Goal: Contribute content: Contribute content

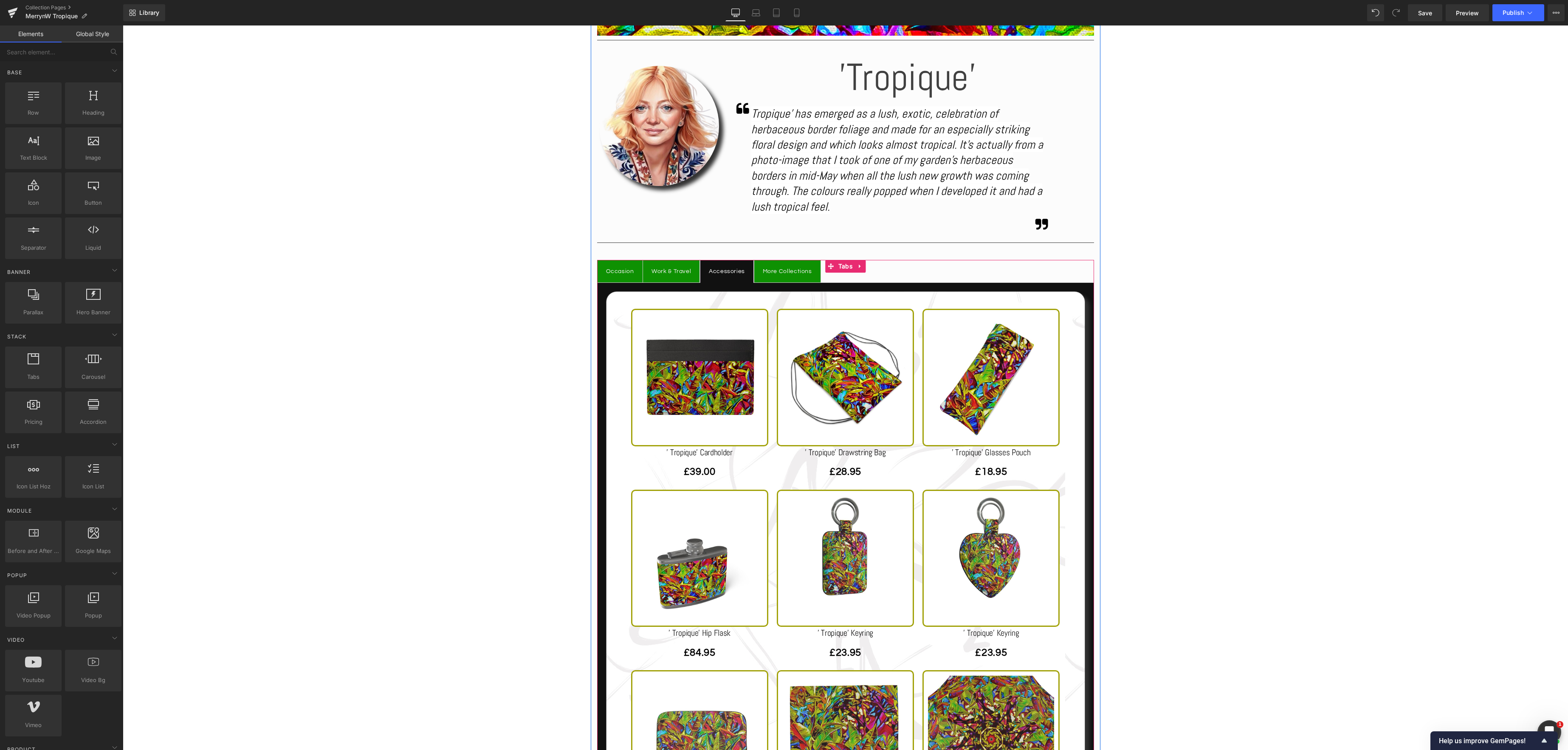
click at [628, 265] on span "Occasion Text Block" at bounding box center [620, 272] width 45 height 23
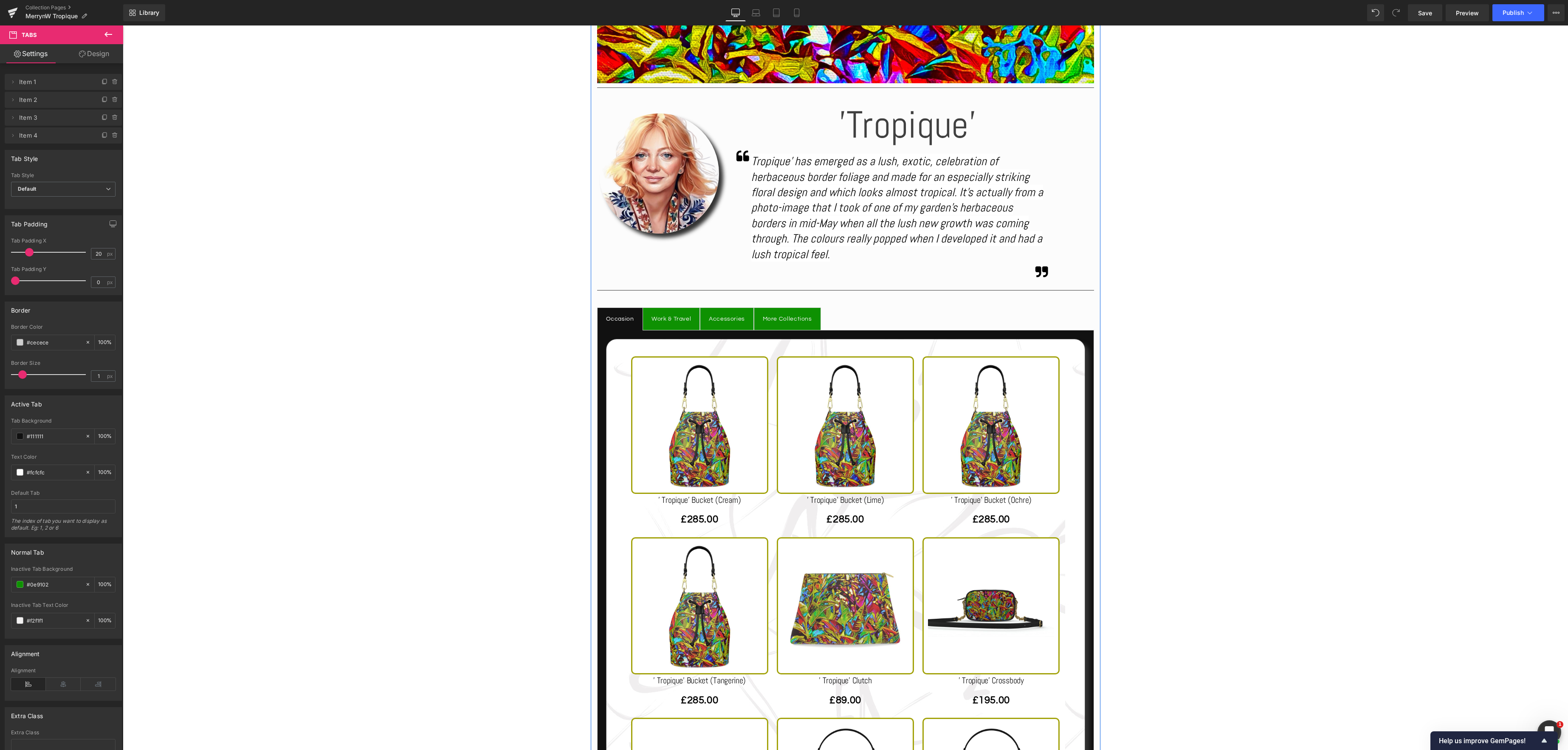
scroll to position [376, 0]
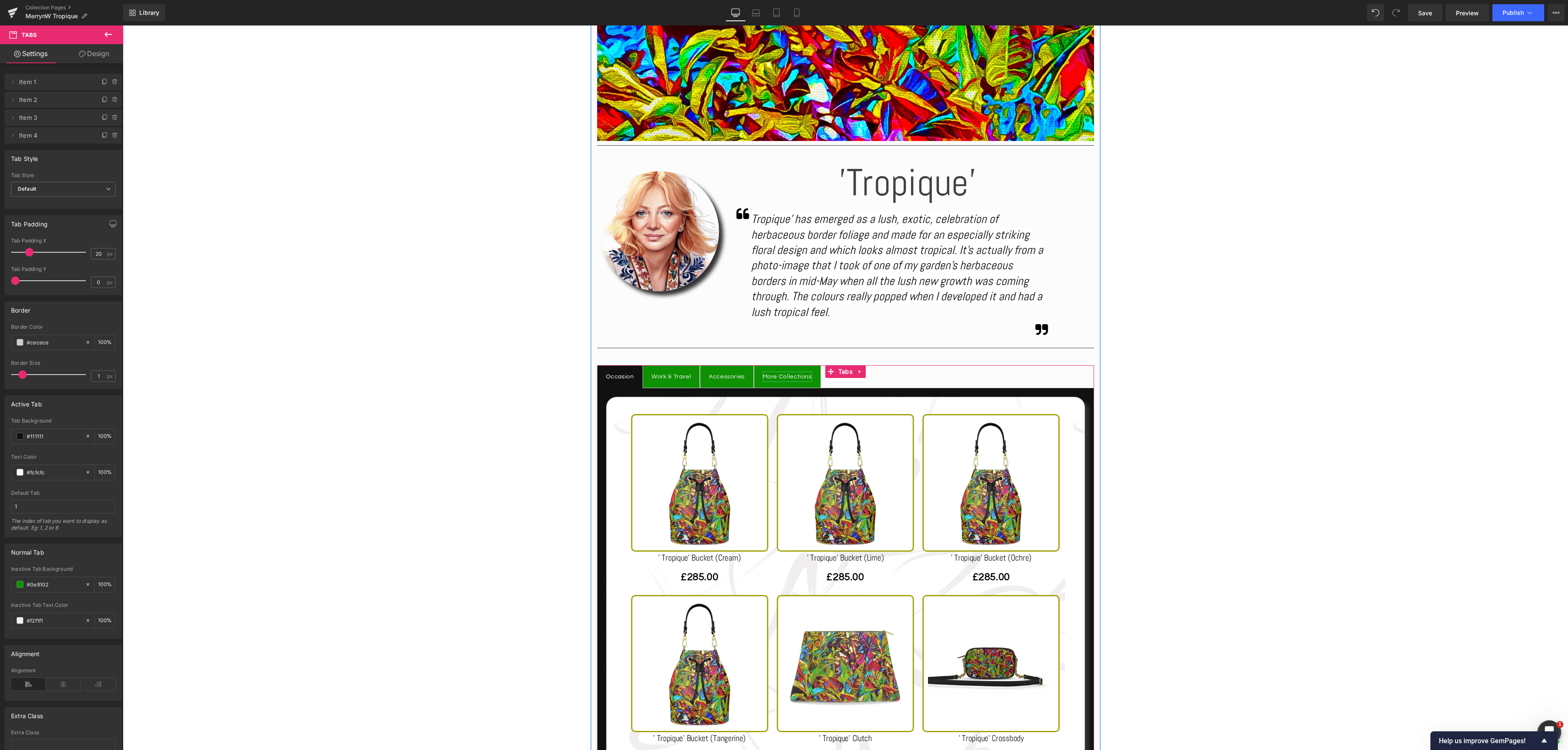
click at [797, 377] on div "More Collections" at bounding box center [787, 377] width 49 height 10
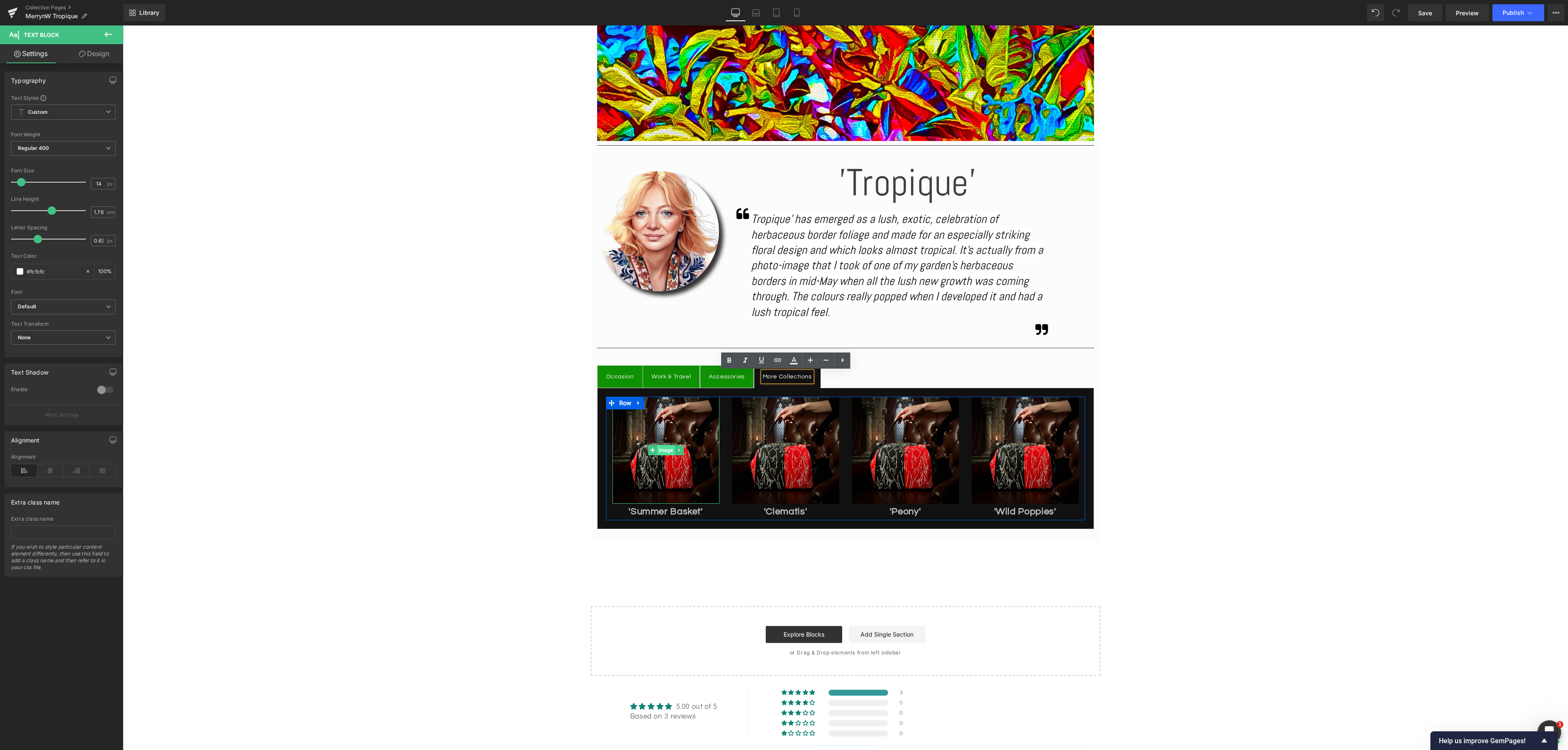
click at [663, 453] on div "Image" at bounding box center [666, 450] width 107 height 107
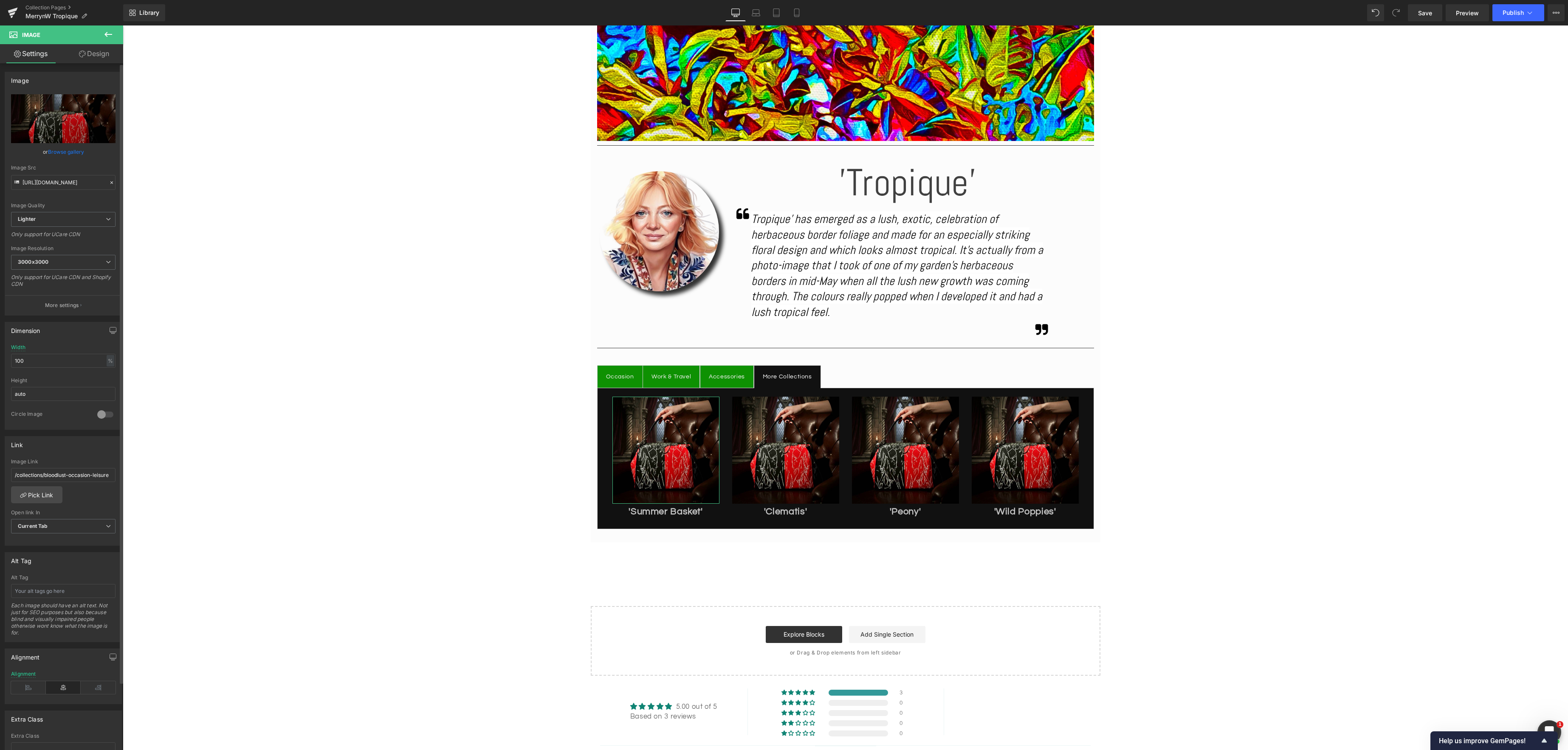
click at [68, 153] on link "Browse gallery" at bounding box center [66, 152] width 36 height 15
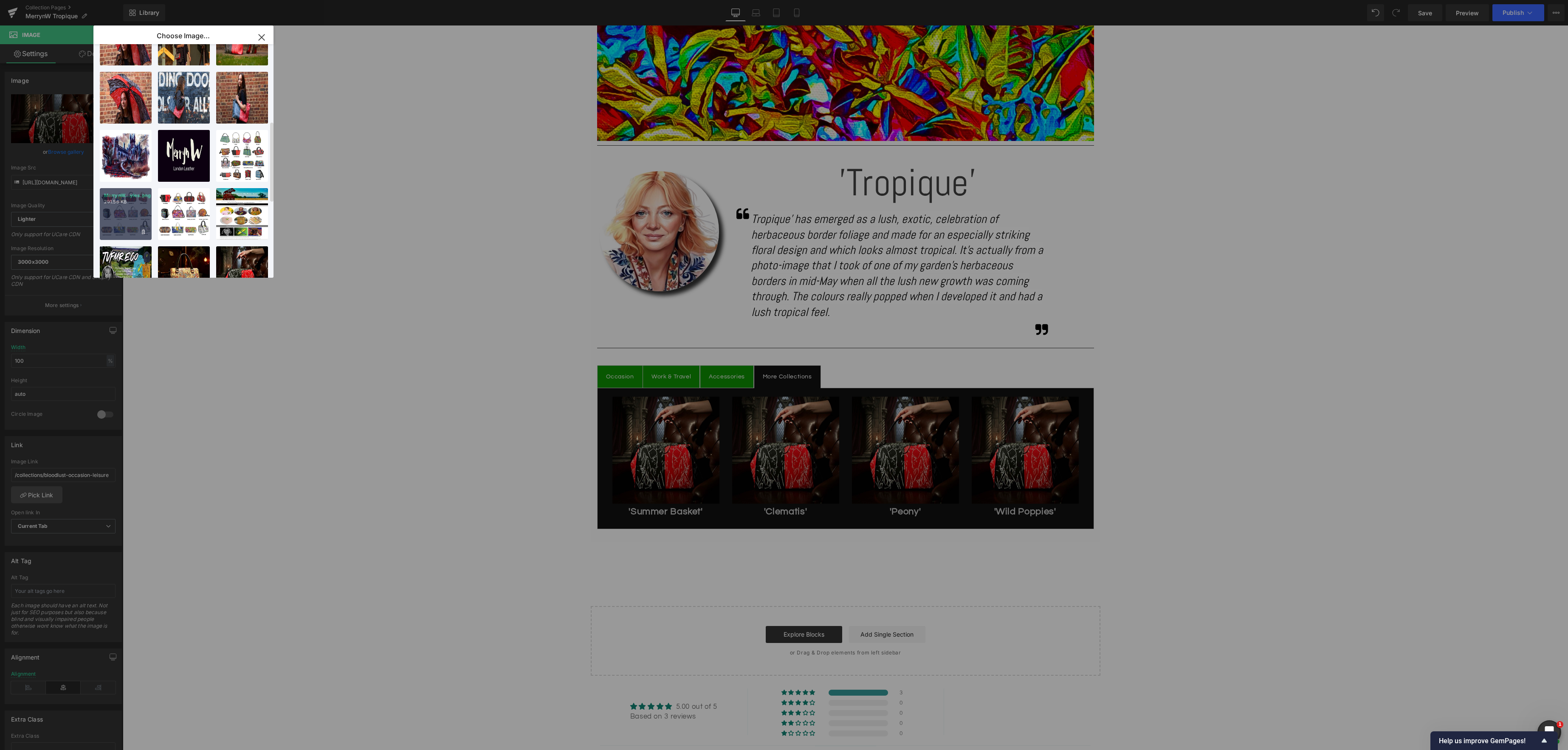
scroll to position [0, 0]
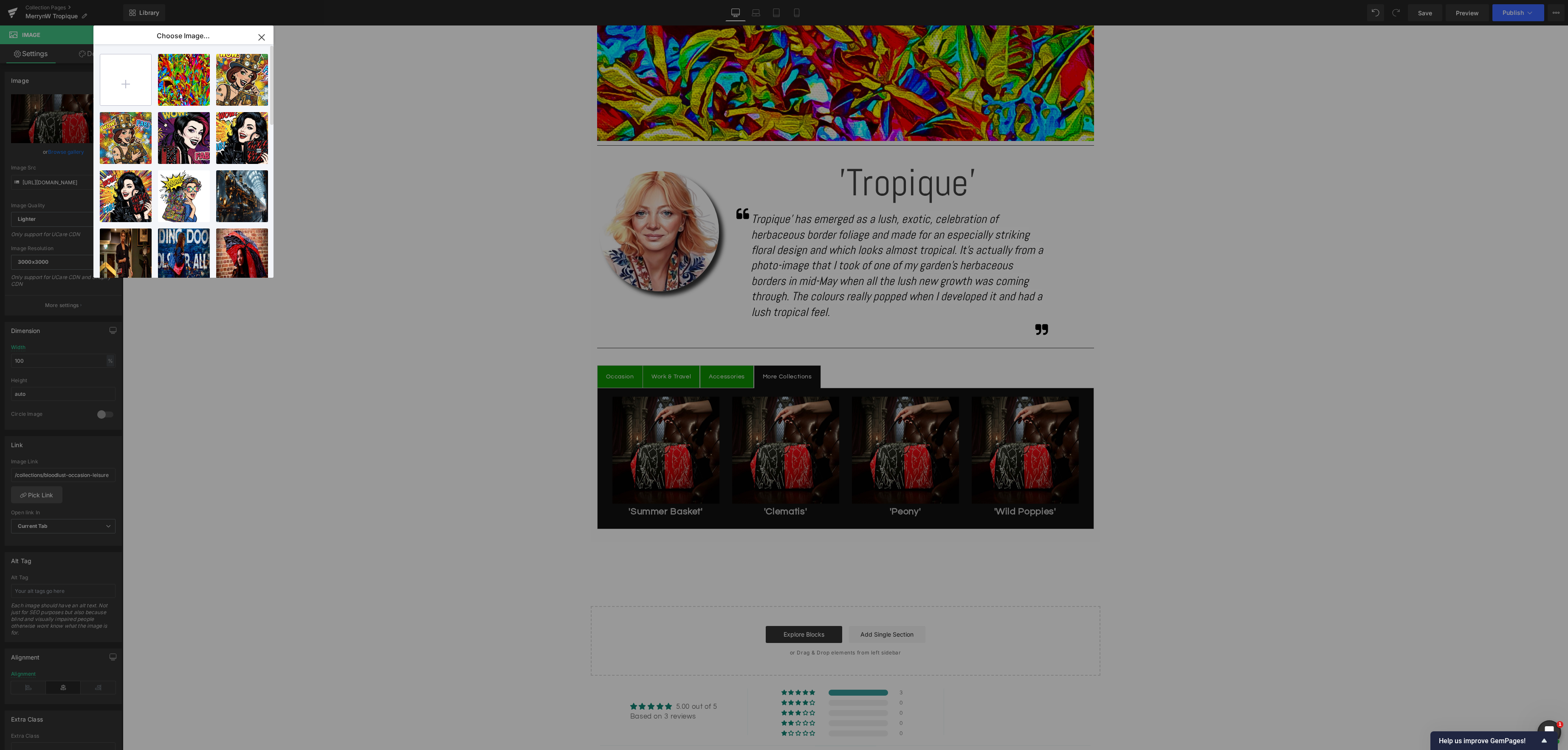
click at [122, 81] on input "file" at bounding box center [126, 80] width 51 height 51
type input "C:\fakepath\IMG_5648.jpeg"
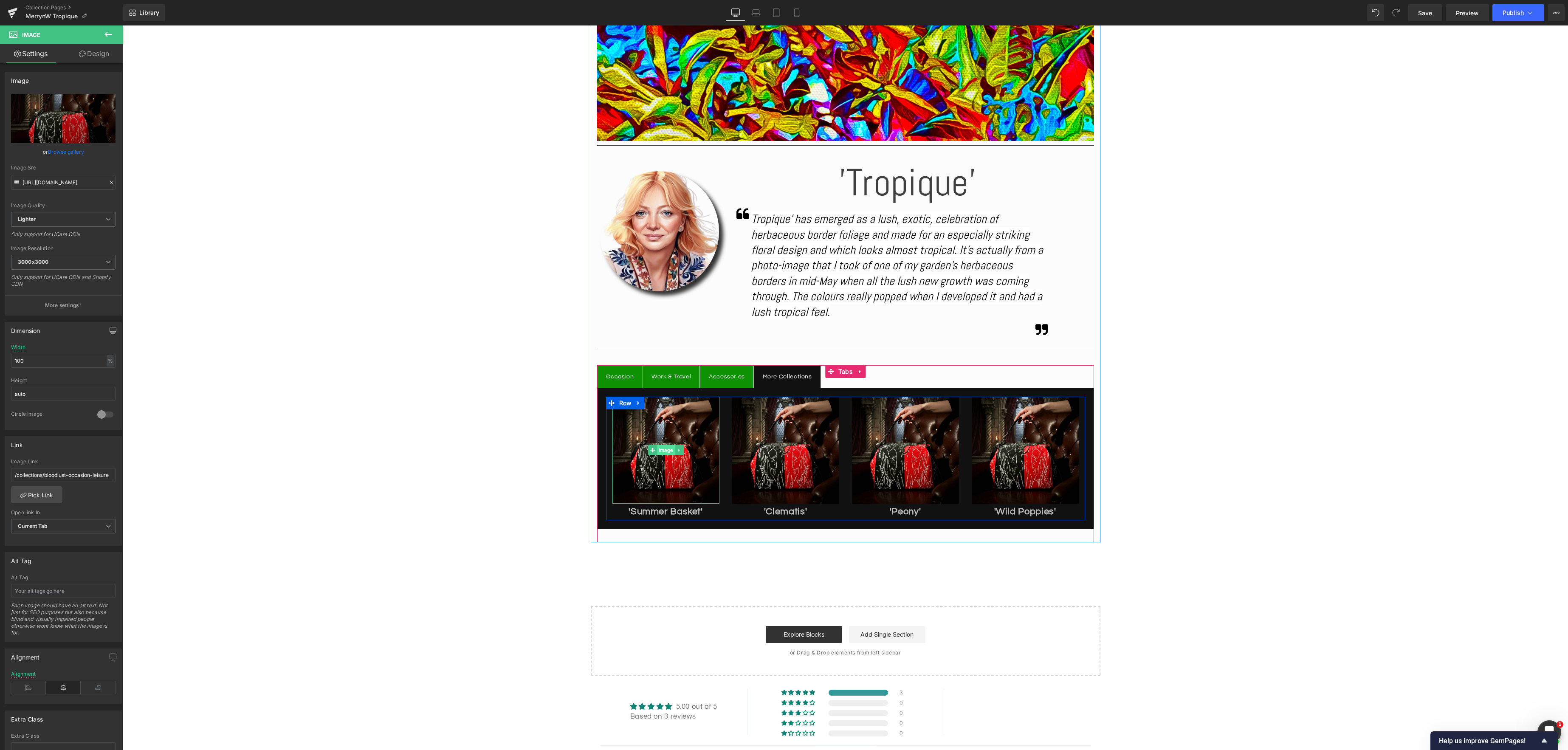
click at [662, 452] on div "Image" at bounding box center [666, 450] width 107 height 107
click at [65, 153] on link "Browse gallery" at bounding box center [66, 152] width 36 height 15
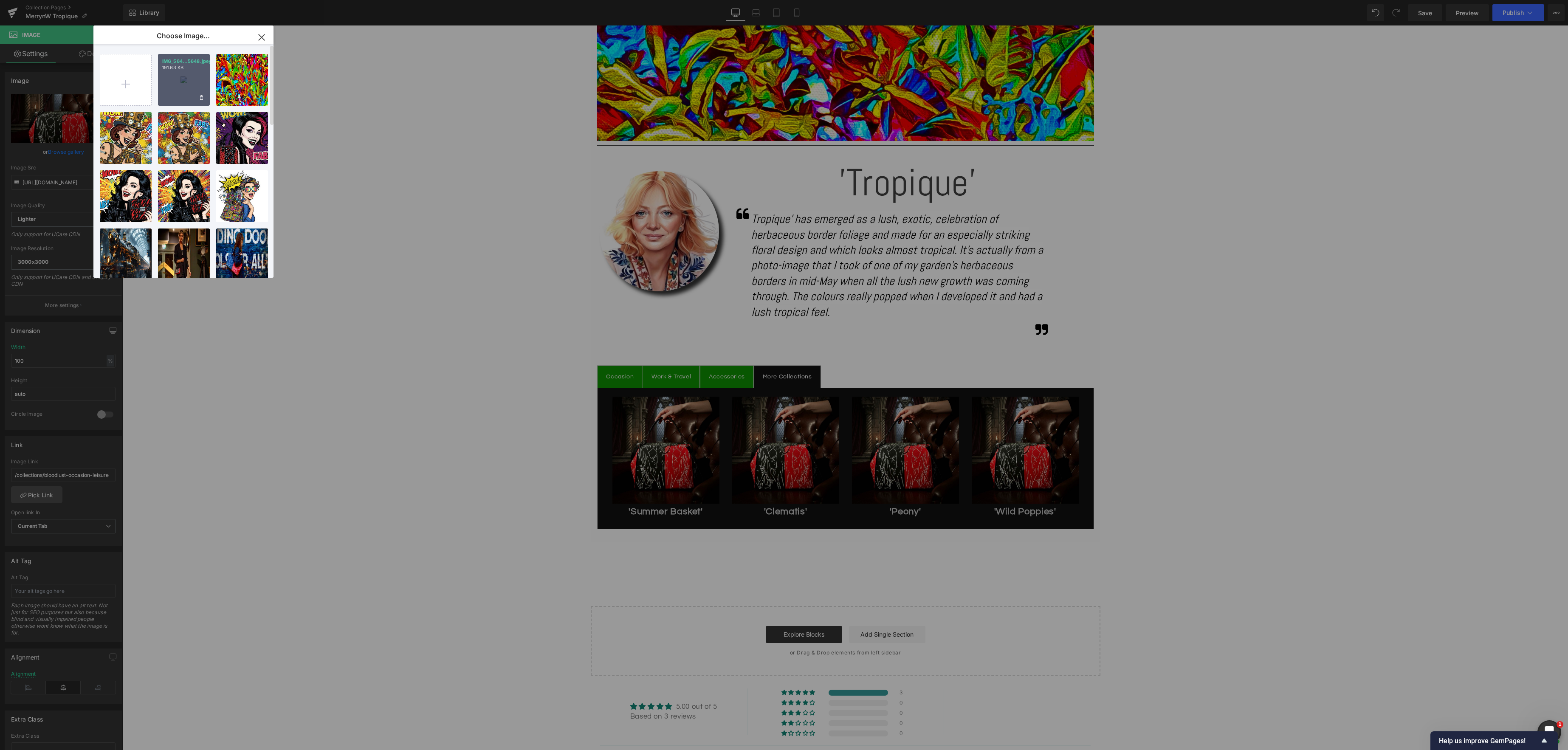
click at [187, 85] on div "IMG_564...5648.jpeg 191.63 KB" at bounding box center [184, 80] width 52 height 52
type input "[URL][DOMAIN_NAME]"
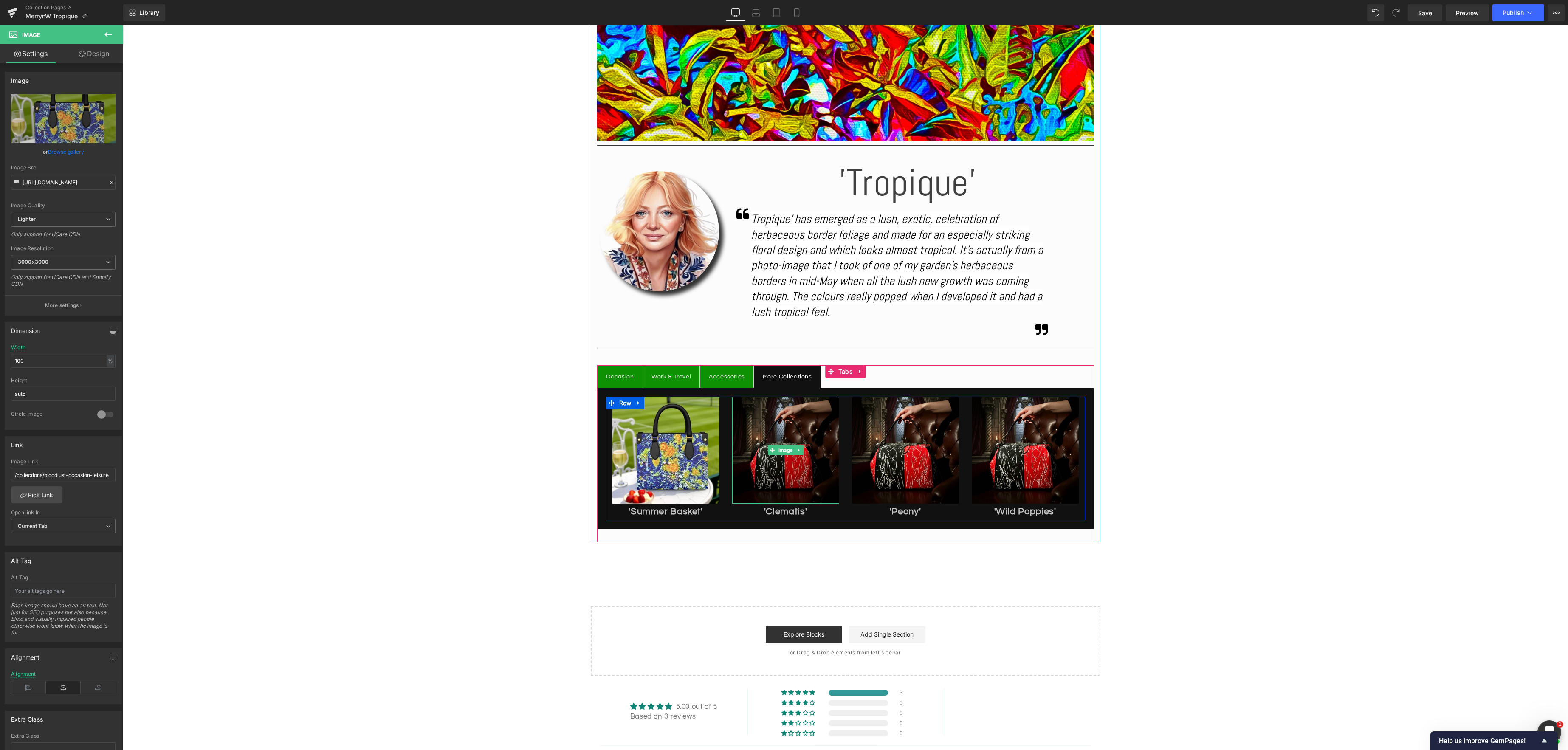
click at [782, 451] on div "Image" at bounding box center [786, 450] width 107 height 107
click at [65, 149] on link "Browse gallery" at bounding box center [66, 152] width 36 height 15
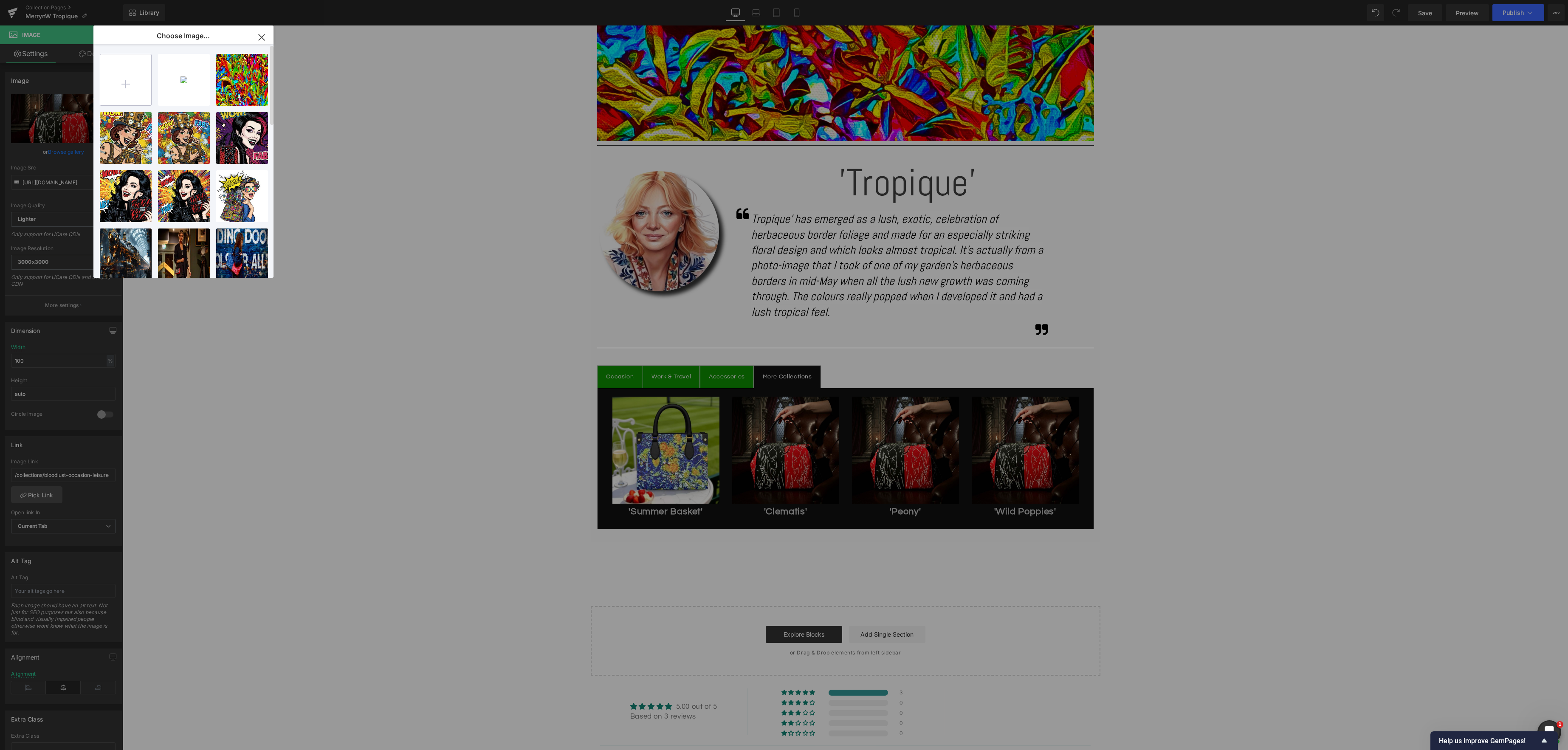
click at [133, 88] on input "file" at bounding box center [126, 80] width 51 height 51
type input "C:\fakepath\IMG_5640.jpeg"
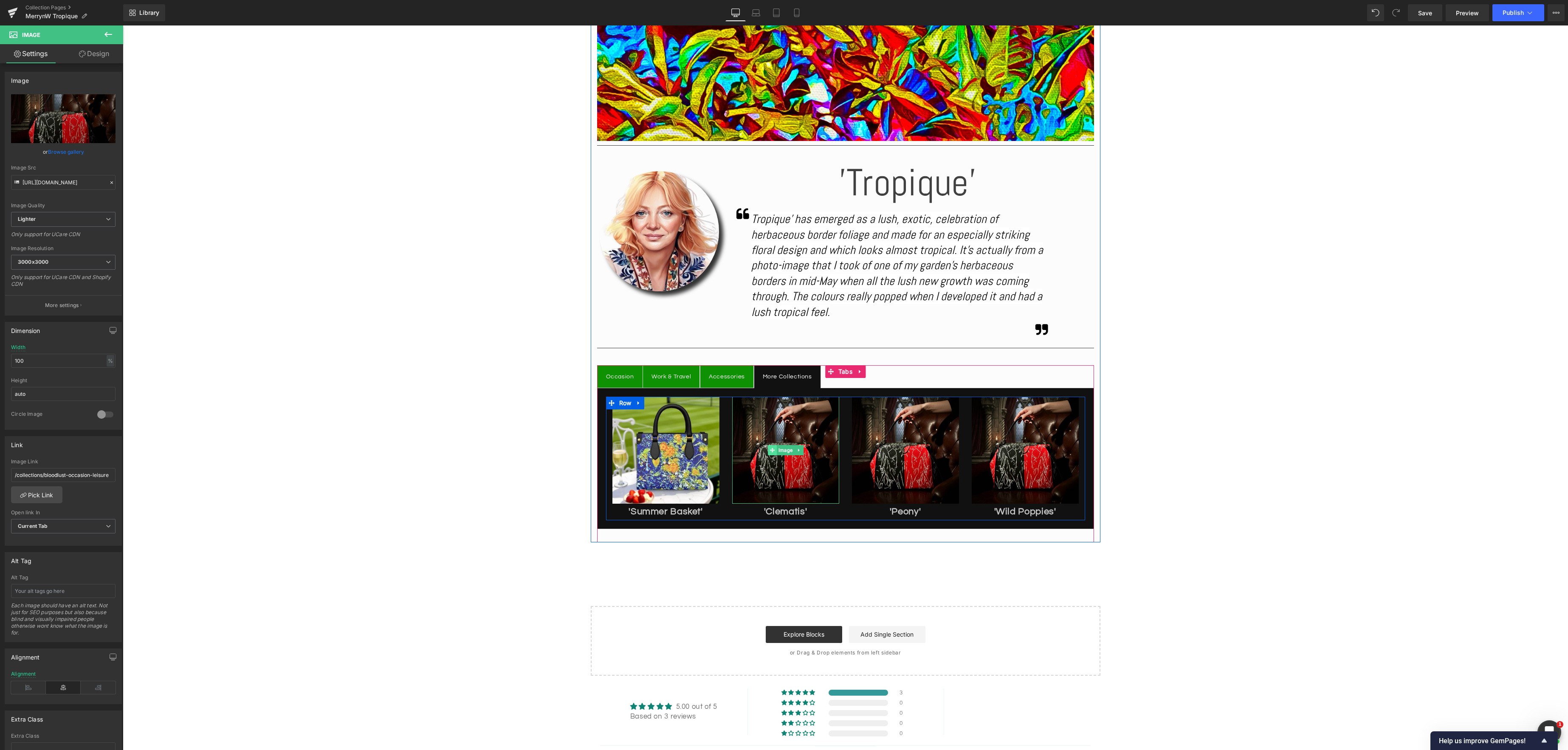
drag, startPoint x: 789, startPoint y: 450, endPoint x: 772, endPoint y: 447, distance: 17.3
click at [789, 450] on span "Image" at bounding box center [785, 450] width 18 height 10
click at [74, 152] on link "Browse gallery" at bounding box center [66, 152] width 36 height 15
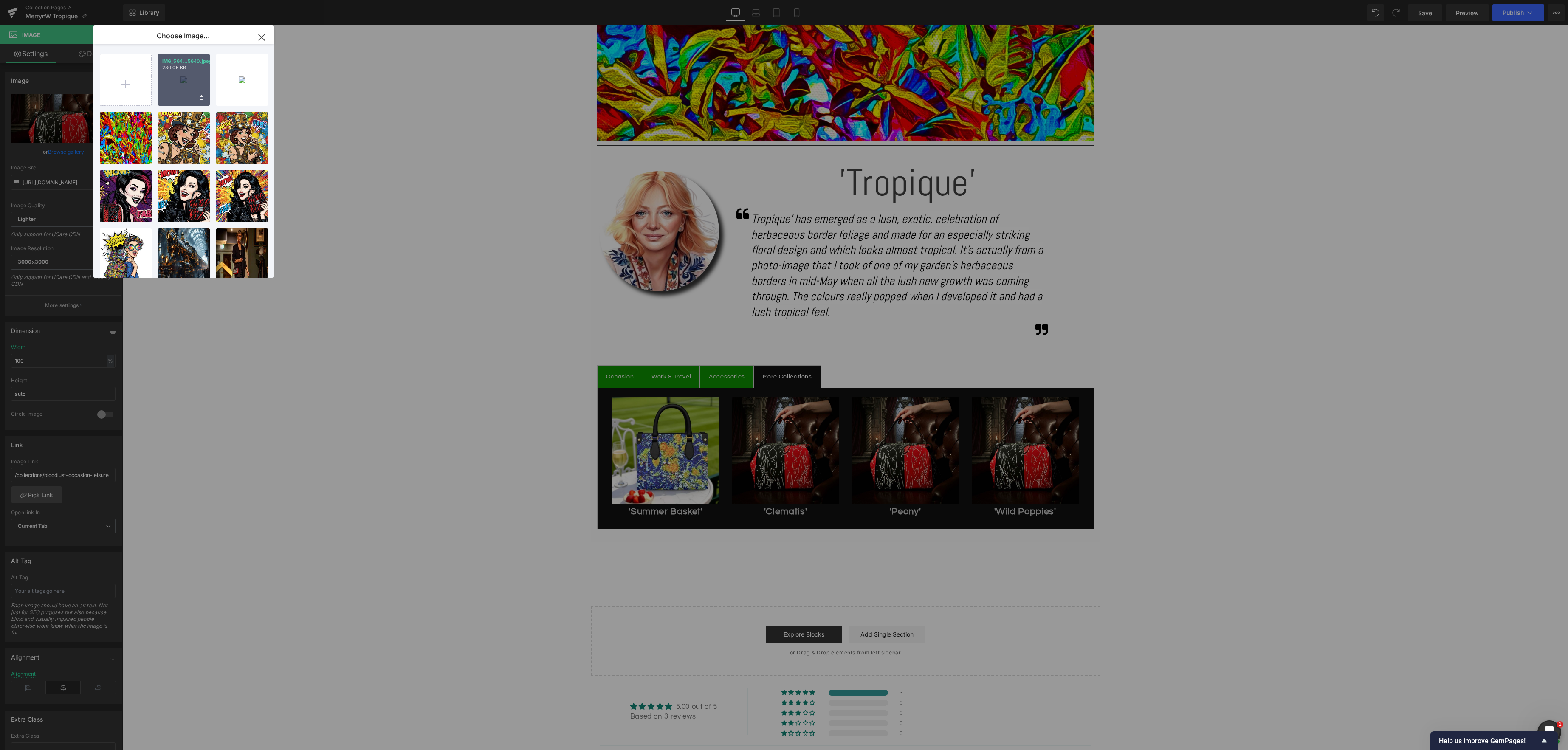
click at [182, 82] on div "IMG_564...5640.jpeg 280.05 KB" at bounding box center [184, 80] width 52 height 52
type input "[URL][DOMAIN_NAME]"
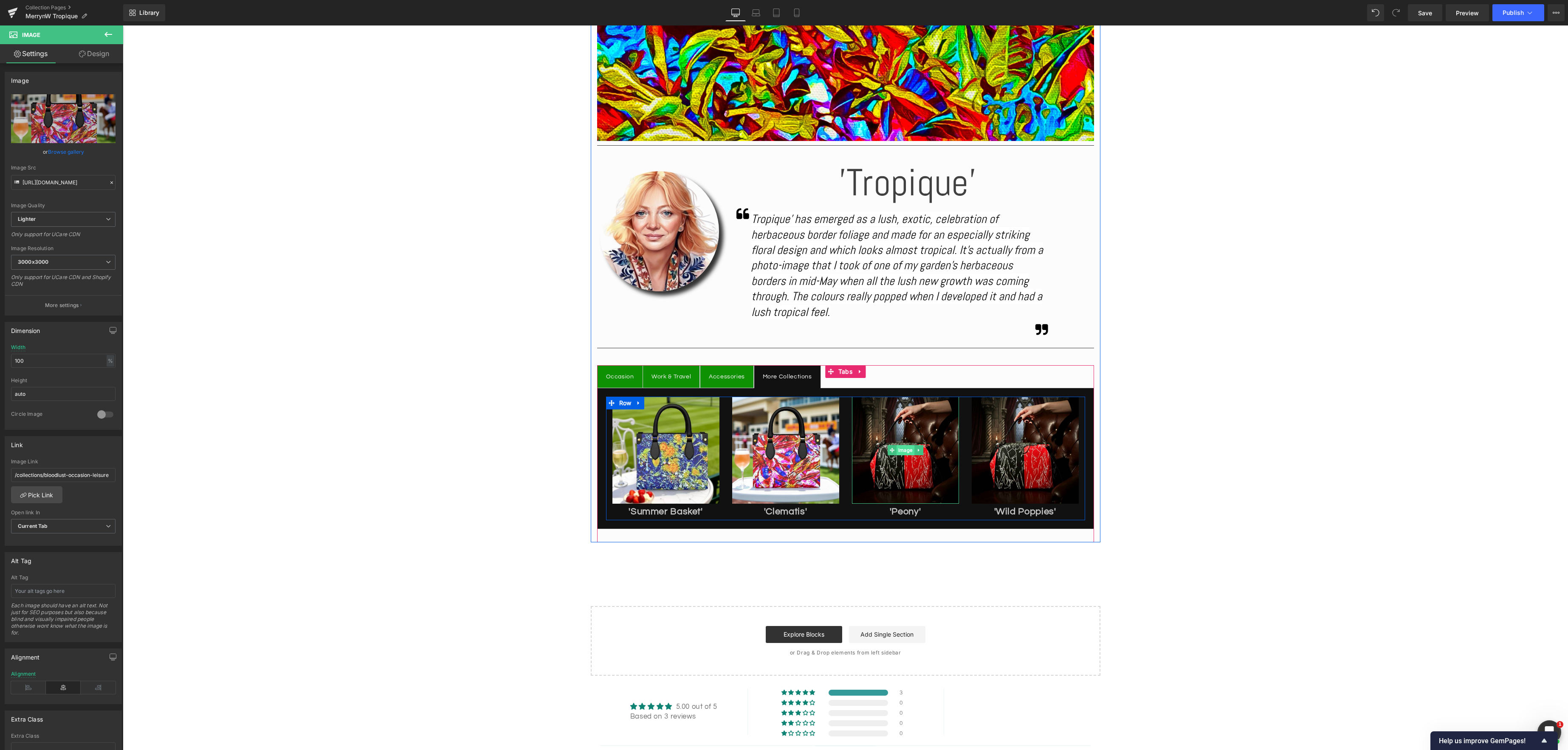
click at [903, 452] on span "Image" at bounding box center [905, 450] width 18 height 10
click at [67, 149] on link "Browse gallery" at bounding box center [66, 152] width 36 height 15
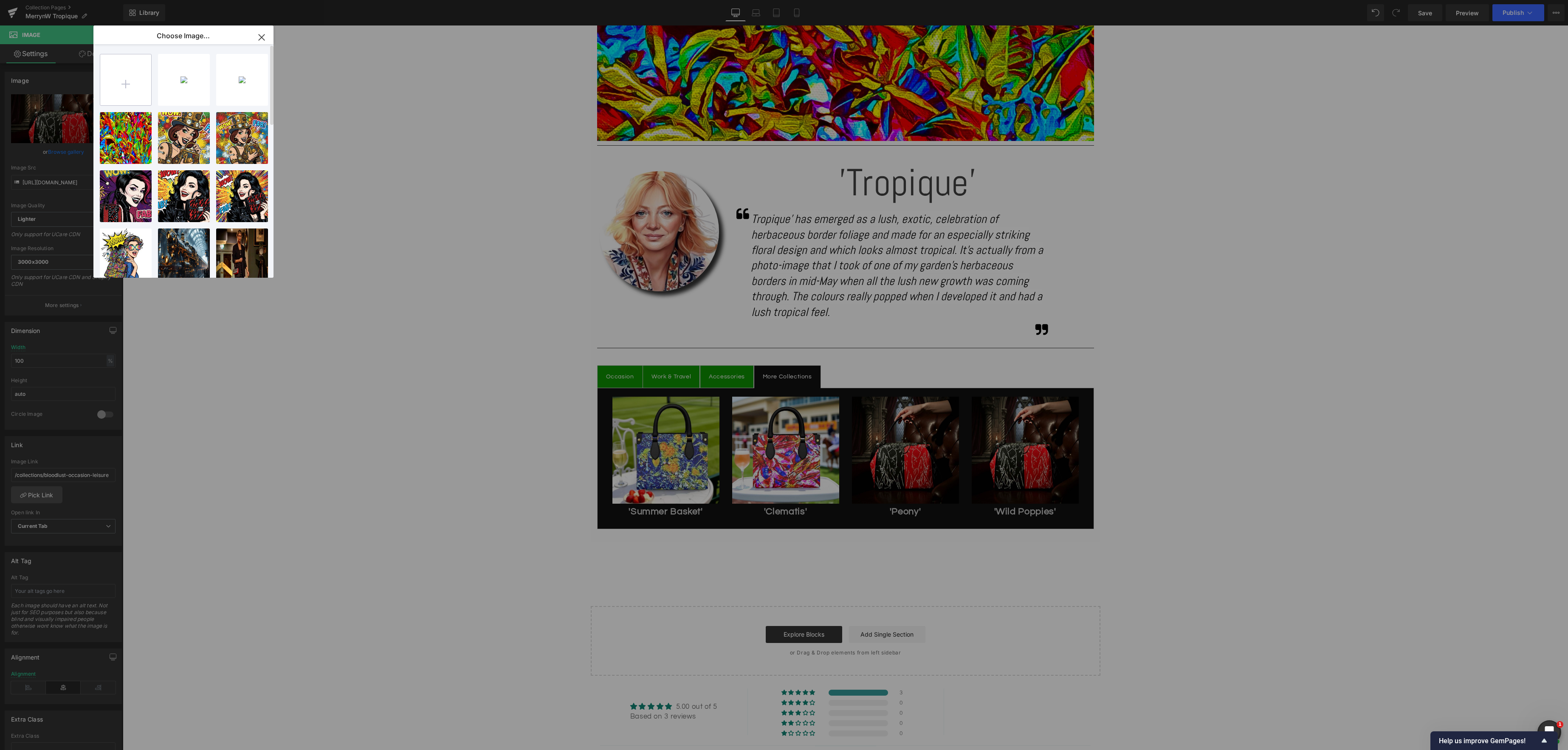
click at [135, 95] on input "file" at bounding box center [126, 80] width 51 height 51
type input "C:\fakepath\IMG_5873 2.PNG"
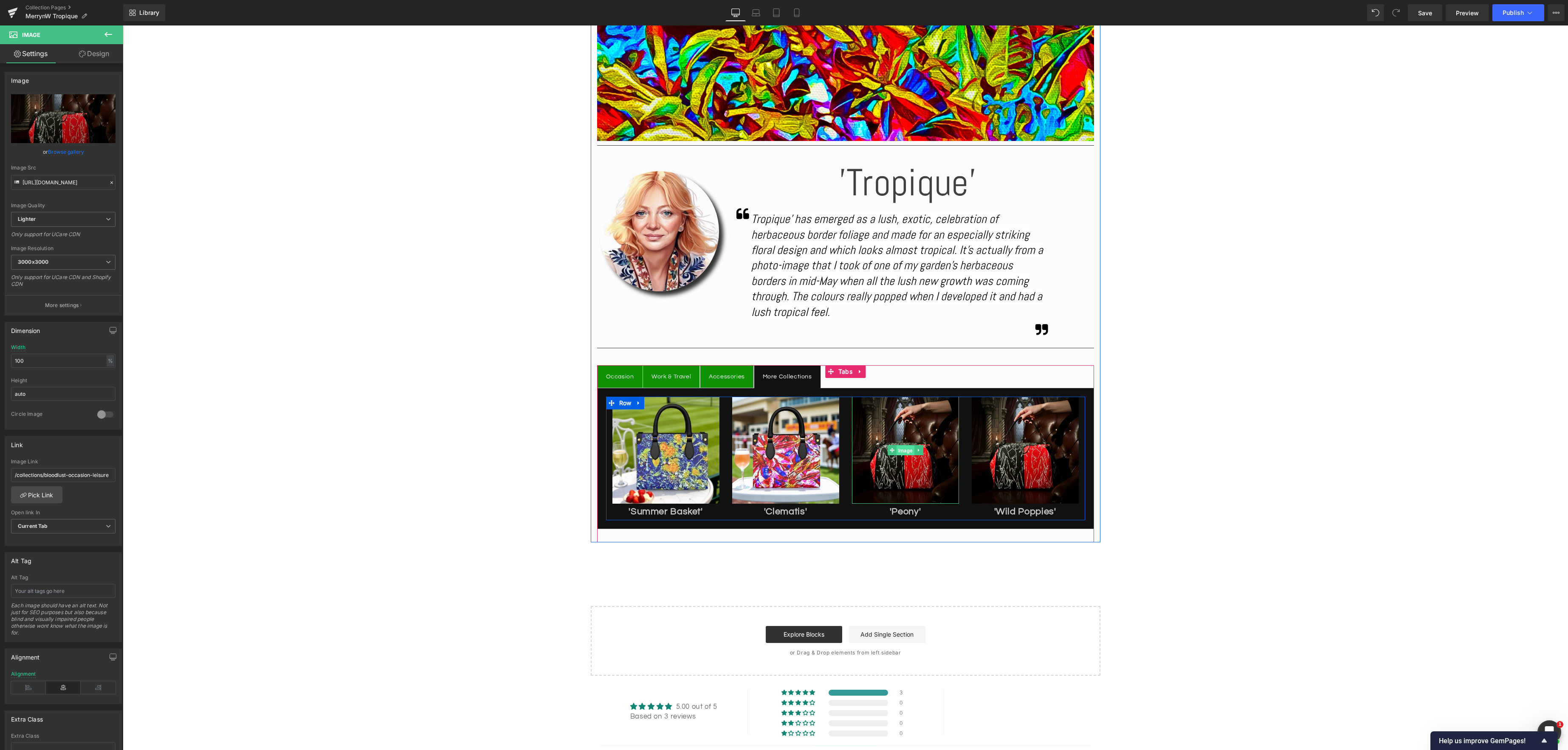
click at [901, 451] on span "Image" at bounding box center [905, 450] width 18 height 10
click at [68, 150] on link "Browse gallery" at bounding box center [66, 152] width 36 height 15
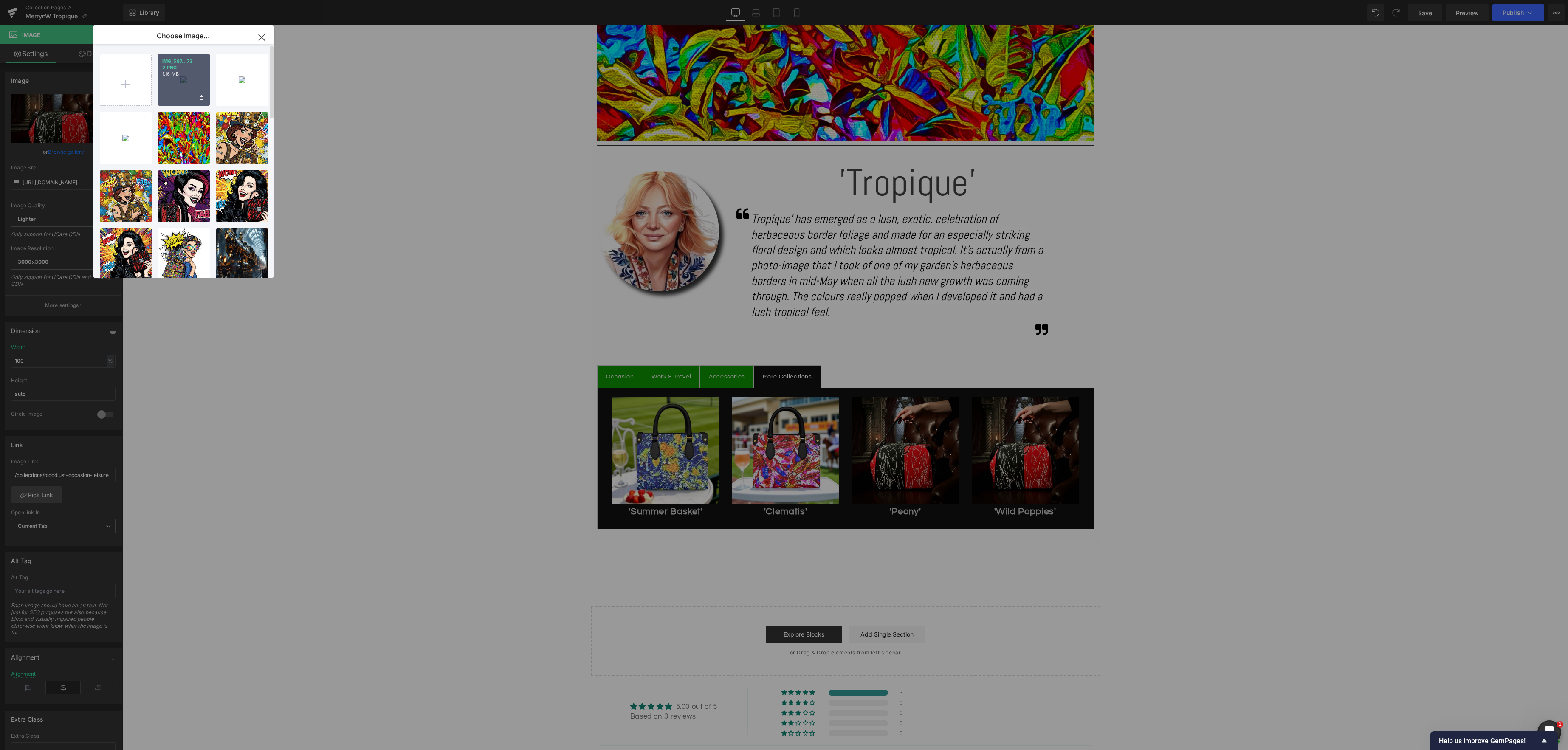
drag, startPoint x: 68, startPoint y: 60, endPoint x: 191, endPoint y: 85, distance: 125.5
click at [191, 85] on div "IMG_587...73 2.PNG 1.16 MB" at bounding box center [184, 80] width 52 height 52
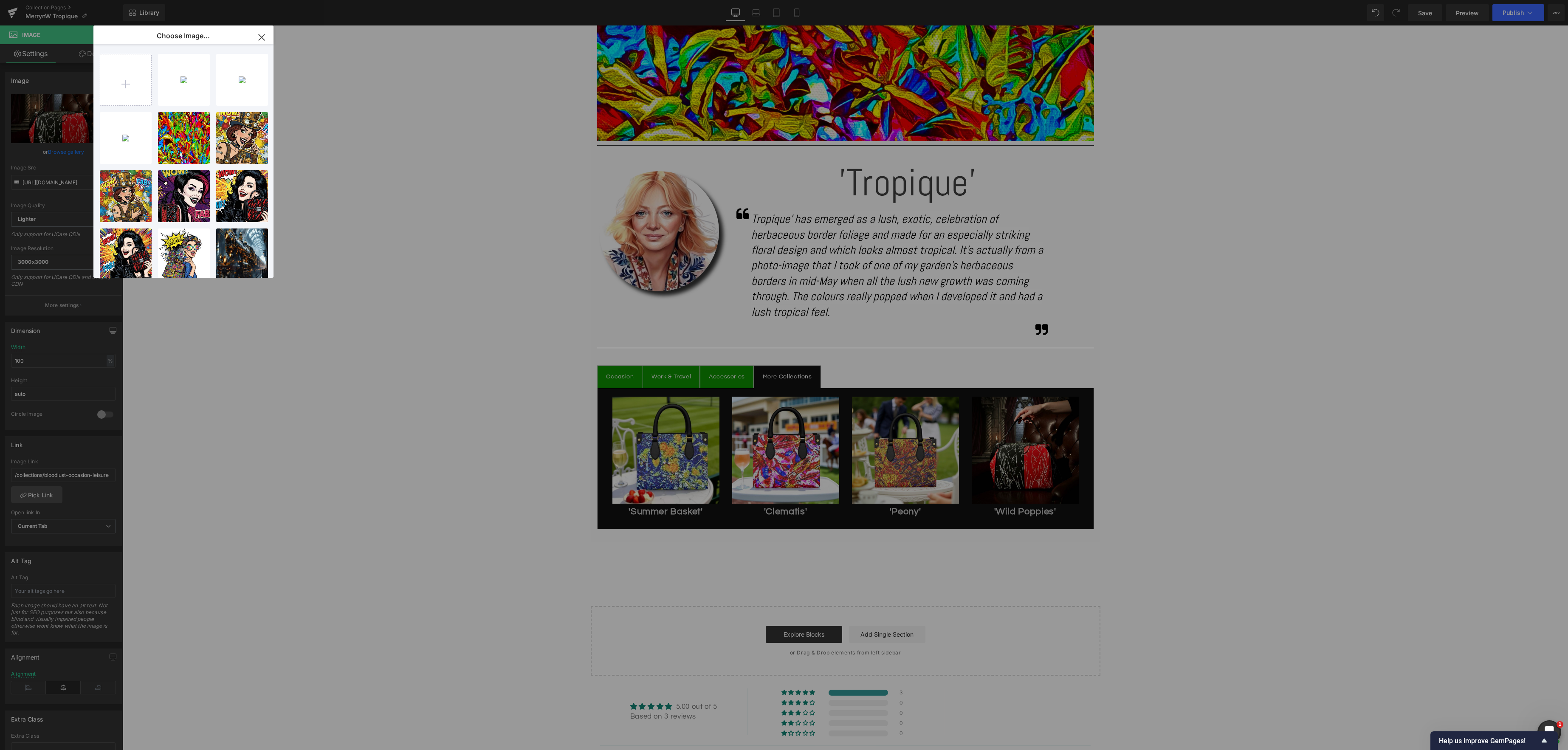
type input "[URL][DOMAIN_NAME]"
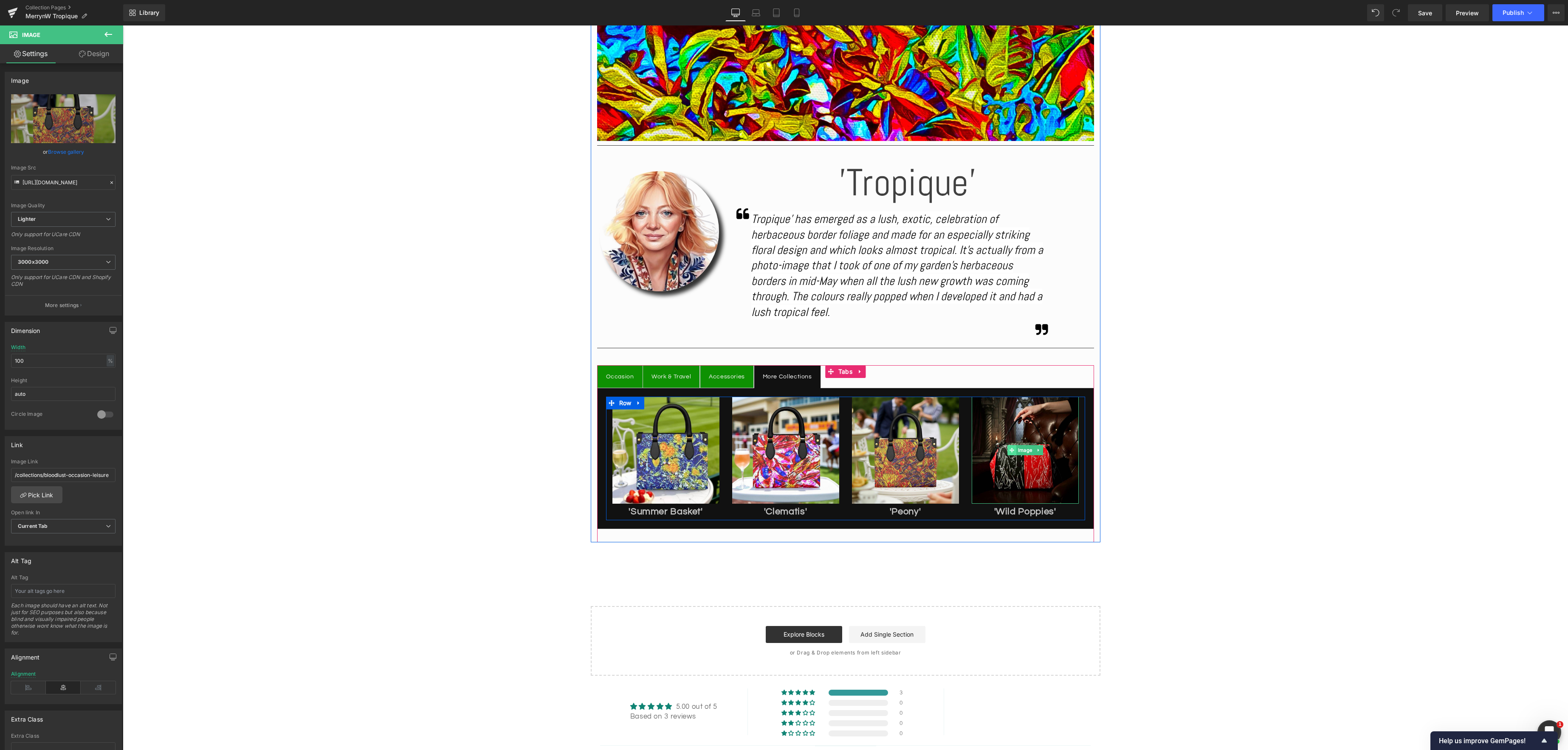
drag, startPoint x: 1018, startPoint y: 449, endPoint x: 1014, endPoint y: 448, distance: 4.1
click at [1018, 449] on span "Image" at bounding box center [1025, 450] width 18 height 10
click at [60, 153] on link "Browse gallery" at bounding box center [66, 152] width 36 height 15
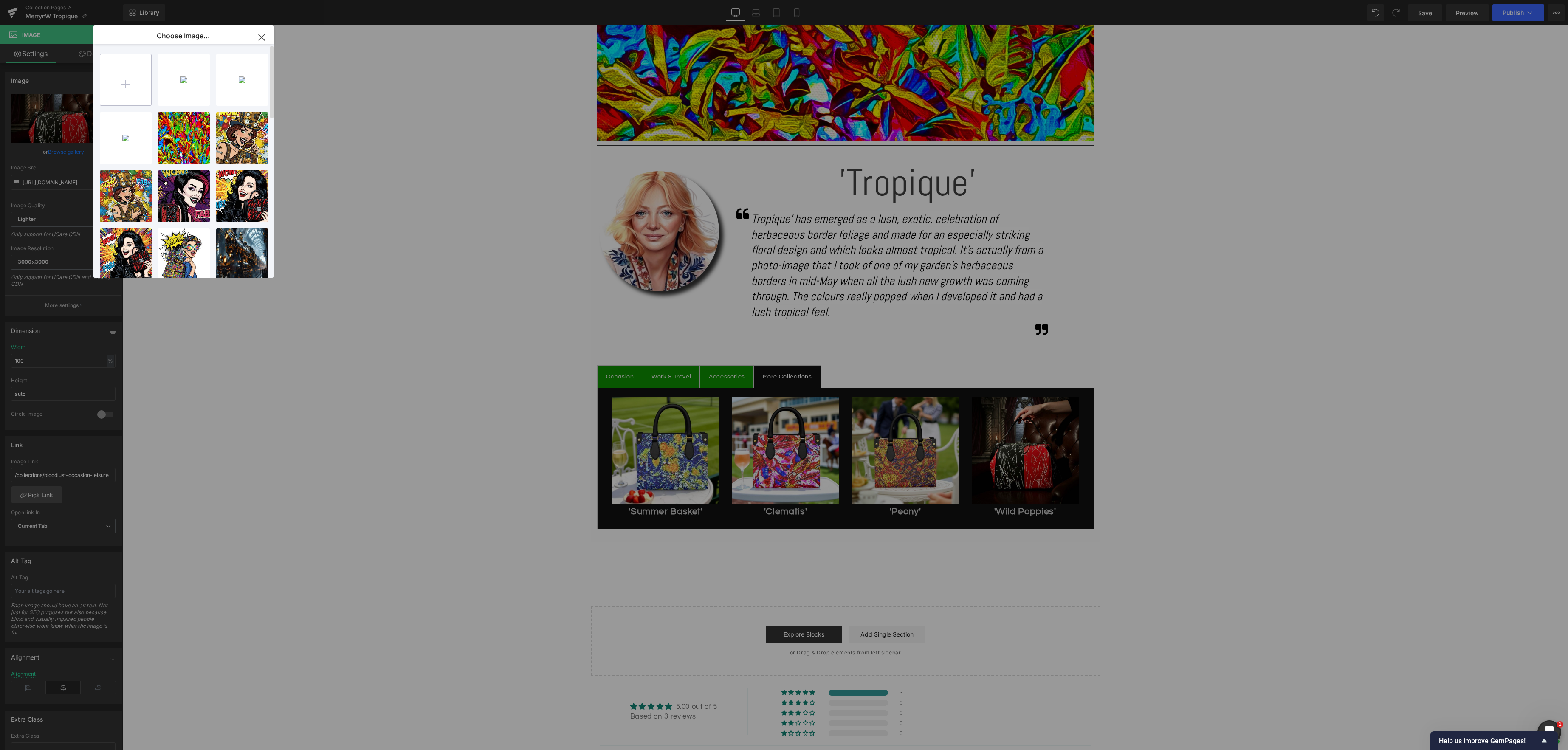
click at [127, 87] on input "file" at bounding box center [126, 80] width 51 height 51
type input "C:\fakepath\IMG_5638.jpeg"
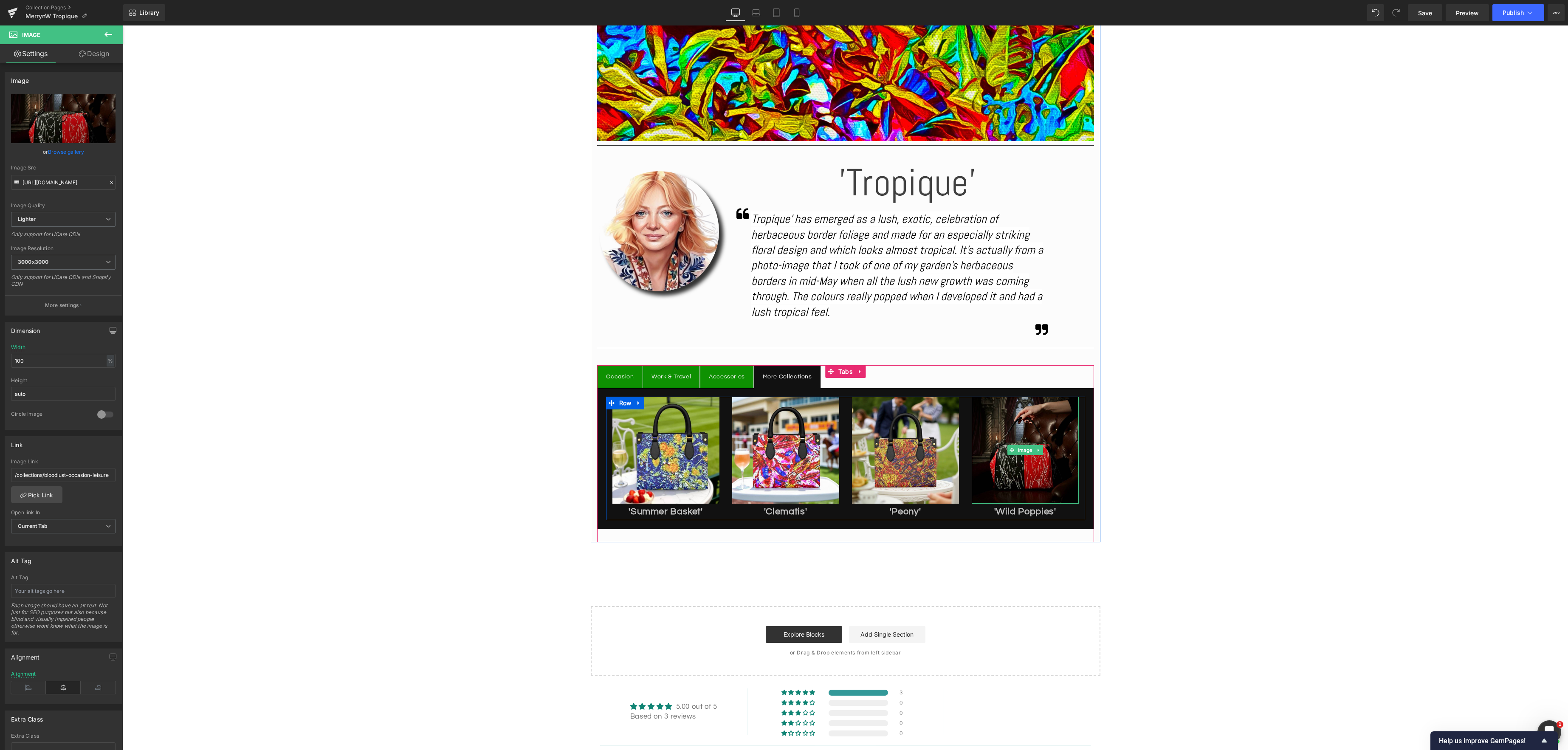
click at [1035, 474] on img at bounding box center [1025, 450] width 107 height 107
click at [1026, 451] on span "Image" at bounding box center [1025, 450] width 18 height 10
click at [78, 154] on link "Browse gallery" at bounding box center [66, 152] width 36 height 15
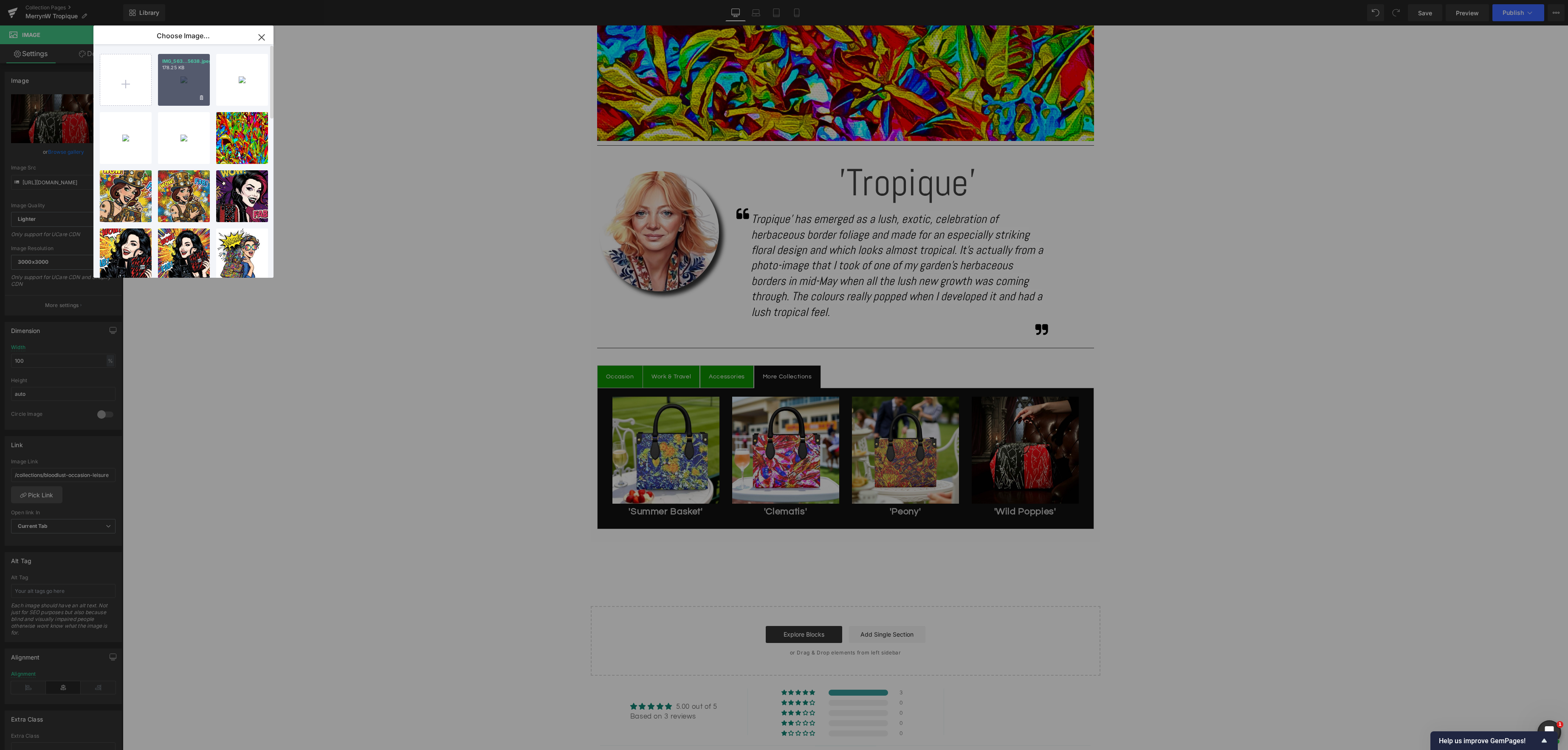
click at [193, 89] on div "IMG_563...5638.jpeg 178.25 KB" at bounding box center [184, 80] width 52 height 52
type input "[URL][DOMAIN_NAME]"
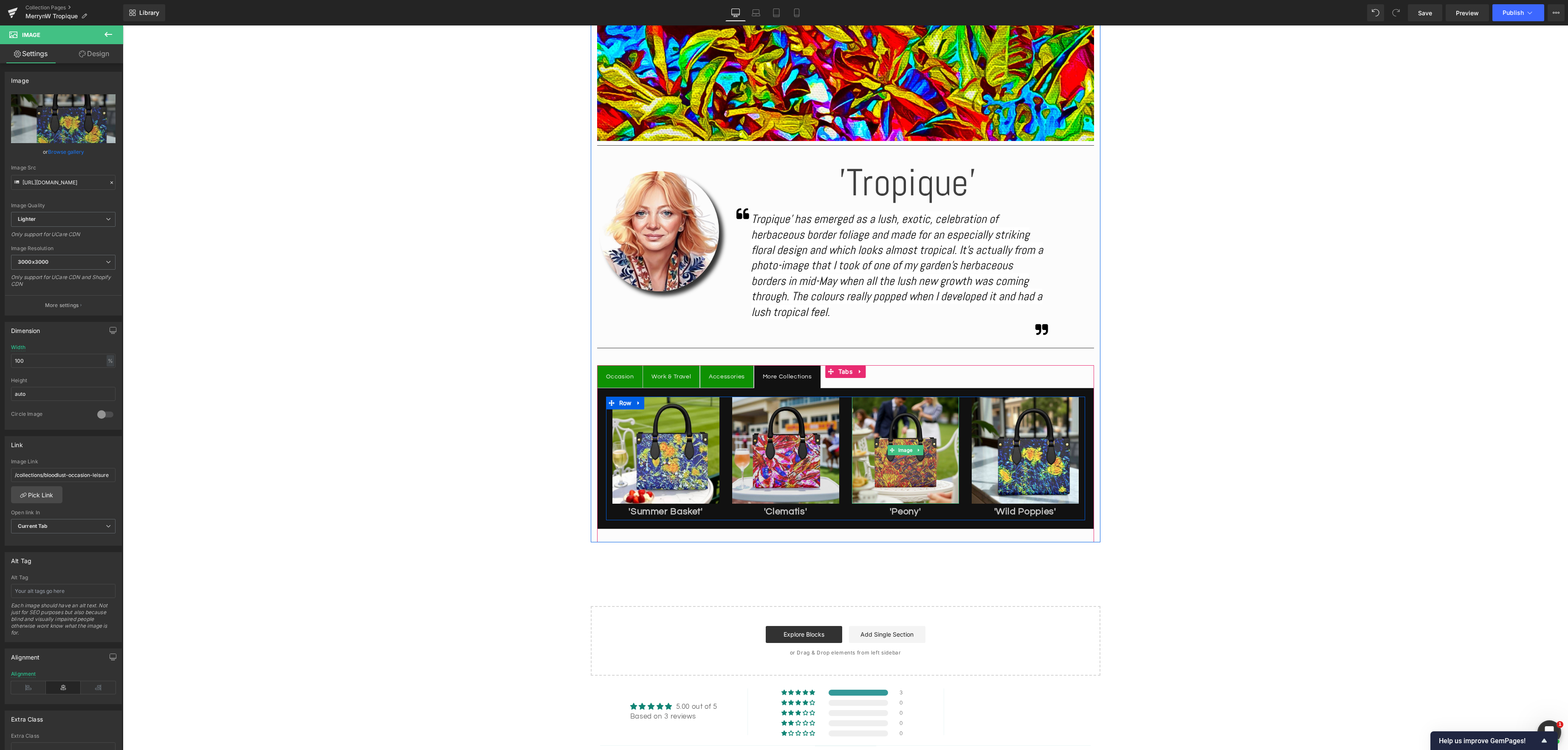
drag, startPoint x: 908, startPoint y: 452, endPoint x: 746, endPoint y: 422, distance: 164.8
click at [906, 452] on link "Image" at bounding box center [901, 450] width 27 height 10
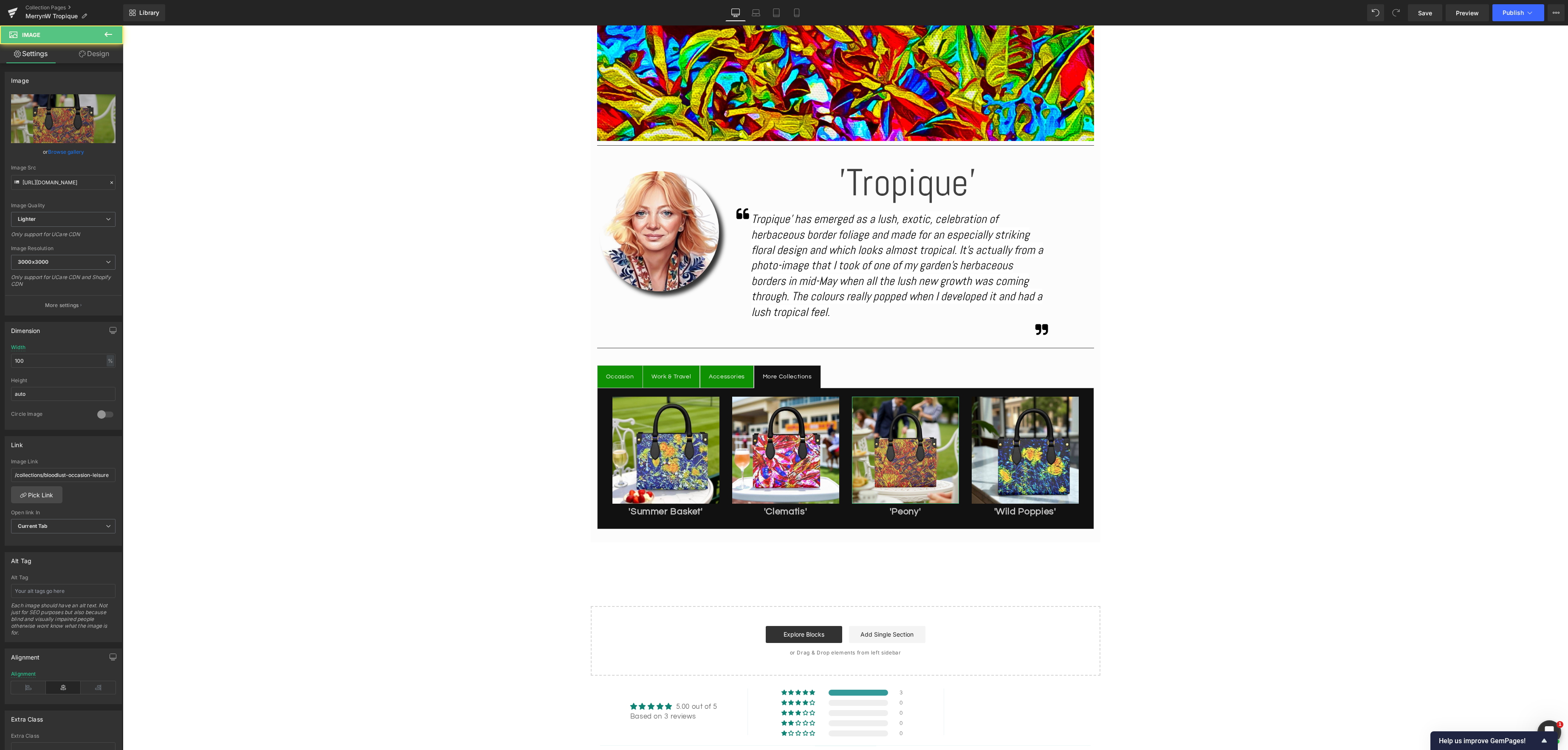
click at [54, 149] on link "Browse gallery" at bounding box center [66, 152] width 36 height 15
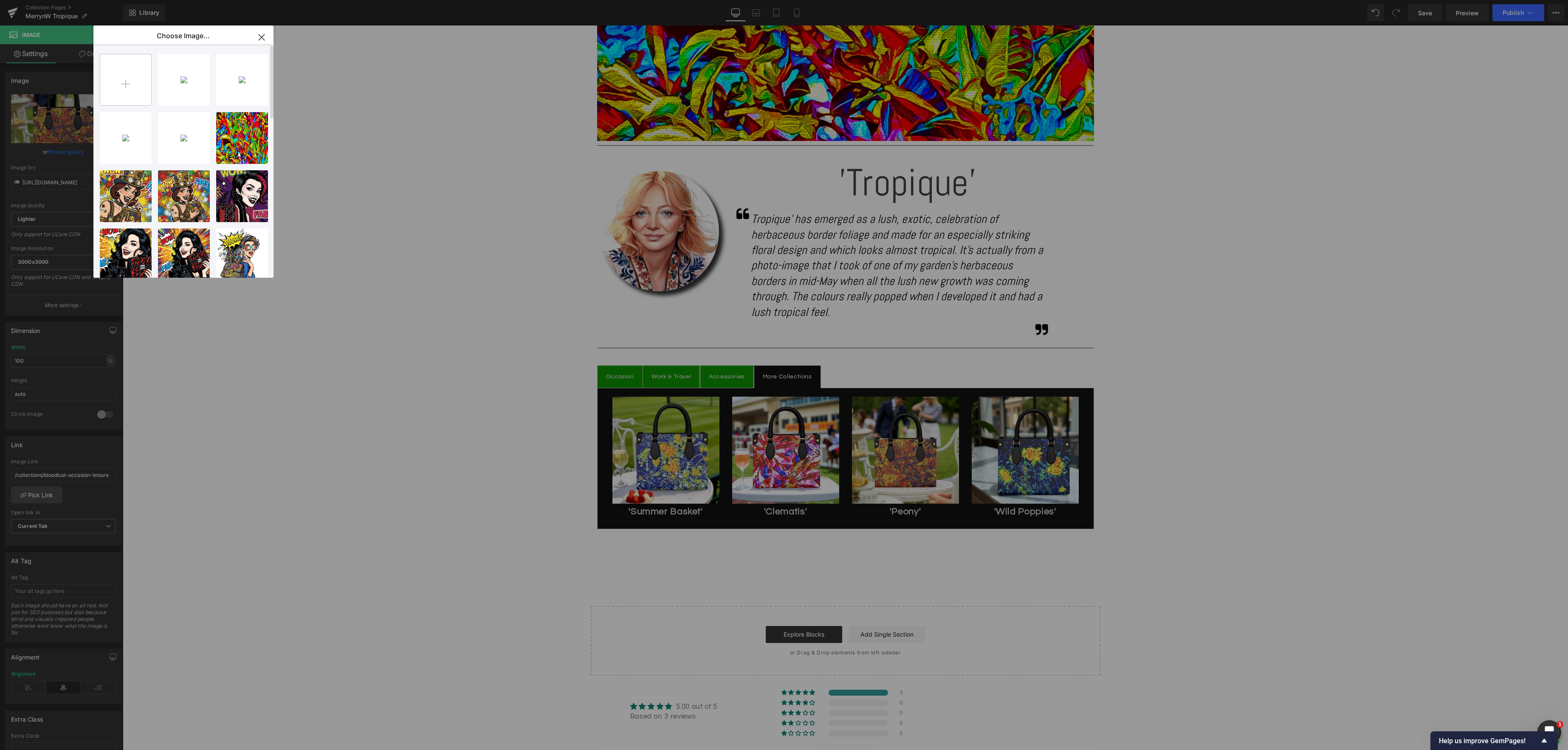
click at [130, 76] on input "file" at bounding box center [126, 80] width 51 height 51
type input "C:\fakepath\IMG_5636.jpeg"
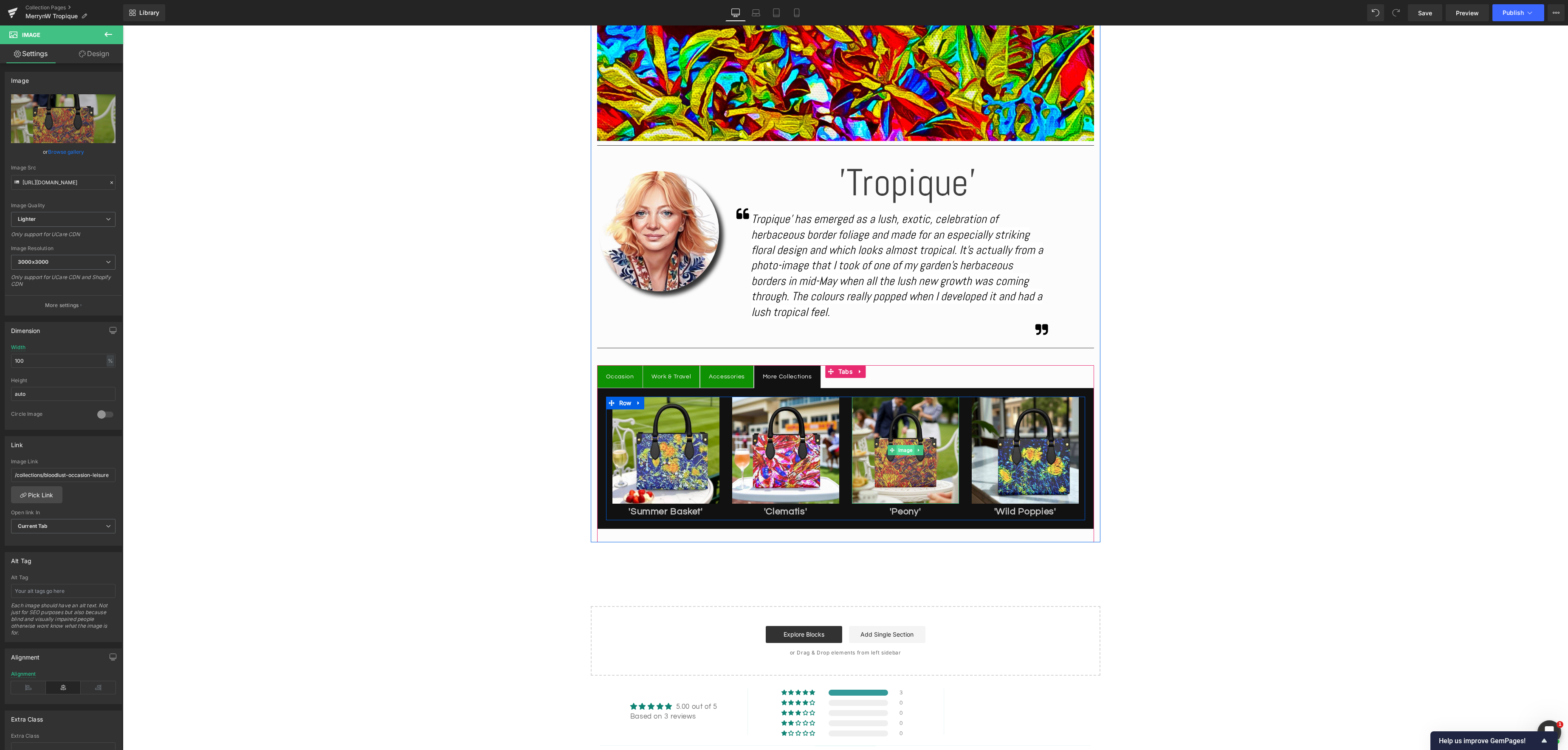
click at [904, 451] on span "Image" at bounding box center [905, 450] width 18 height 10
click at [61, 155] on link "Browse gallery" at bounding box center [66, 152] width 36 height 15
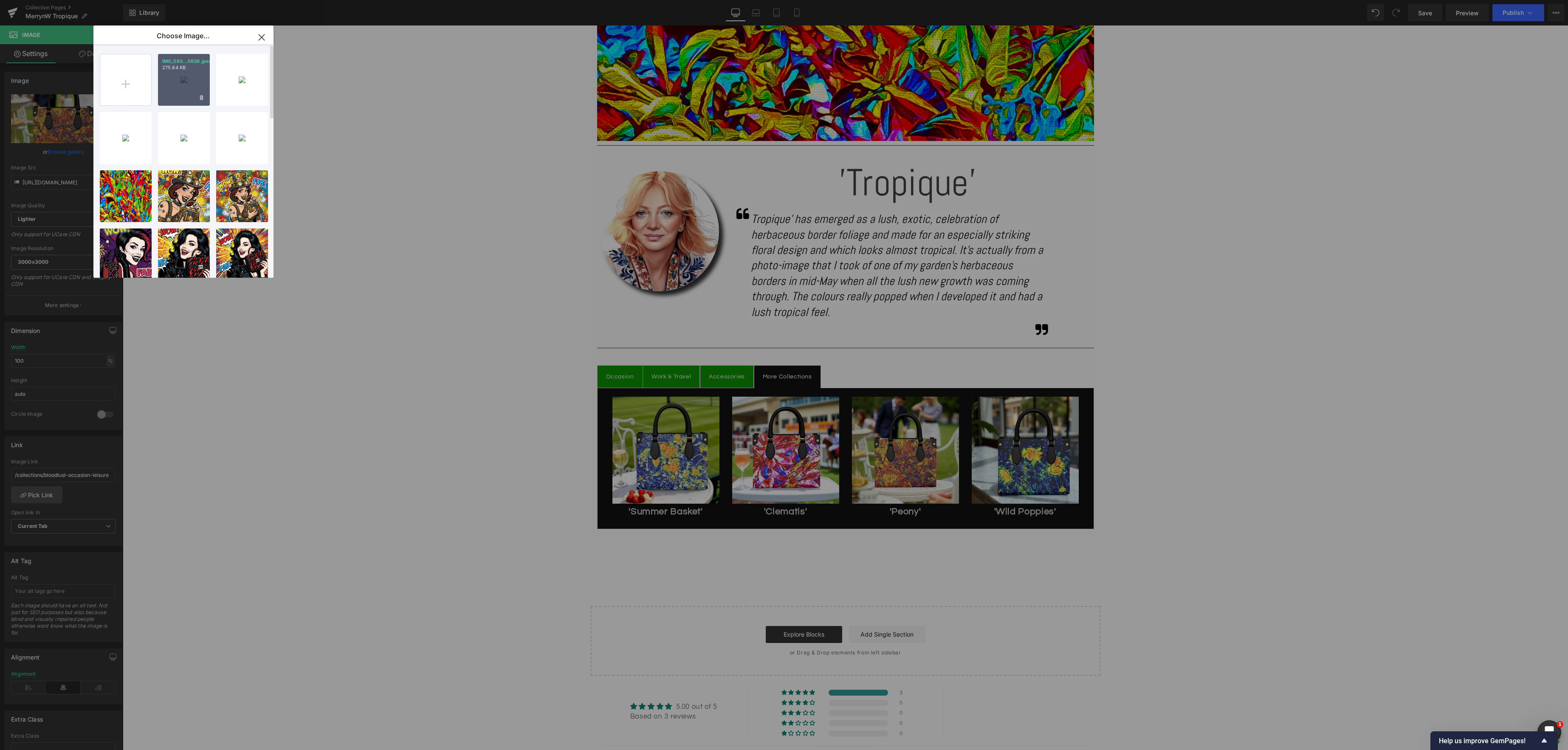
click at [196, 69] on p "275.84 KB" at bounding box center [184, 68] width 43 height 6
type input "[URL][DOMAIN_NAME]"
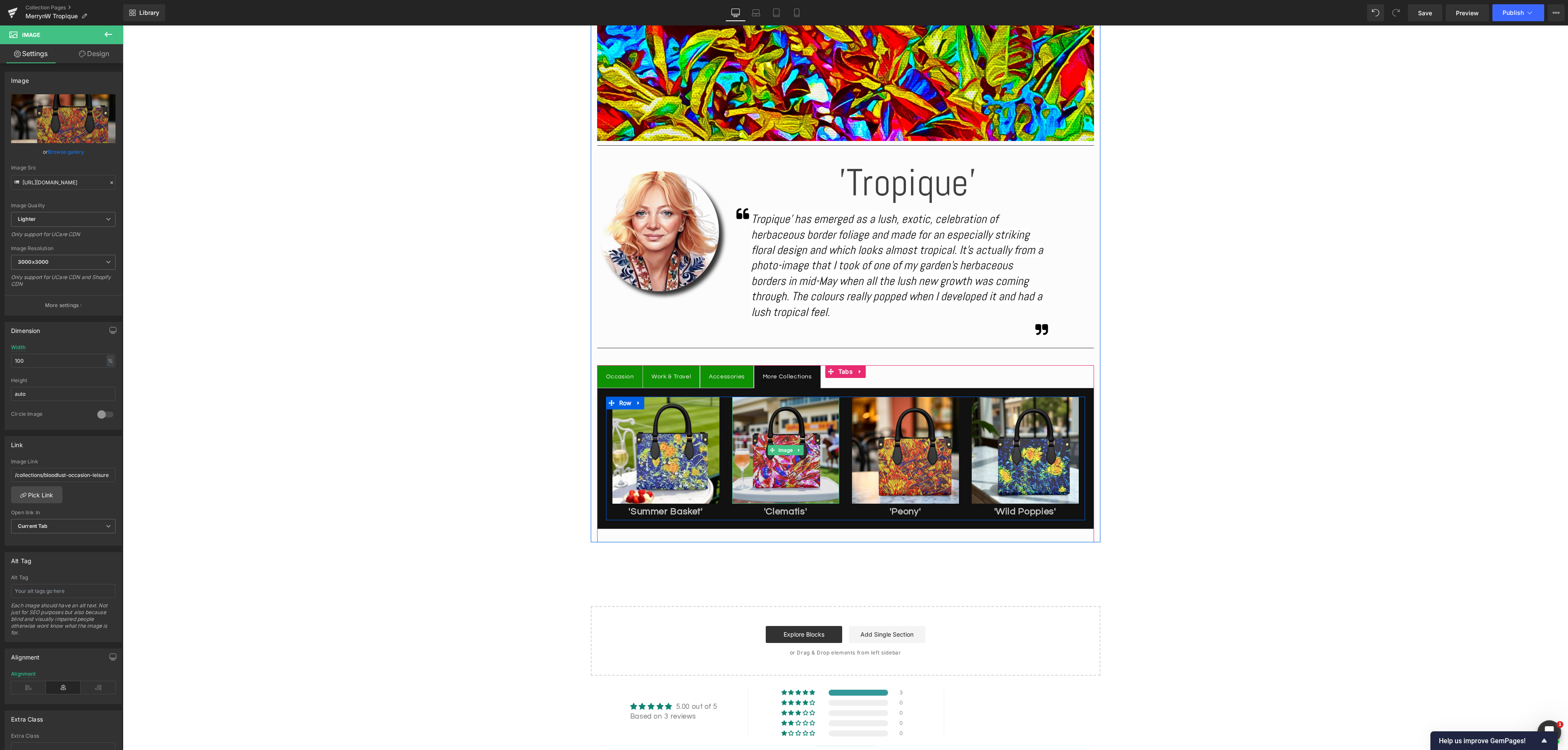
drag, startPoint x: 789, startPoint y: 453, endPoint x: 757, endPoint y: 446, distance: 32.8
click at [789, 453] on link "Image" at bounding box center [781, 450] width 27 height 10
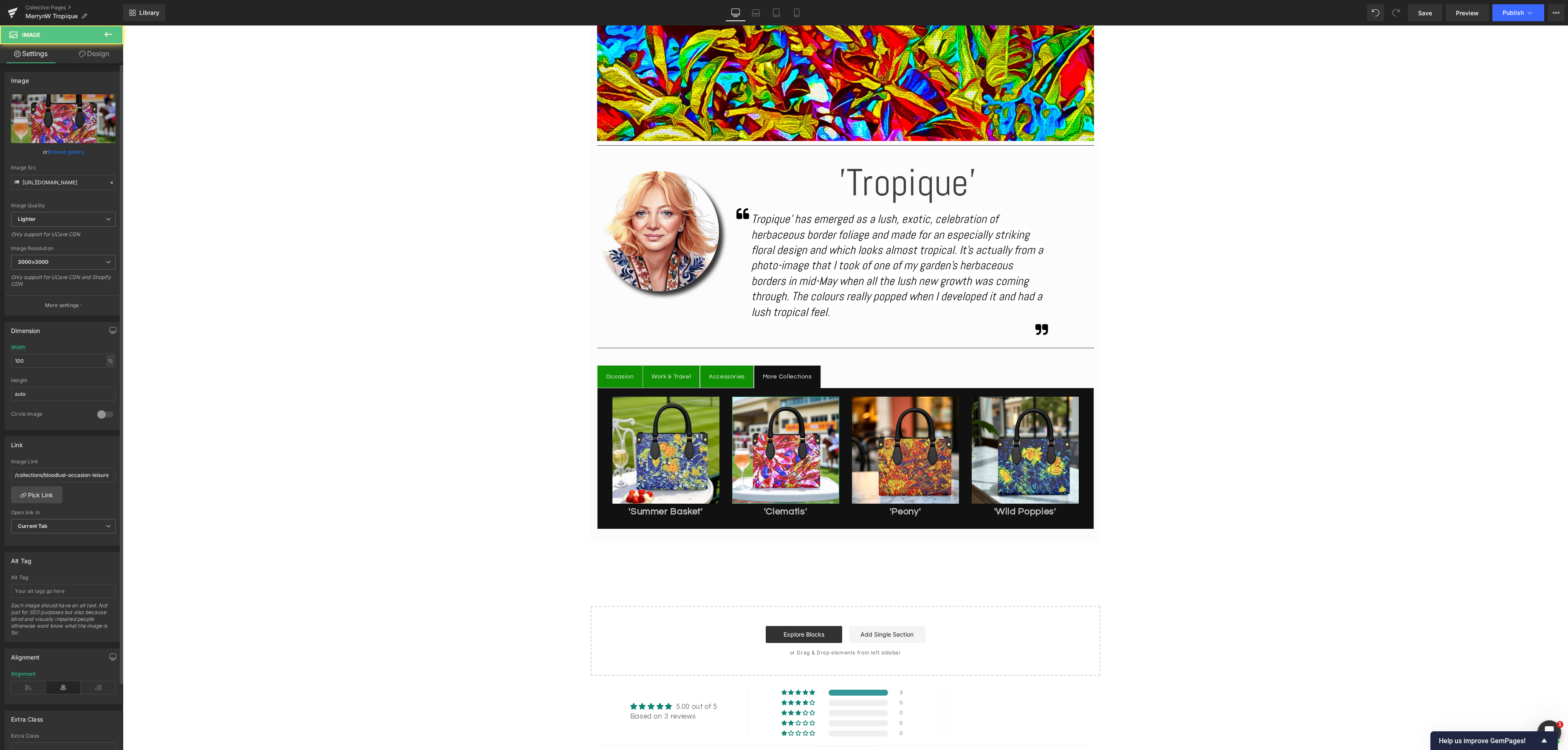
click at [81, 156] on link "Browse gallery" at bounding box center [66, 152] width 36 height 15
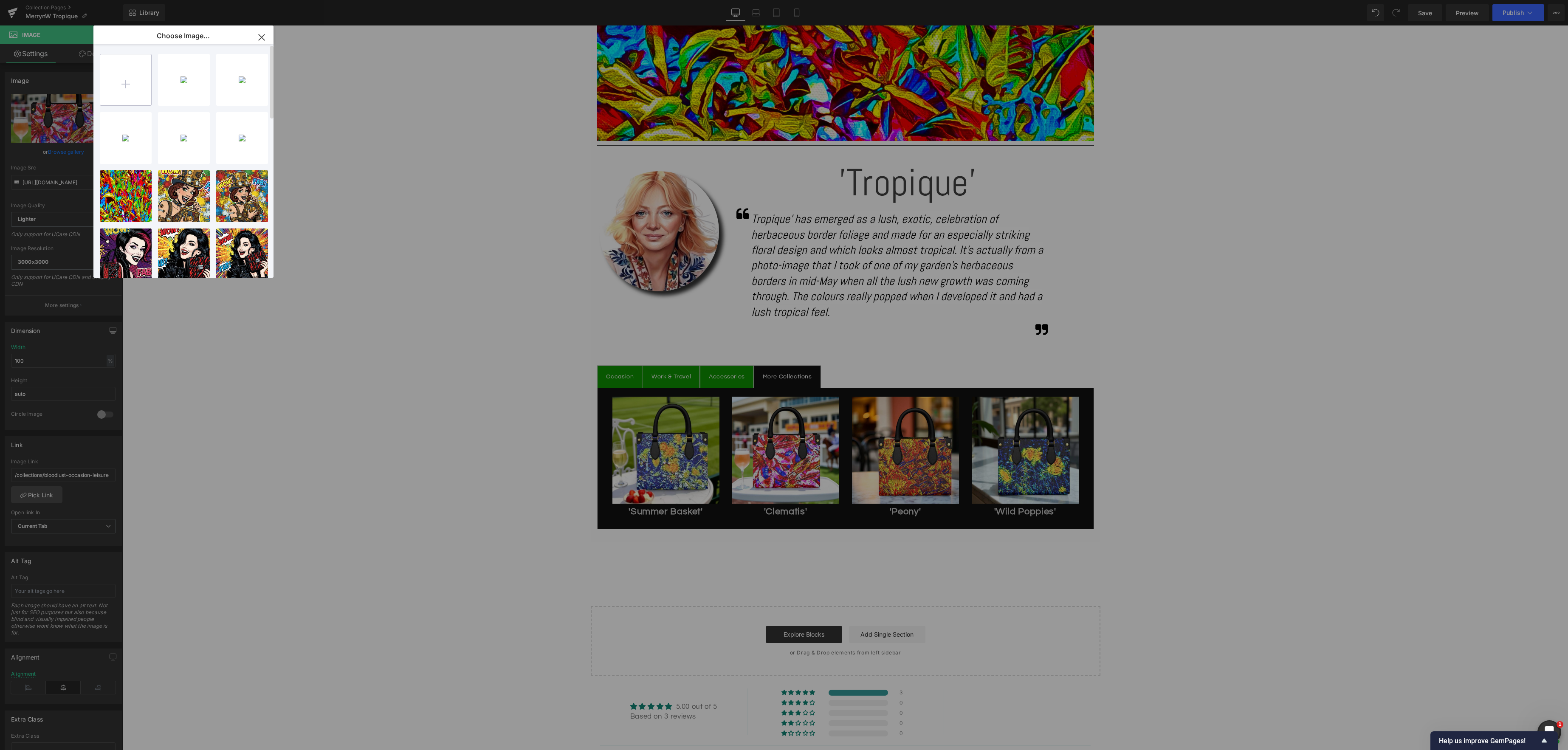
click at [123, 93] on input "file" at bounding box center [126, 80] width 51 height 51
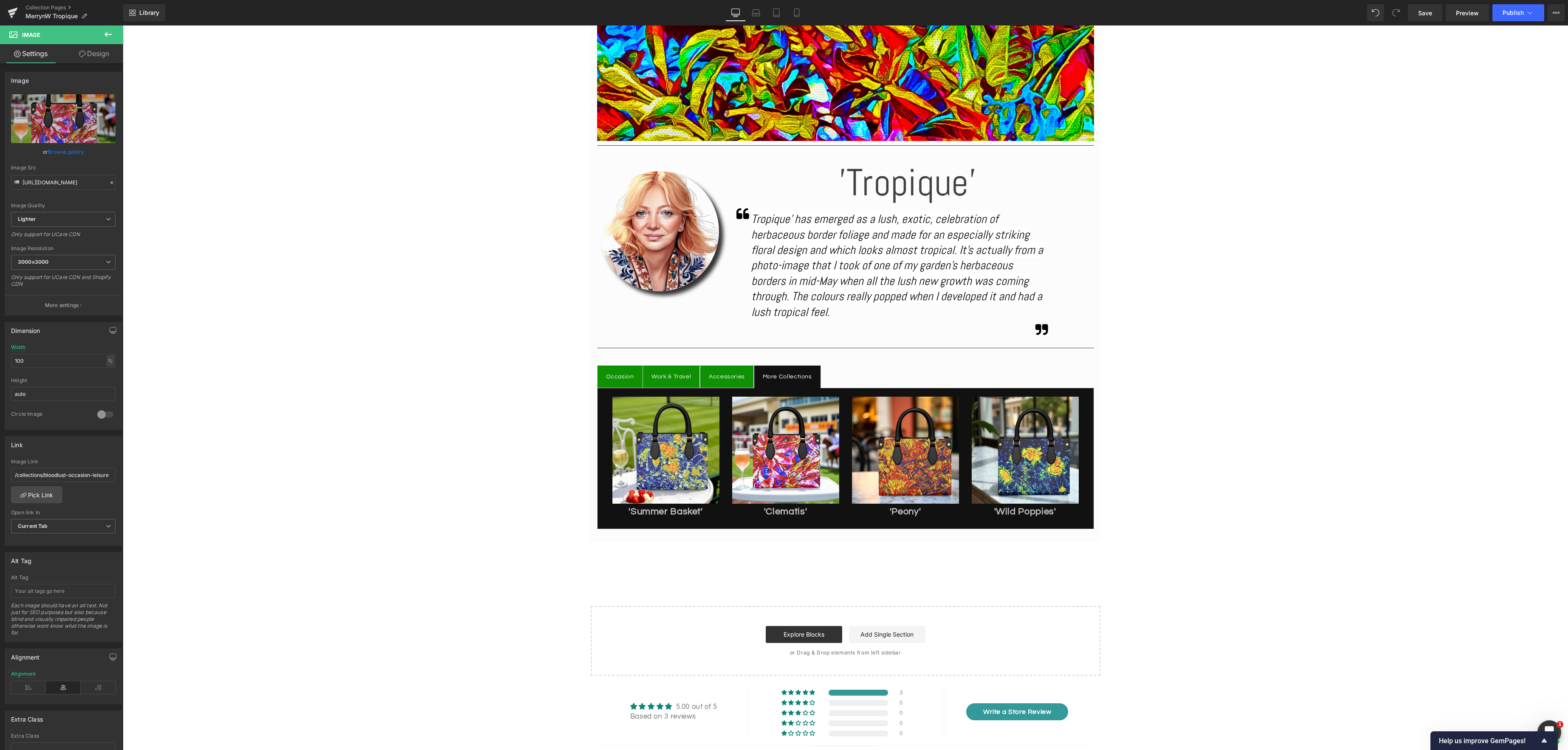
scroll to position [378, 0]
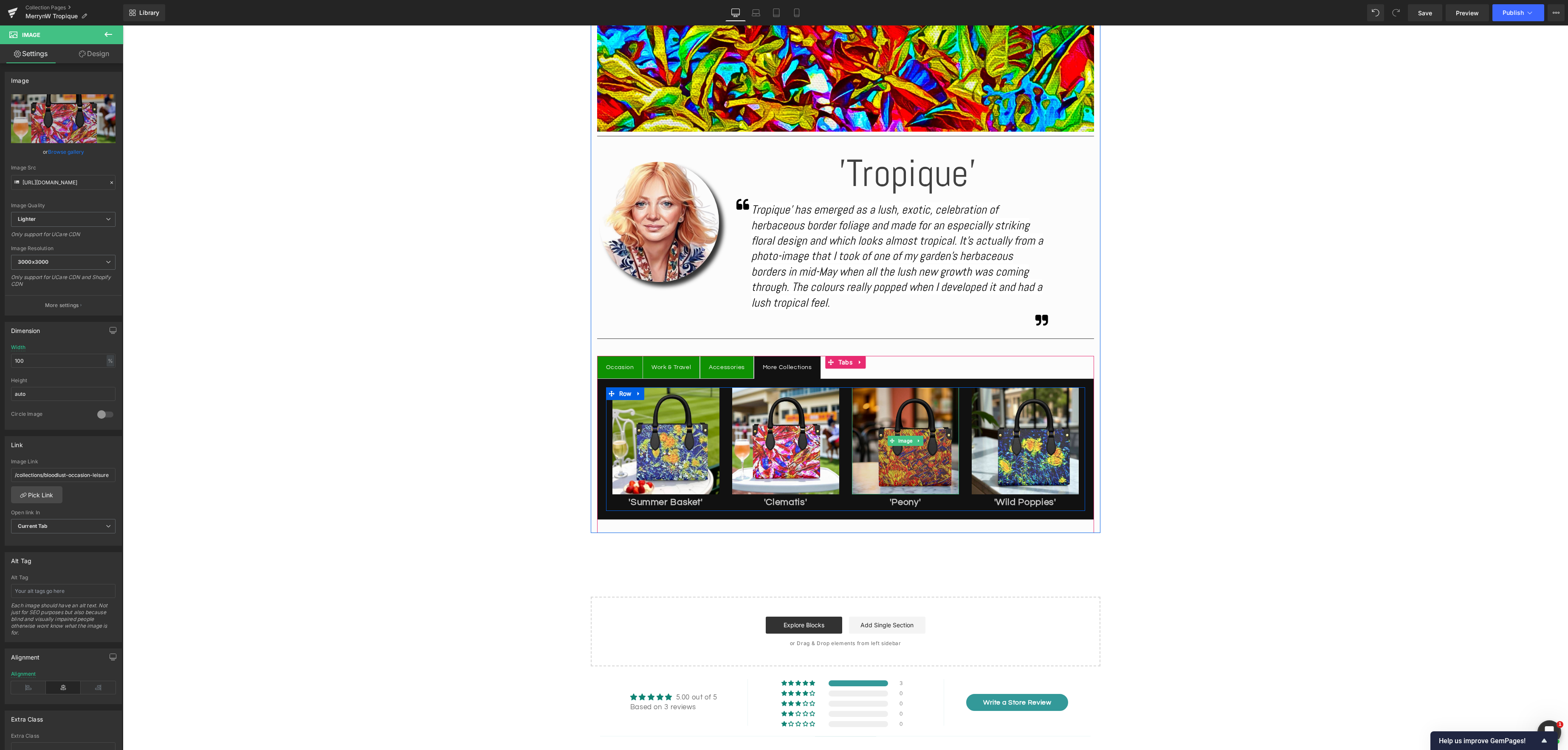
click at [904, 450] on div "Image" at bounding box center [906, 441] width 107 height 107
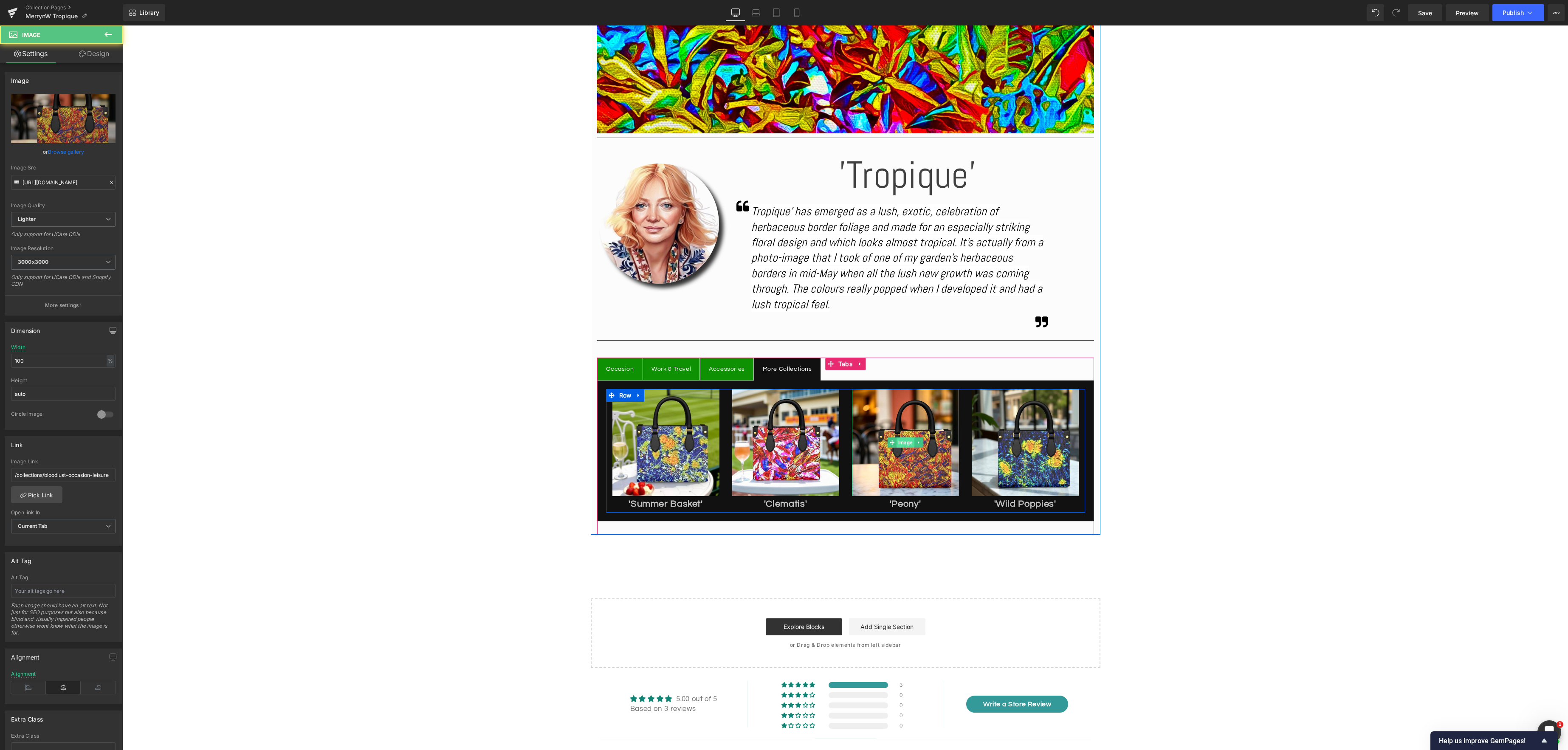
scroll to position [383, 0]
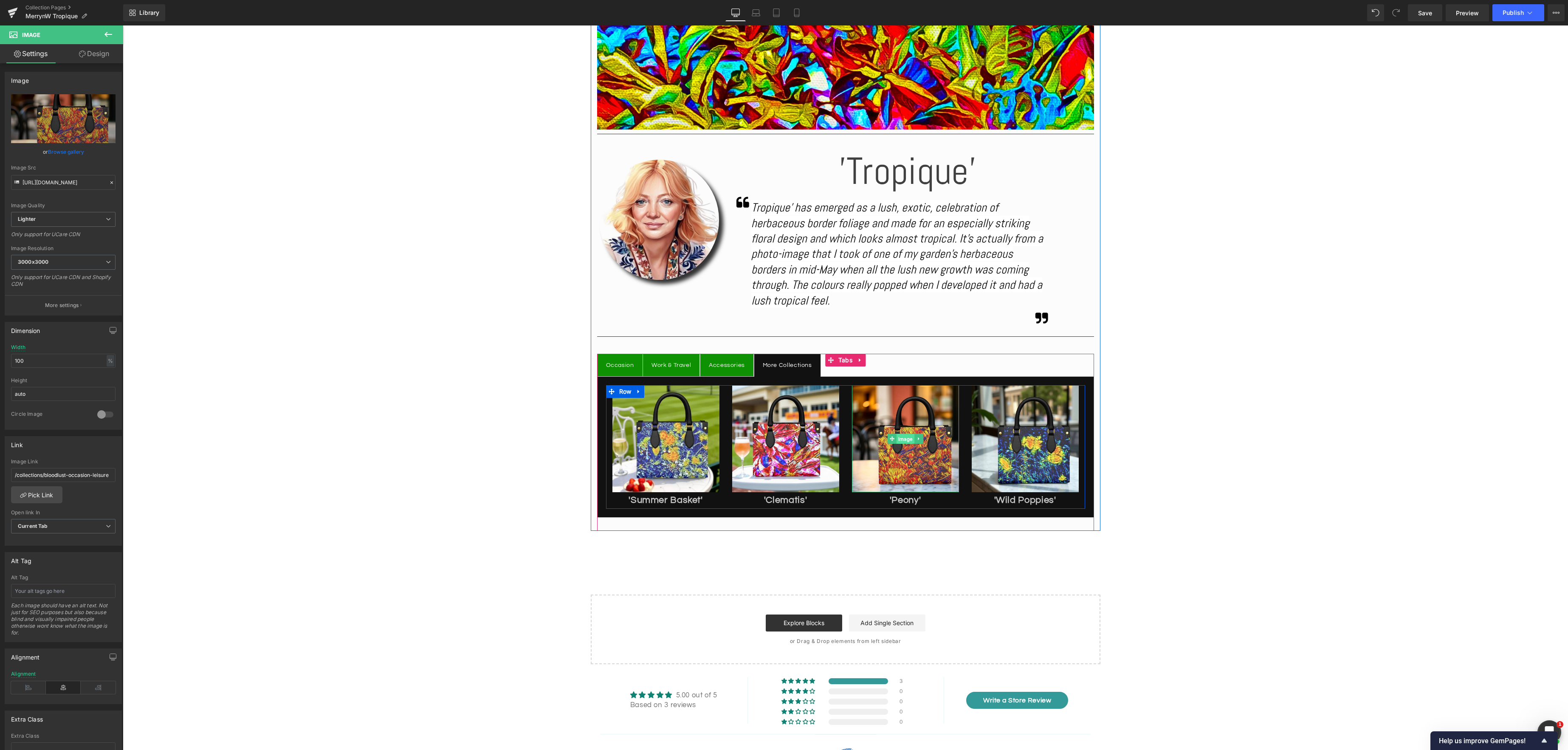
click at [900, 444] on span "Image" at bounding box center [905, 439] width 18 height 10
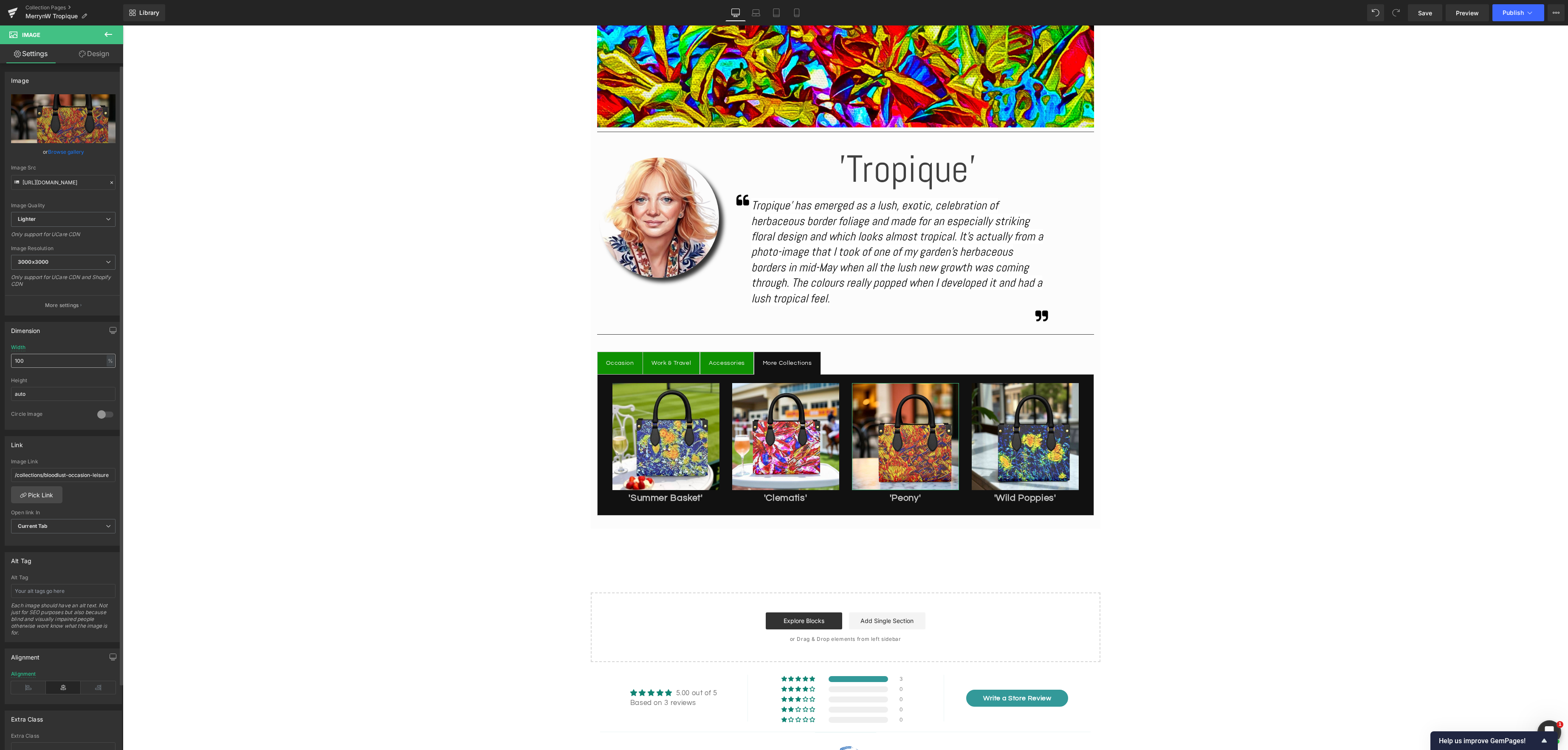
scroll to position [12, 0]
drag, startPoint x: 33, startPoint y: 360, endPoint x: -4, endPoint y: 358, distance: 37.1
click at [0, 358] on html "Image You are previewing how the will restyle your page. You can not edit Eleme…" at bounding box center [784, 375] width 1568 height 750
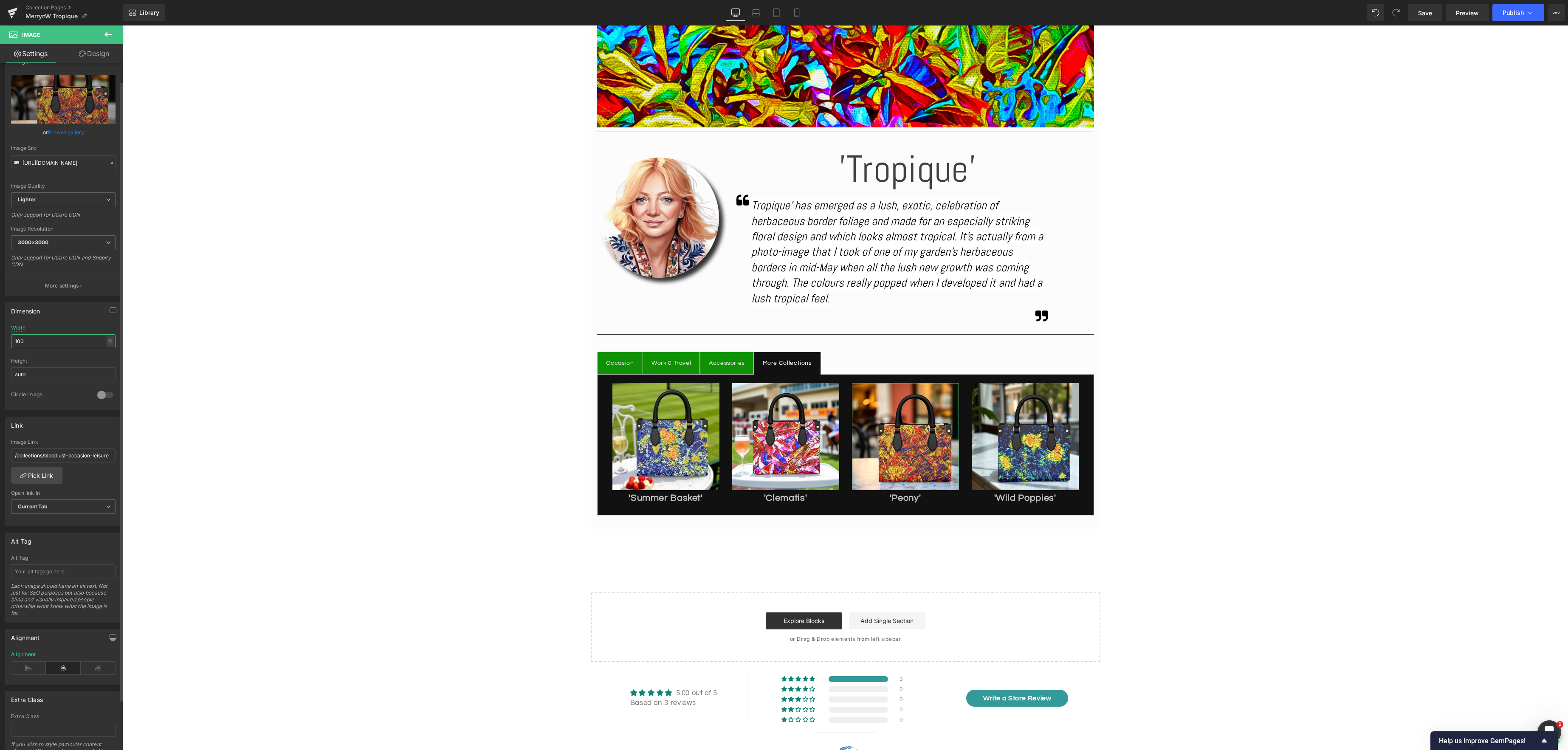
drag, startPoint x: 40, startPoint y: 349, endPoint x: 0, endPoint y: 337, distance: 41.8
click at [0, 337] on div "Dimension 100% Width 100 % % px auto Height auto 0 Circle Image" at bounding box center [63, 353] width 127 height 114
type input "8"
type input "9"
type input "100"
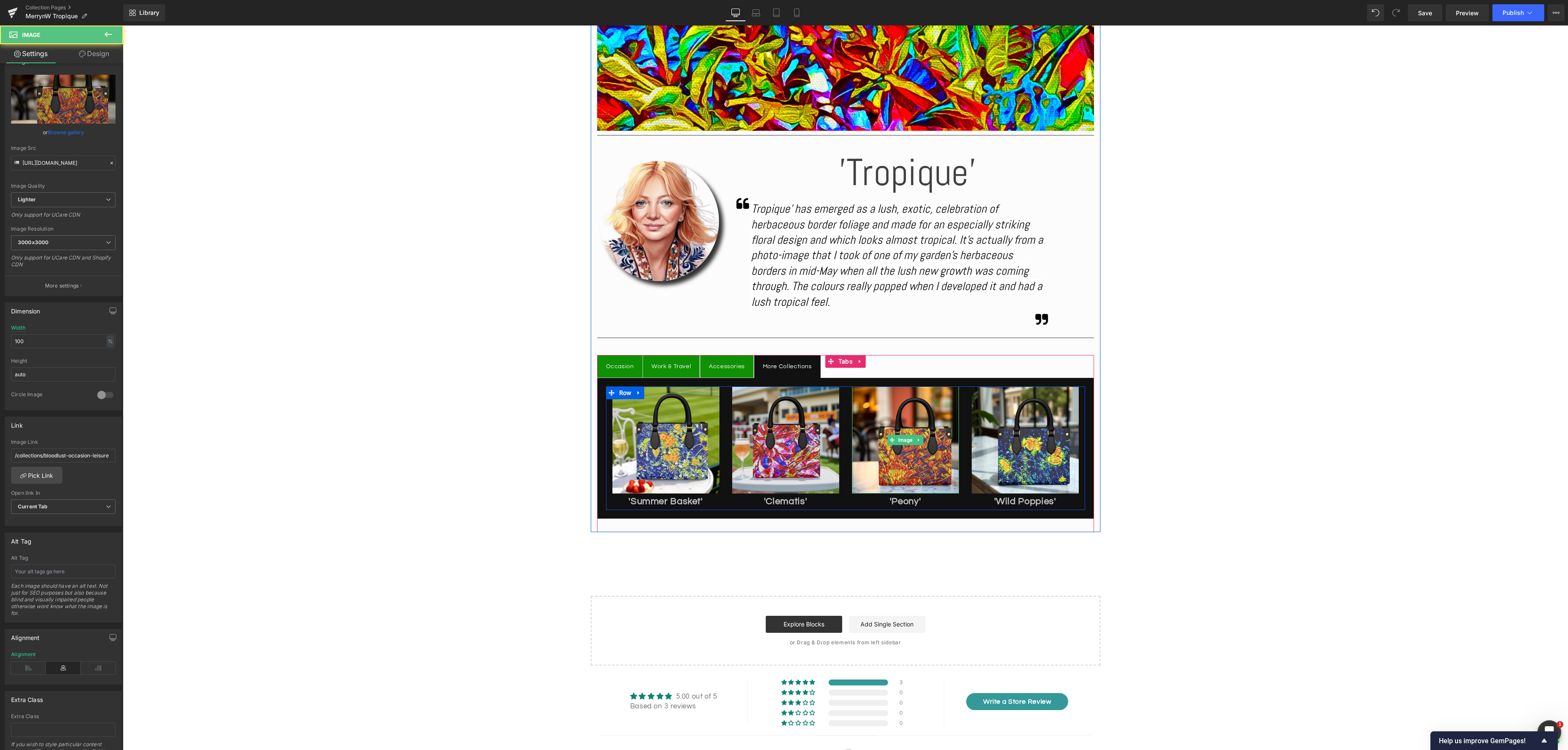
drag, startPoint x: 909, startPoint y: 435, endPoint x: 799, endPoint y: 433, distance: 110.0
click at [909, 436] on div "Image" at bounding box center [906, 440] width 107 height 107
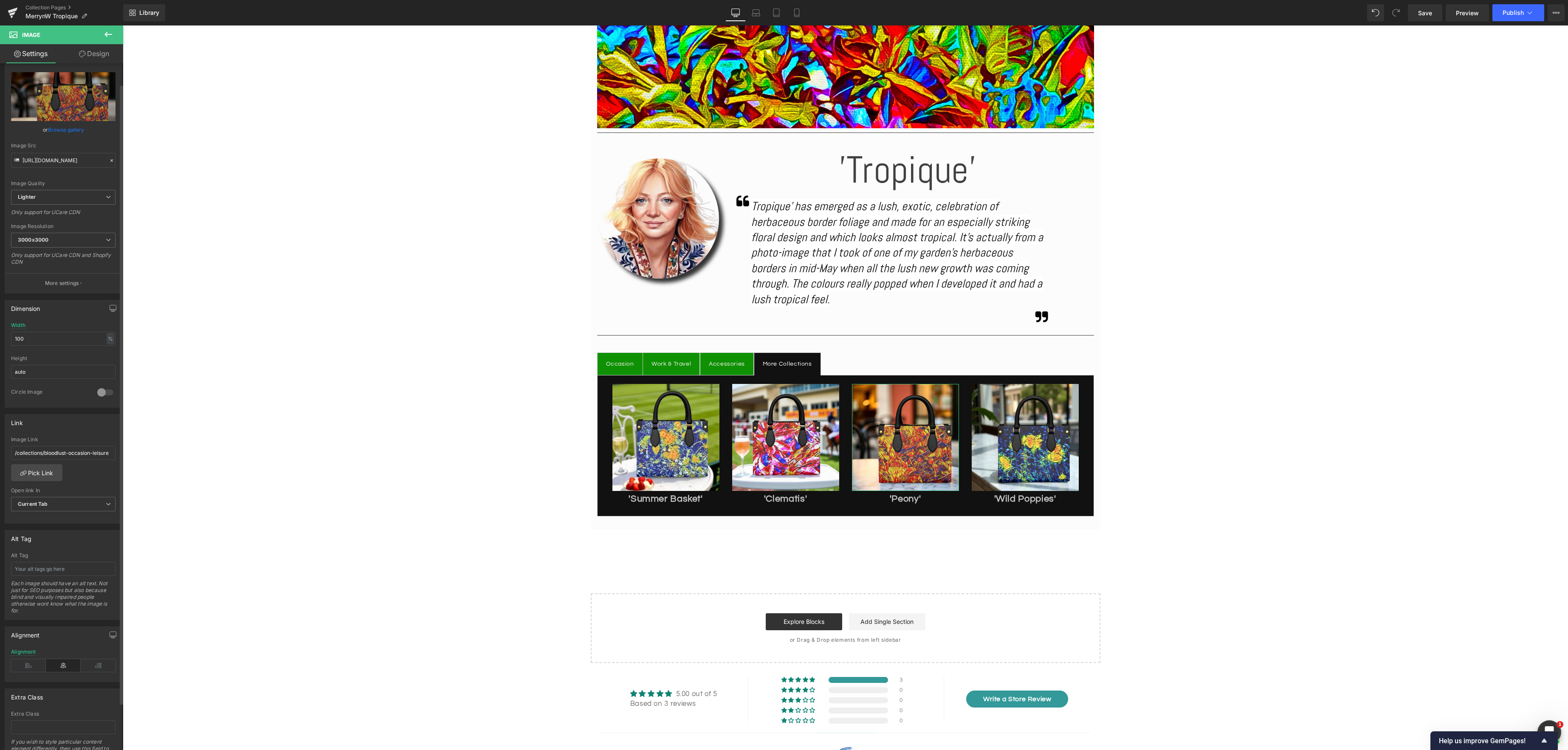
click at [76, 129] on link "Browse gallery" at bounding box center [66, 130] width 36 height 15
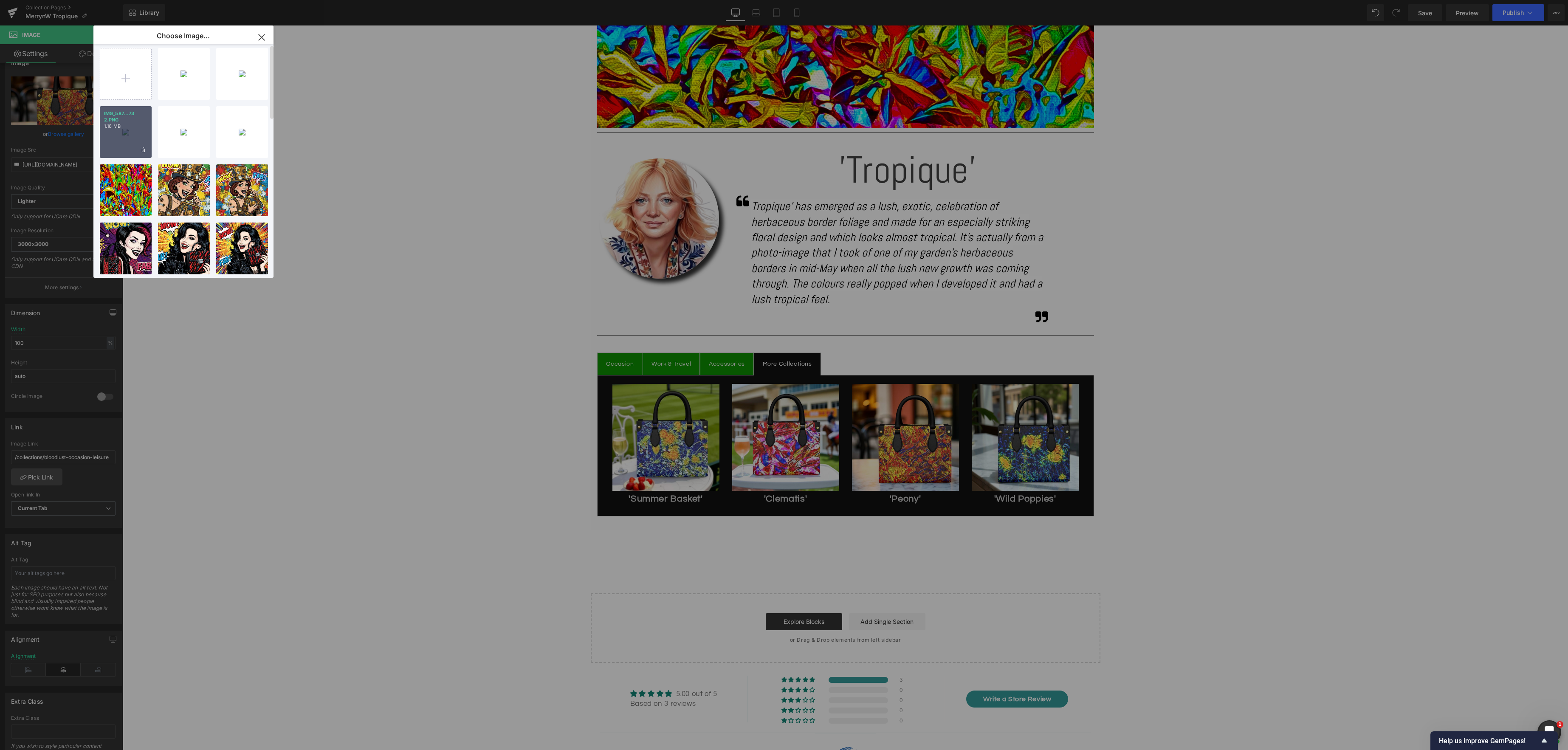
scroll to position [8, 0]
drag, startPoint x: 130, startPoint y: 128, endPoint x: 7, endPoint y: 103, distance: 125.5
click at [130, 128] on p "1.16 MB" at bounding box center [125, 125] width 43 height 6
type input "[URL][DOMAIN_NAME]"
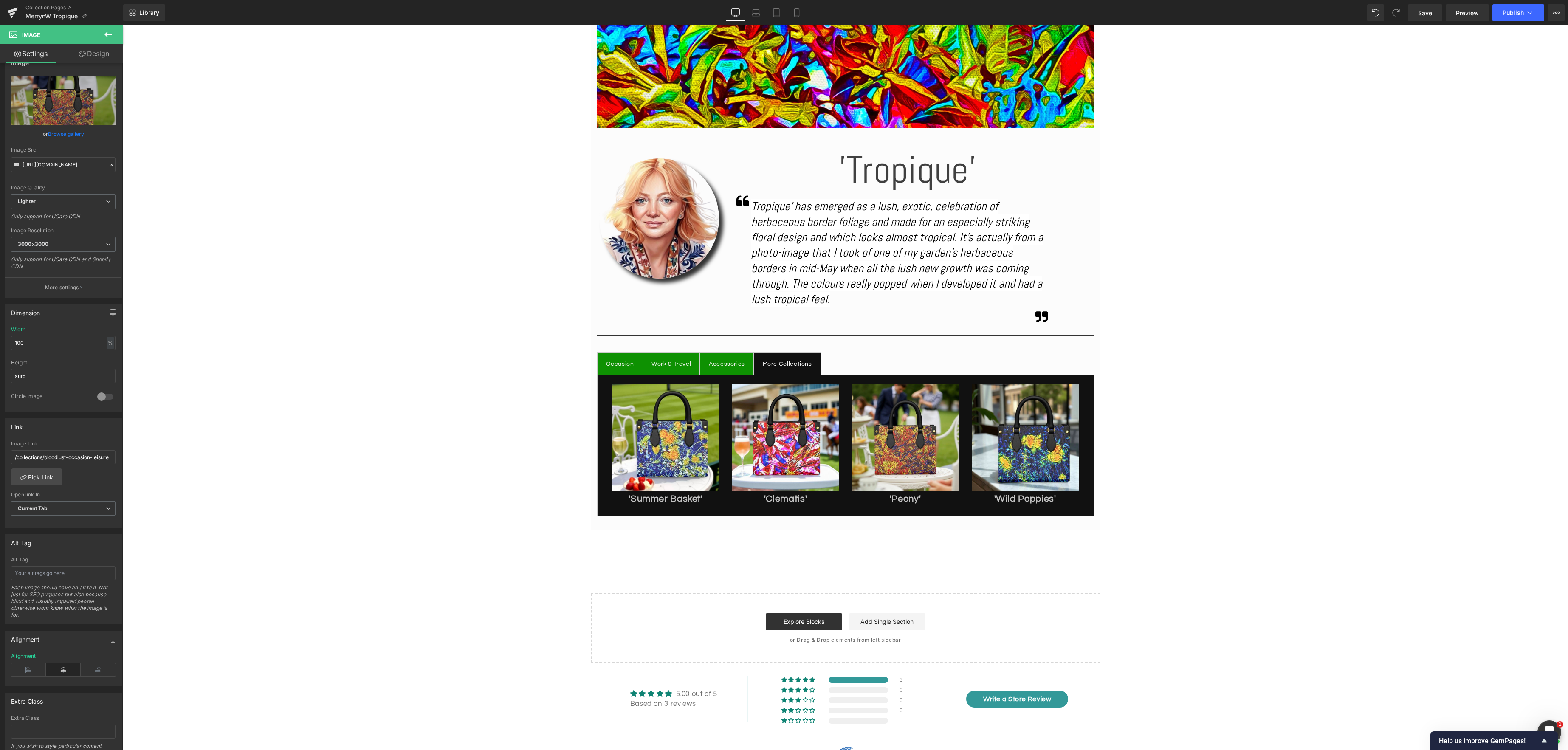
scroll to position [0, 0]
click at [78, 135] on link "Browse gallery" at bounding box center [66, 134] width 36 height 15
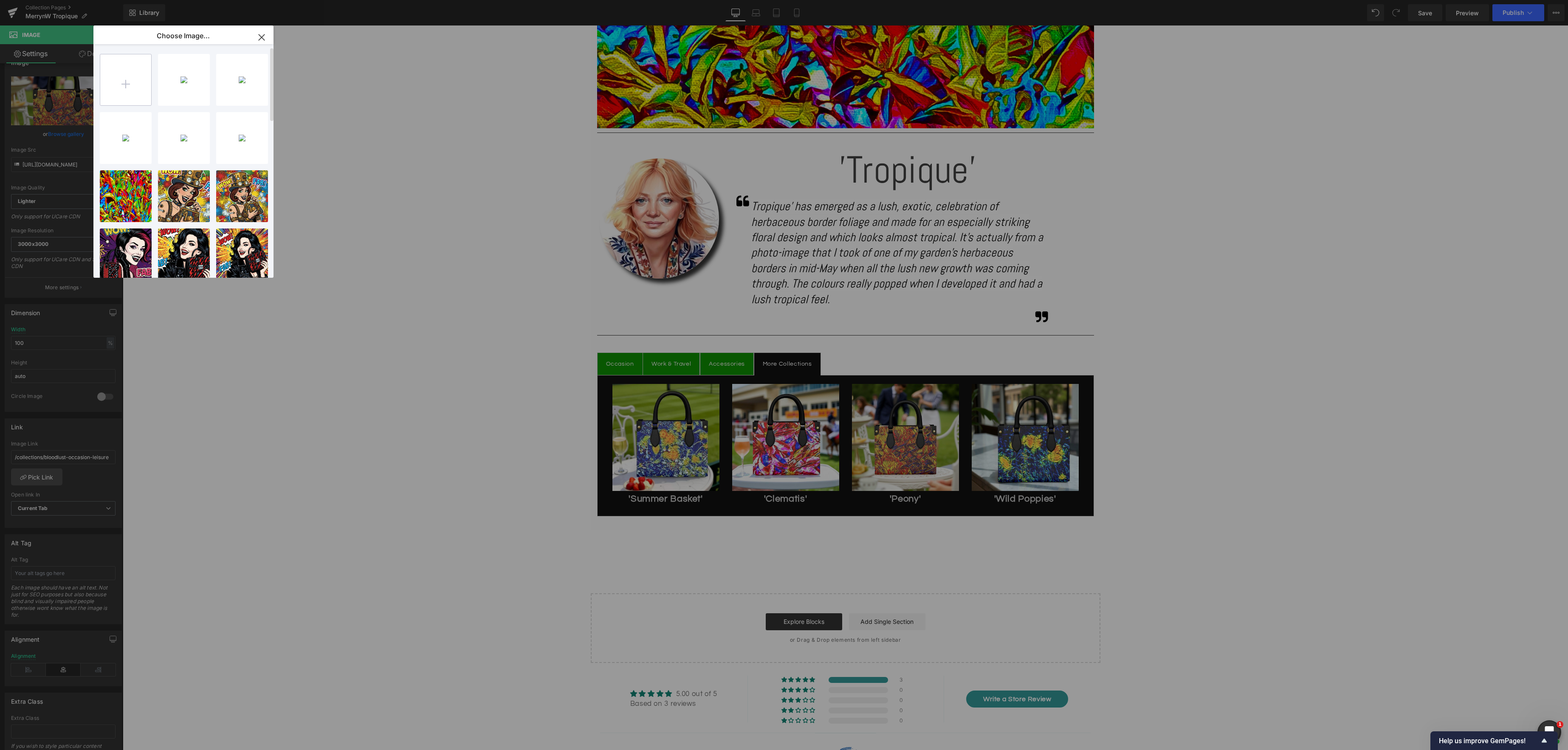
click at [120, 83] on input "file" at bounding box center [126, 80] width 51 height 51
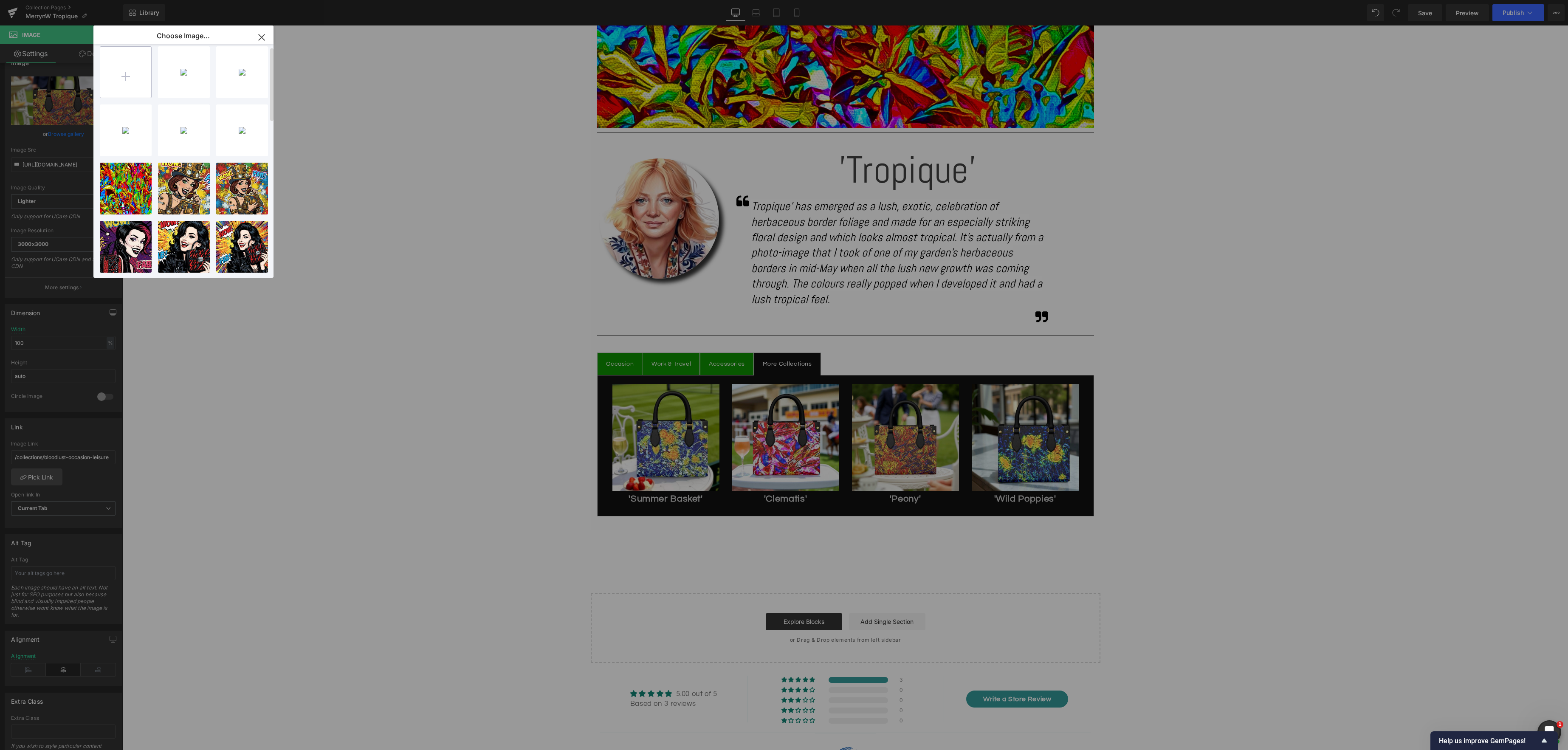
type input "C:\fakepath\IMG_5634.PNG"
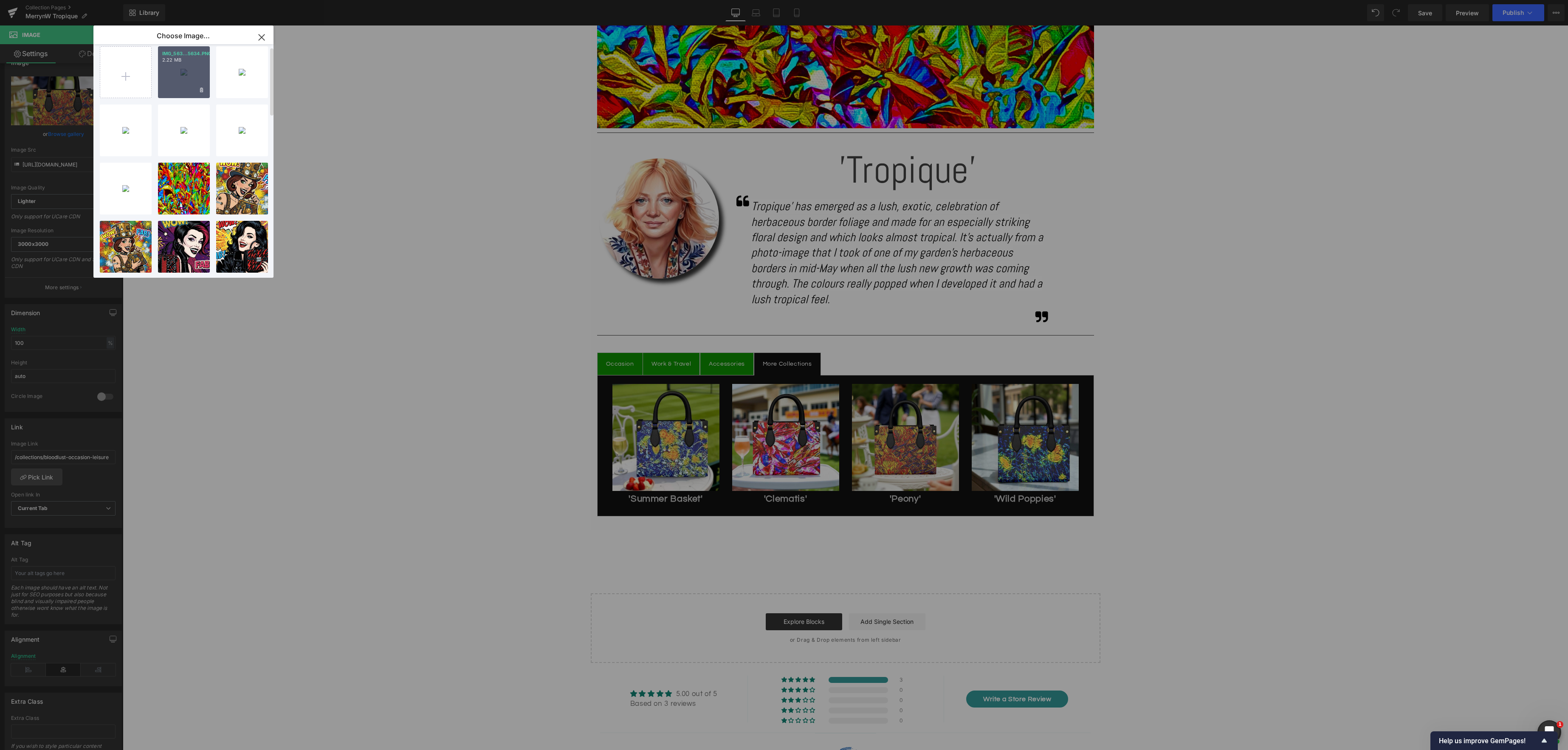
scroll to position [9, 0]
click at [191, 82] on div "IMG_563...5634.PNG 2.22 MB" at bounding box center [184, 71] width 52 height 52
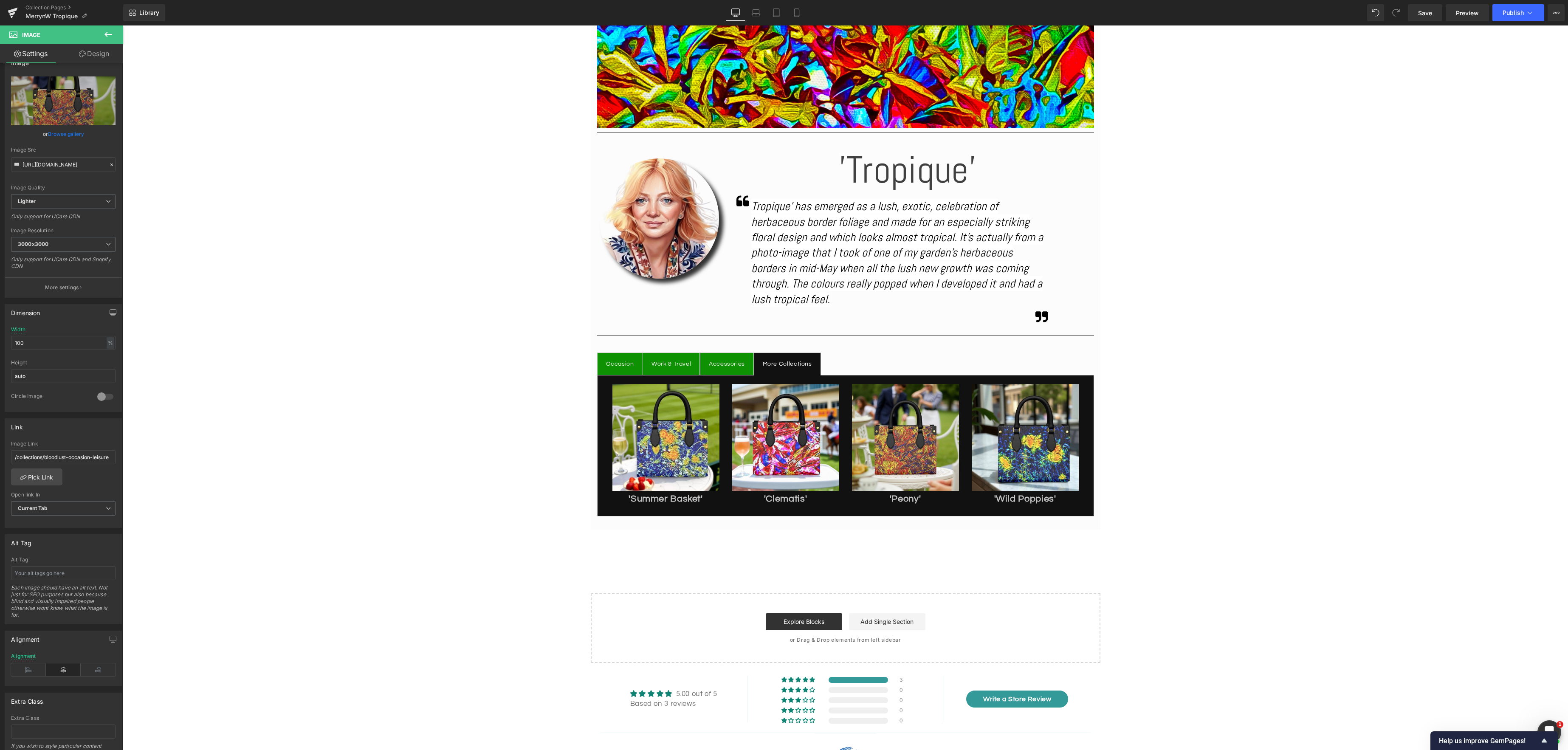
scroll to position [390, 0]
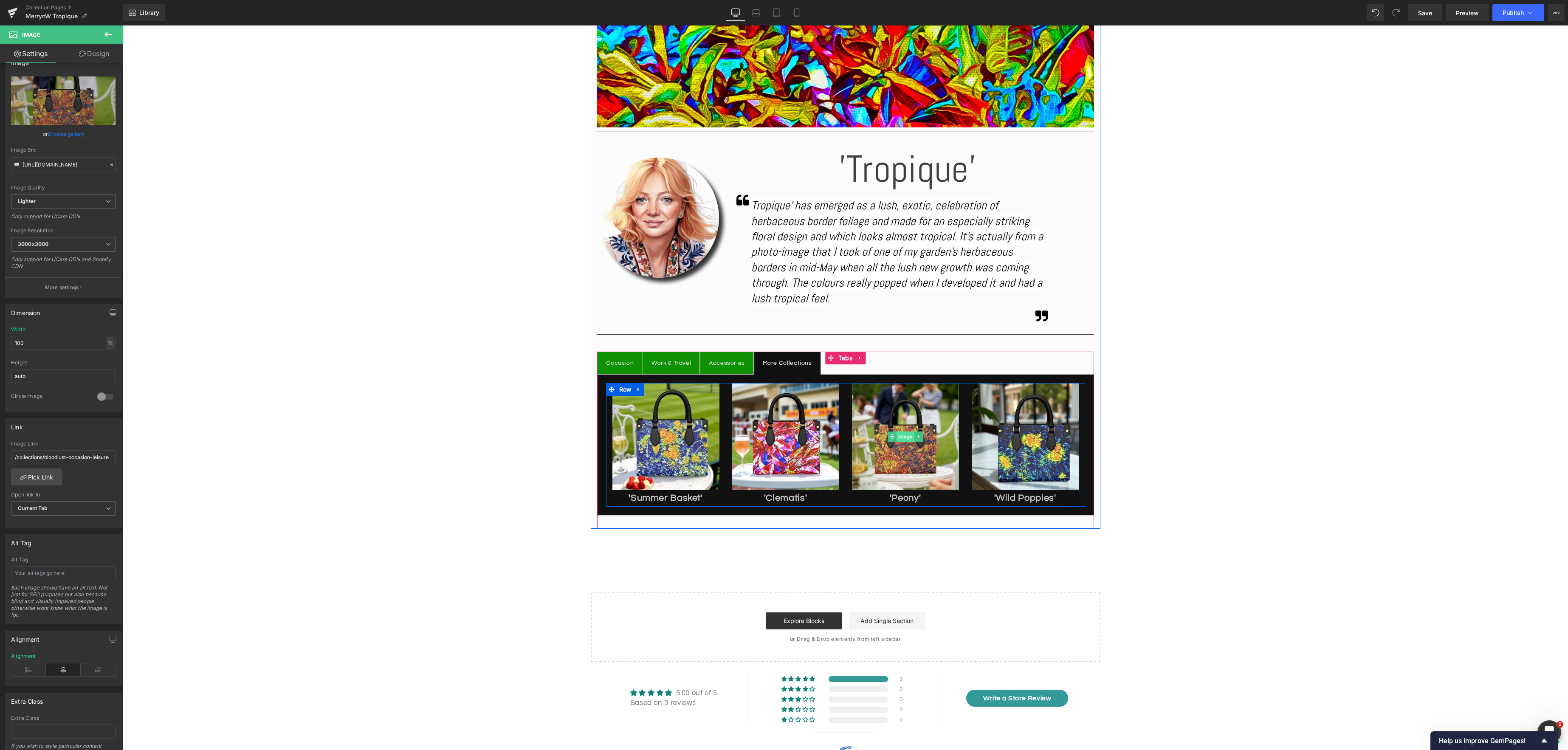
click at [905, 438] on span "Image" at bounding box center [905, 436] width 18 height 10
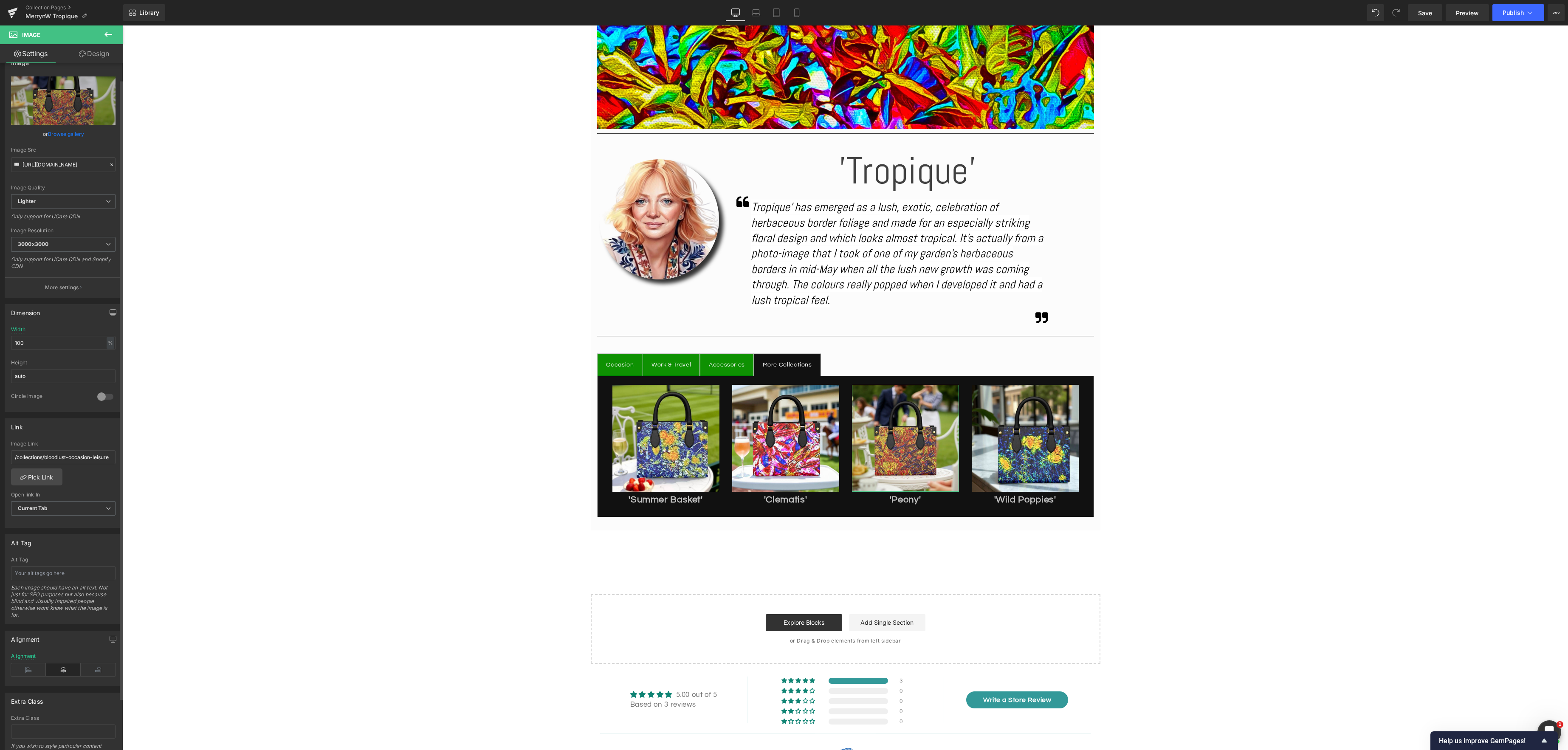
click at [77, 132] on link "Browse gallery" at bounding box center [66, 134] width 36 height 15
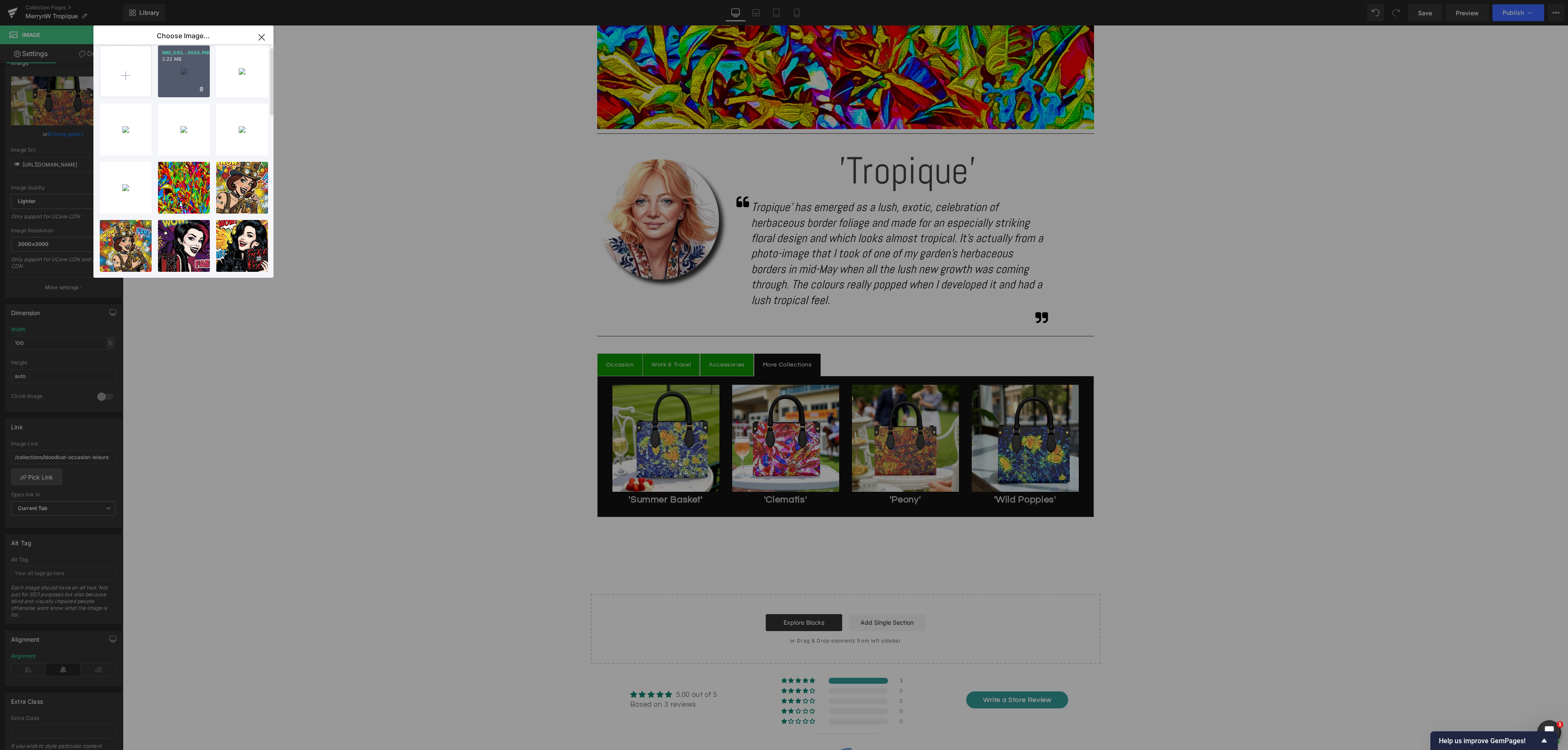
drag, startPoint x: 195, startPoint y: 64, endPoint x: 72, endPoint y: 38, distance: 125.7
click at [195, 64] on div "IMG_563...5634.PNG 2.22 MB" at bounding box center [184, 71] width 52 height 52
type input "[URL][DOMAIN_NAME]"
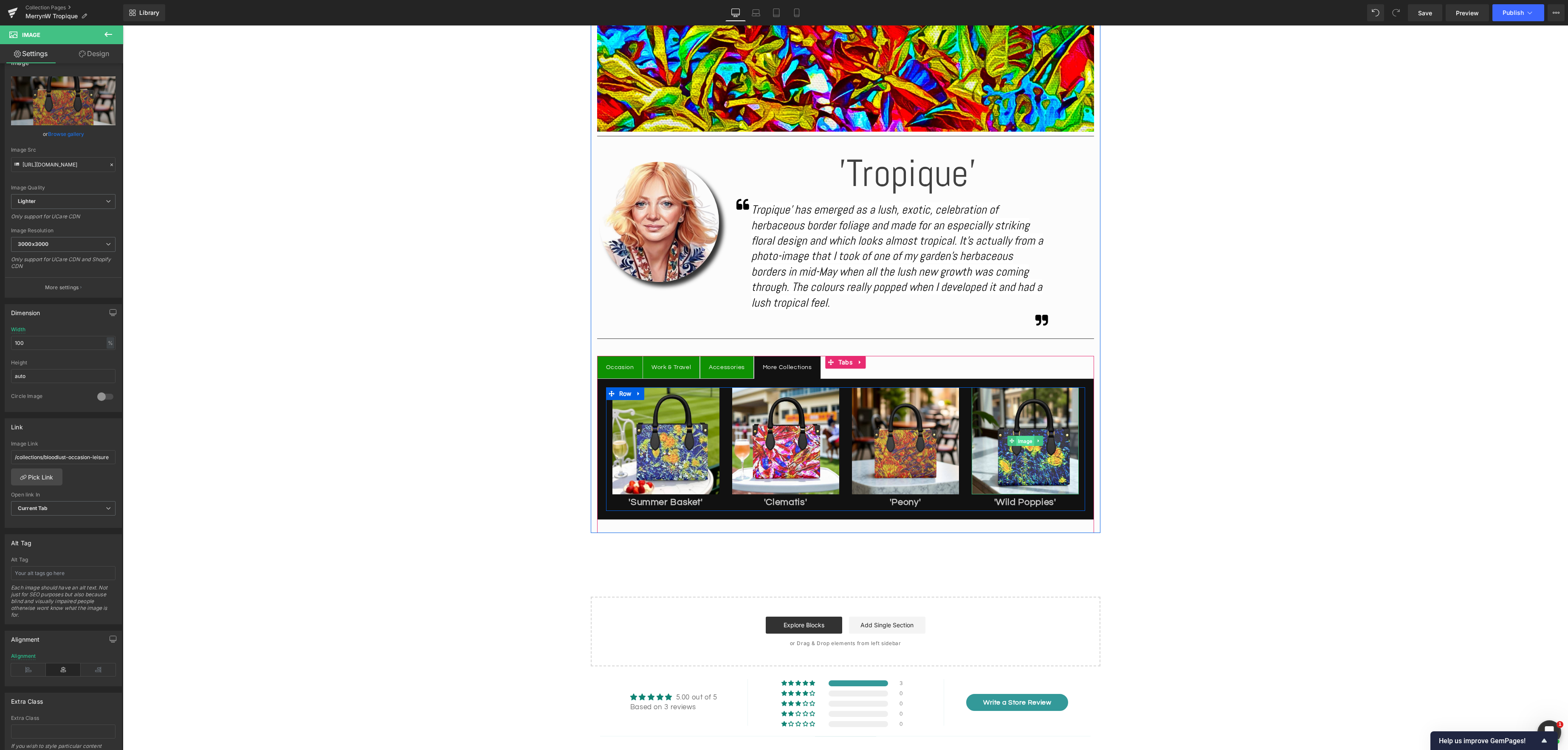
scroll to position [387, 0]
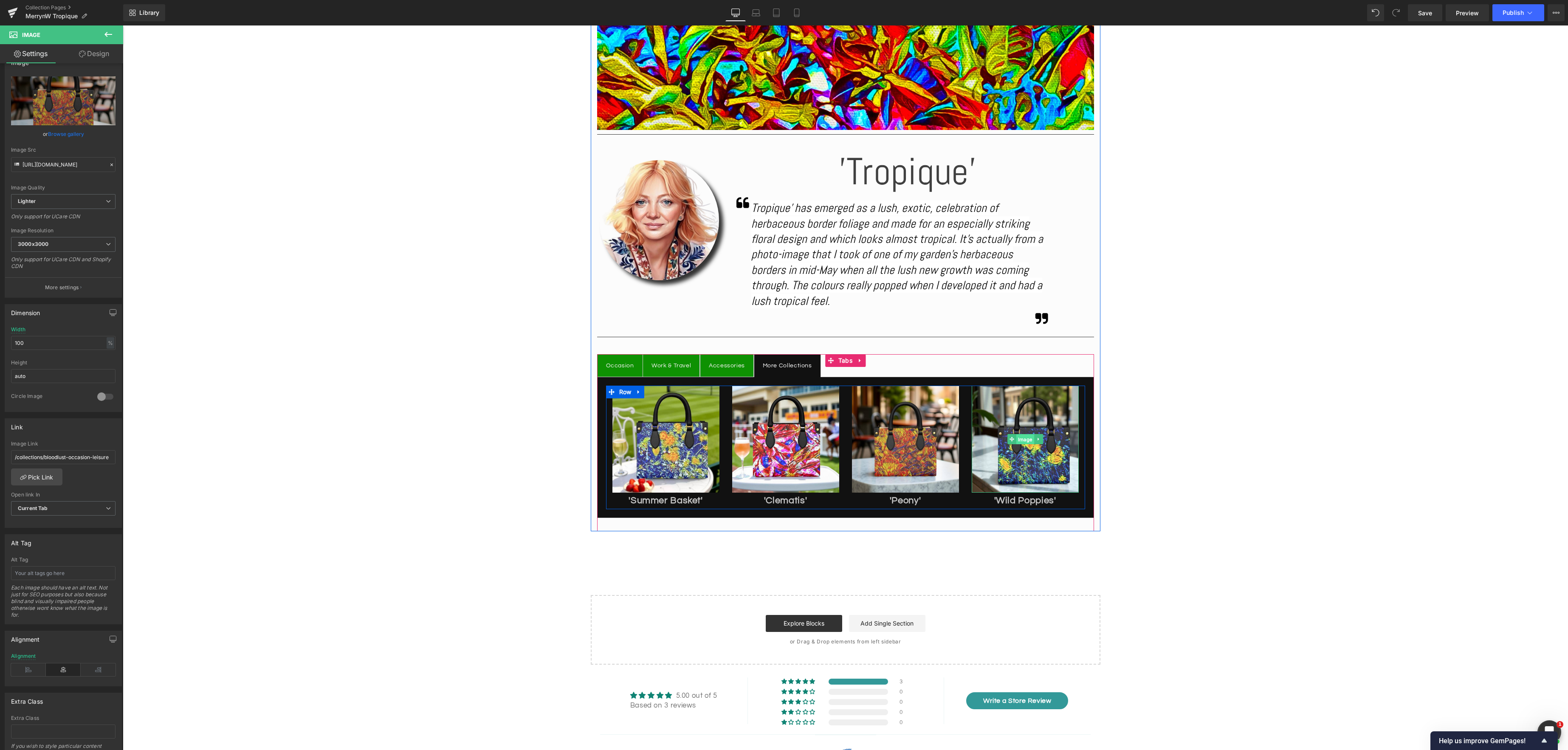
click at [1024, 442] on span "Image" at bounding box center [1025, 440] width 18 height 10
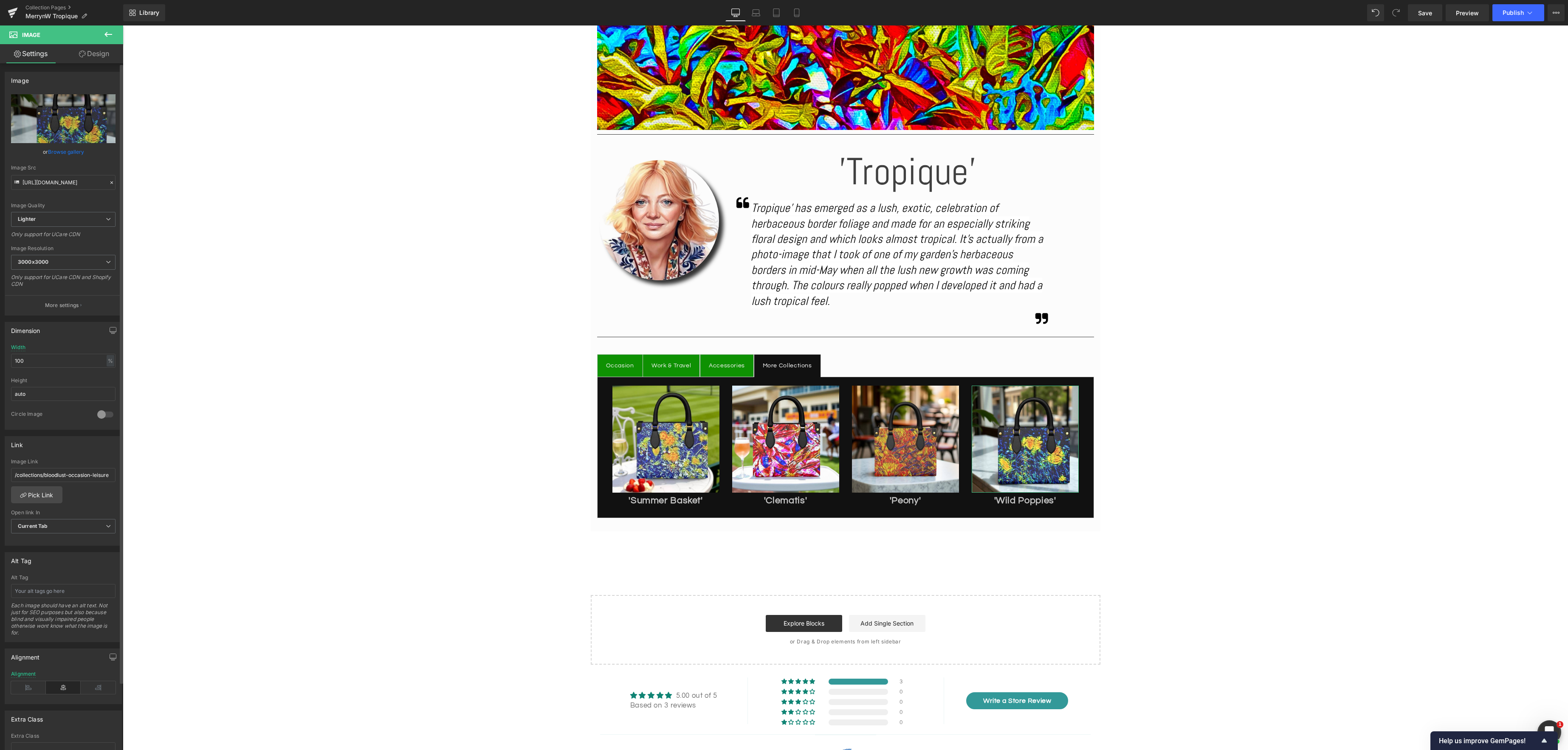
click at [67, 152] on link "Browse gallery" at bounding box center [66, 152] width 36 height 15
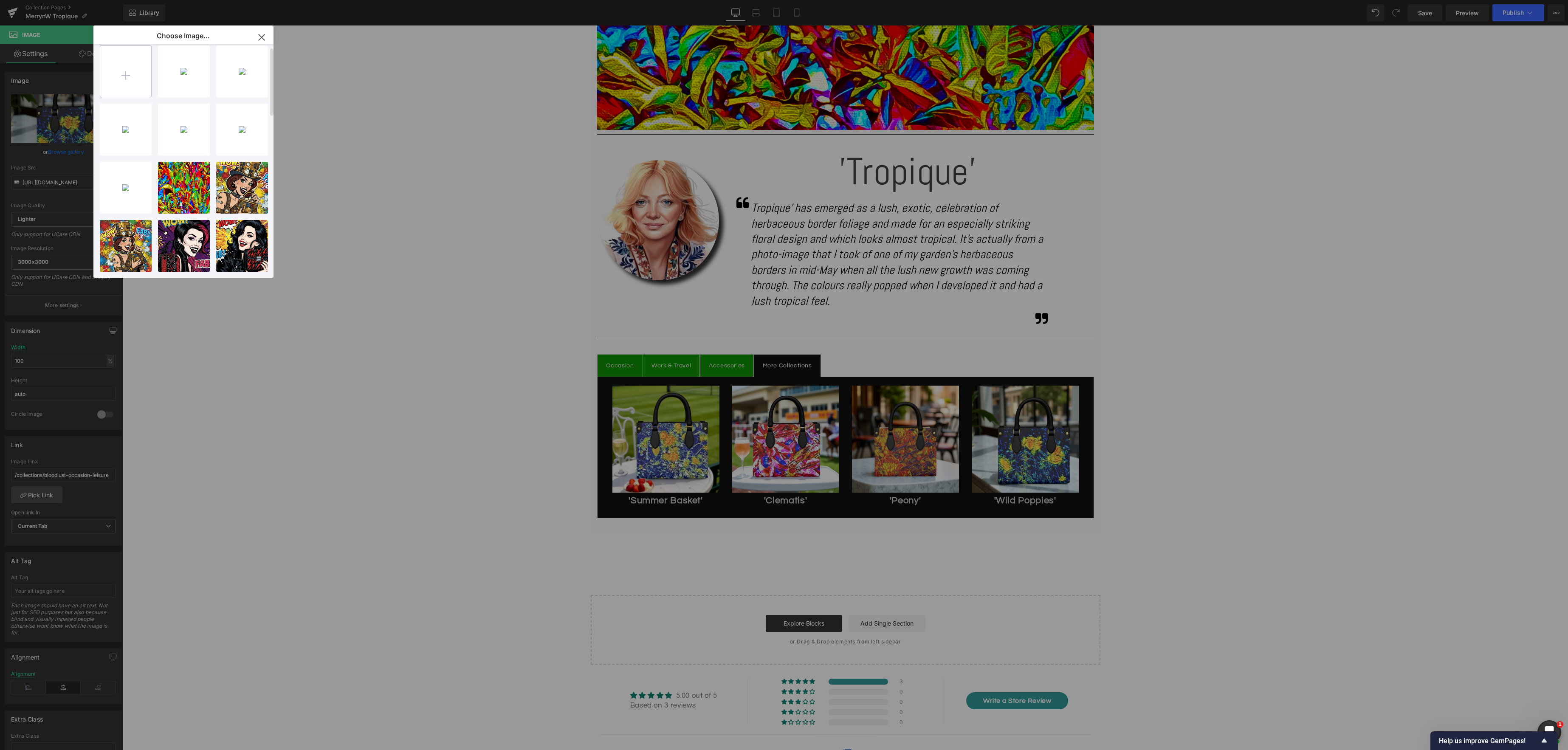
scroll to position [9, 0]
click at [131, 81] on input "file" at bounding box center [126, 71] width 51 height 51
type input "C:\fakepath\IMG_5876 2.PNG"
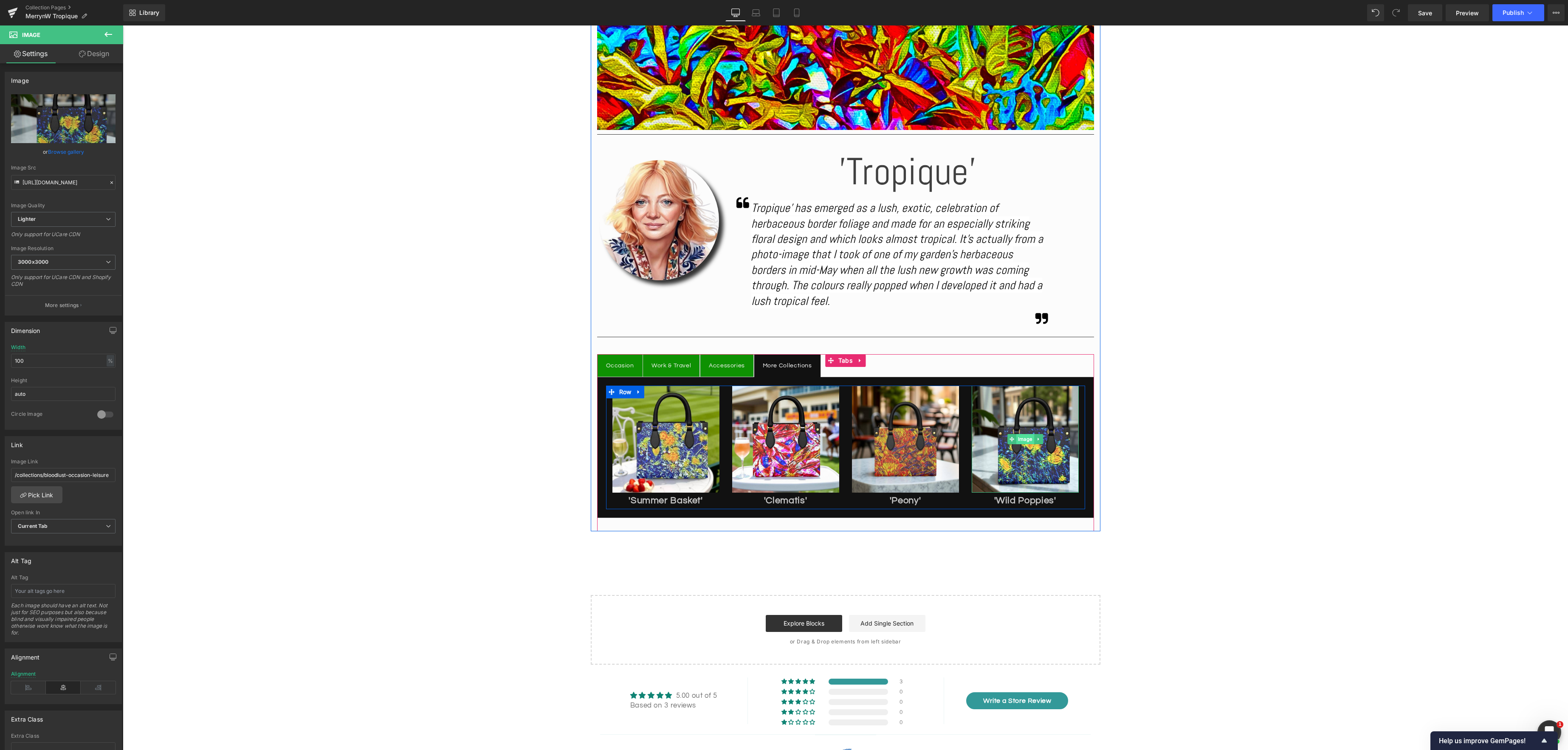
scroll to position [388, 0]
drag, startPoint x: 1034, startPoint y: 441, endPoint x: 993, endPoint y: 435, distance: 41.4
click at [1032, 441] on link "Image" at bounding box center [1021, 438] width 27 height 10
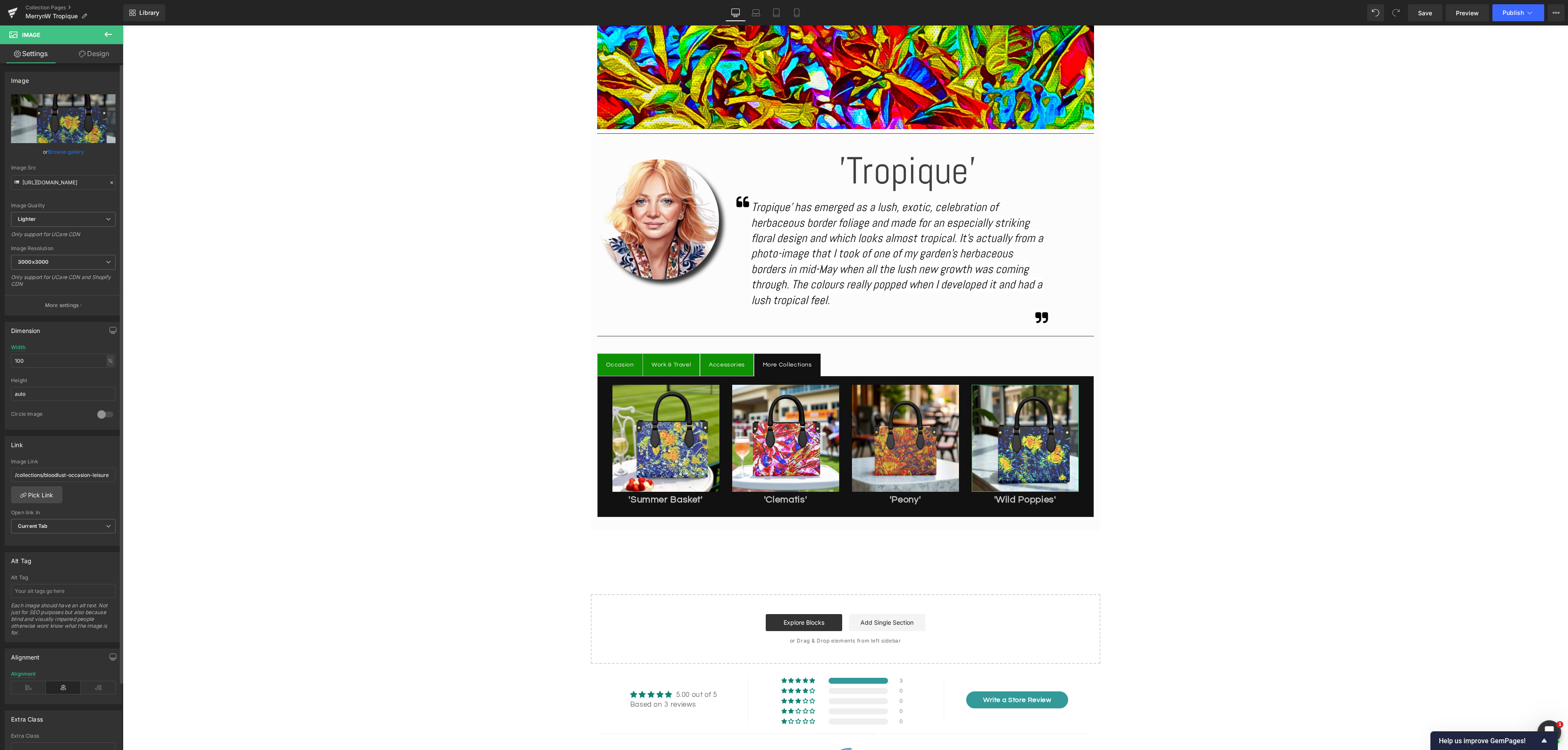
click at [71, 149] on link "Browse gallery" at bounding box center [66, 152] width 36 height 15
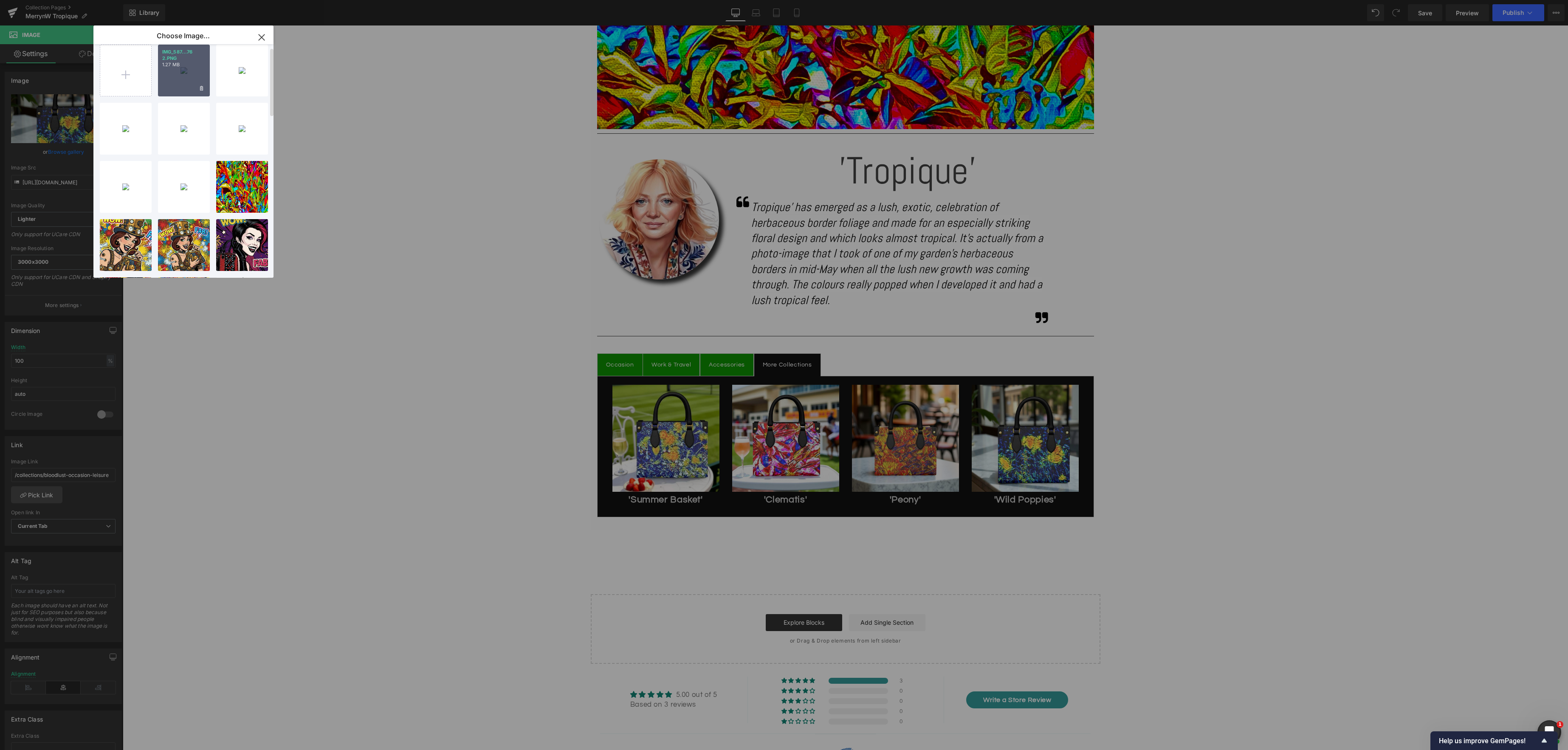
scroll to position [11, 0]
click at [187, 68] on div "IMG_587...76 2.PNG 1.27 MB" at bounding box center [184, 68] width 52 height 52
type input "[URL][DOMAIN_NAME]"
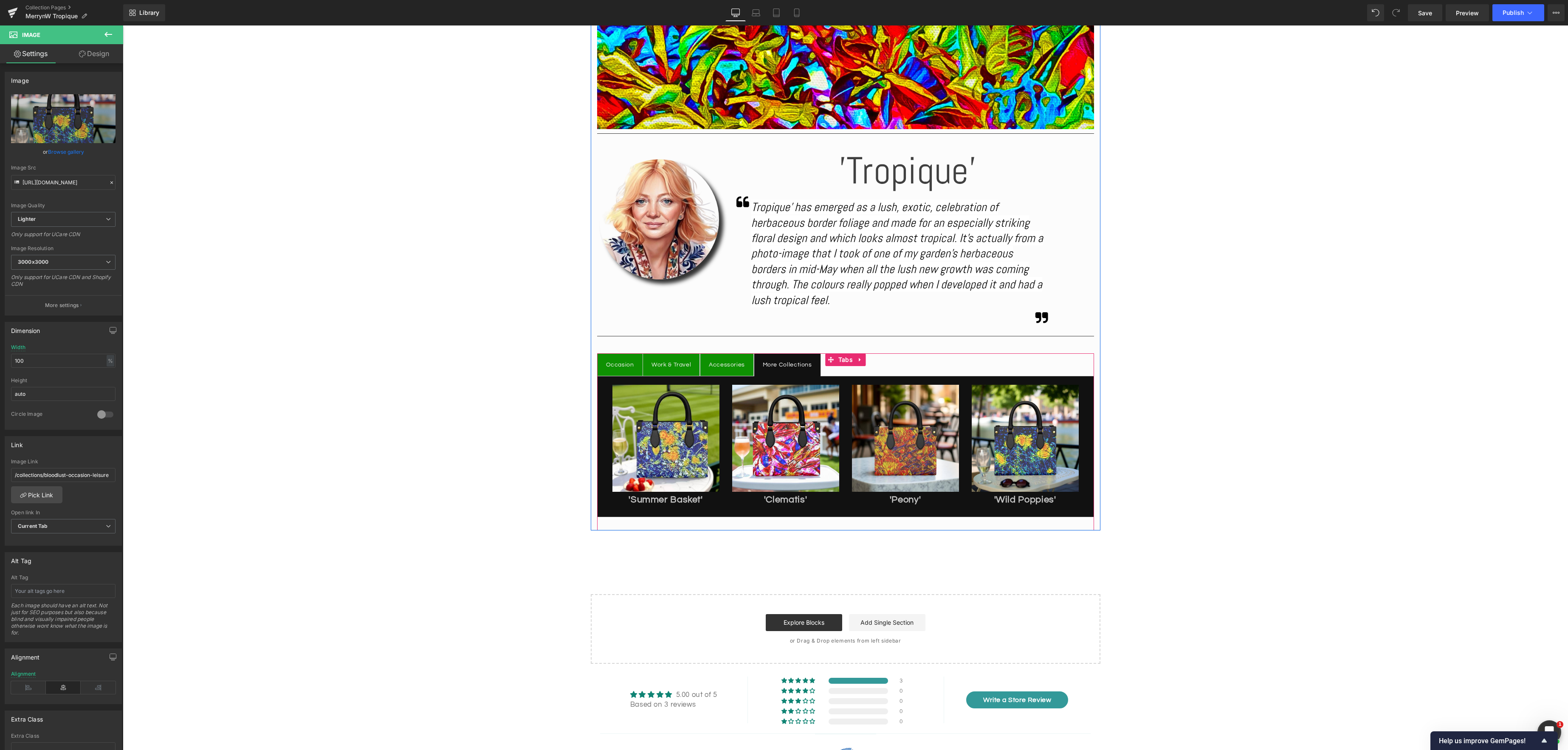
scroll to position [391, 0]
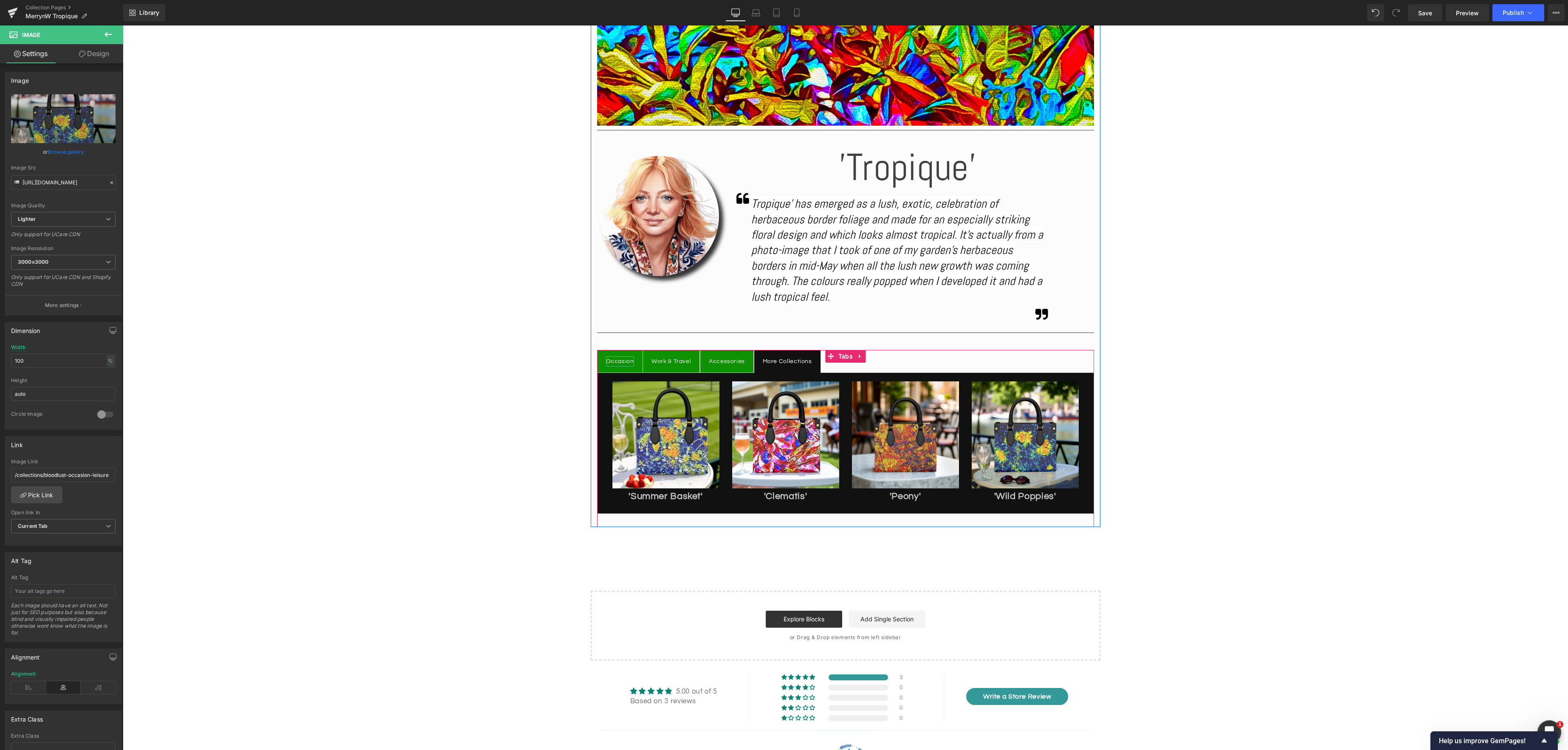
click at [626, 363] on div "Occasion" at bounding box center [620, 361] width 28 height 10
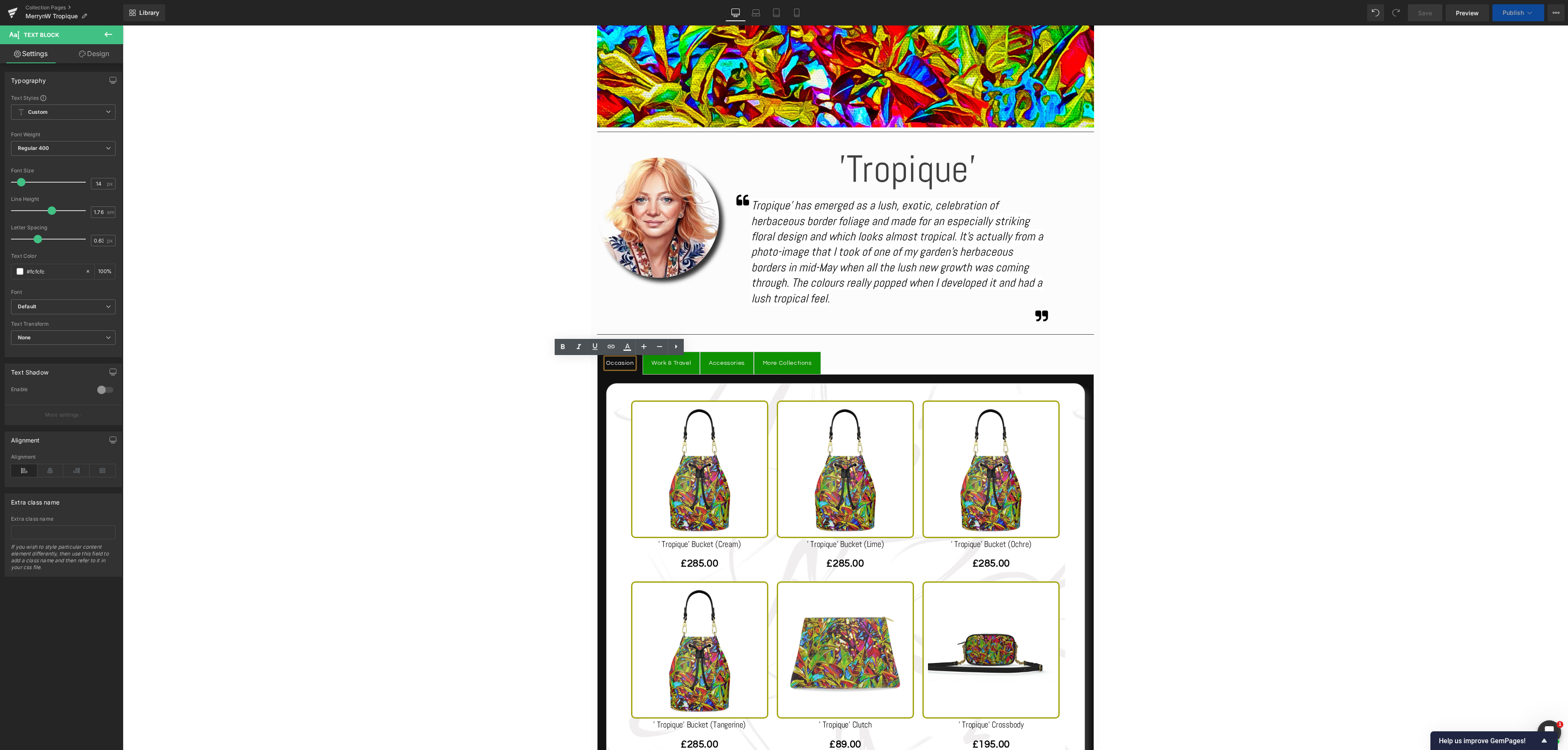
scroll to position [389, 0]
click at [1423, 14] on span "Save" at bounding box center [1425, 13] width 14 height 9
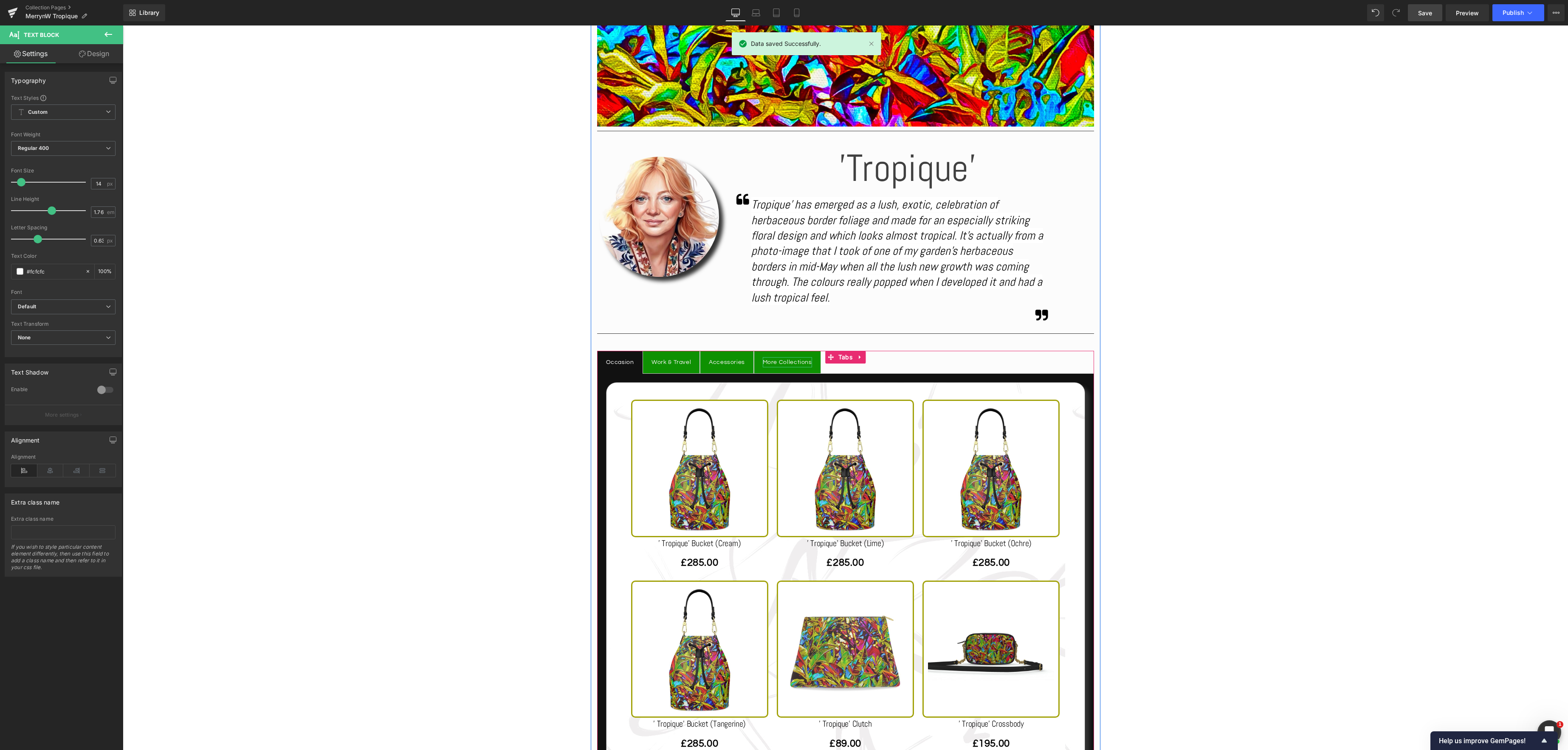
click at [782, 362] on div "More Collections" at bounding box center [787, 362] width 49 height 10
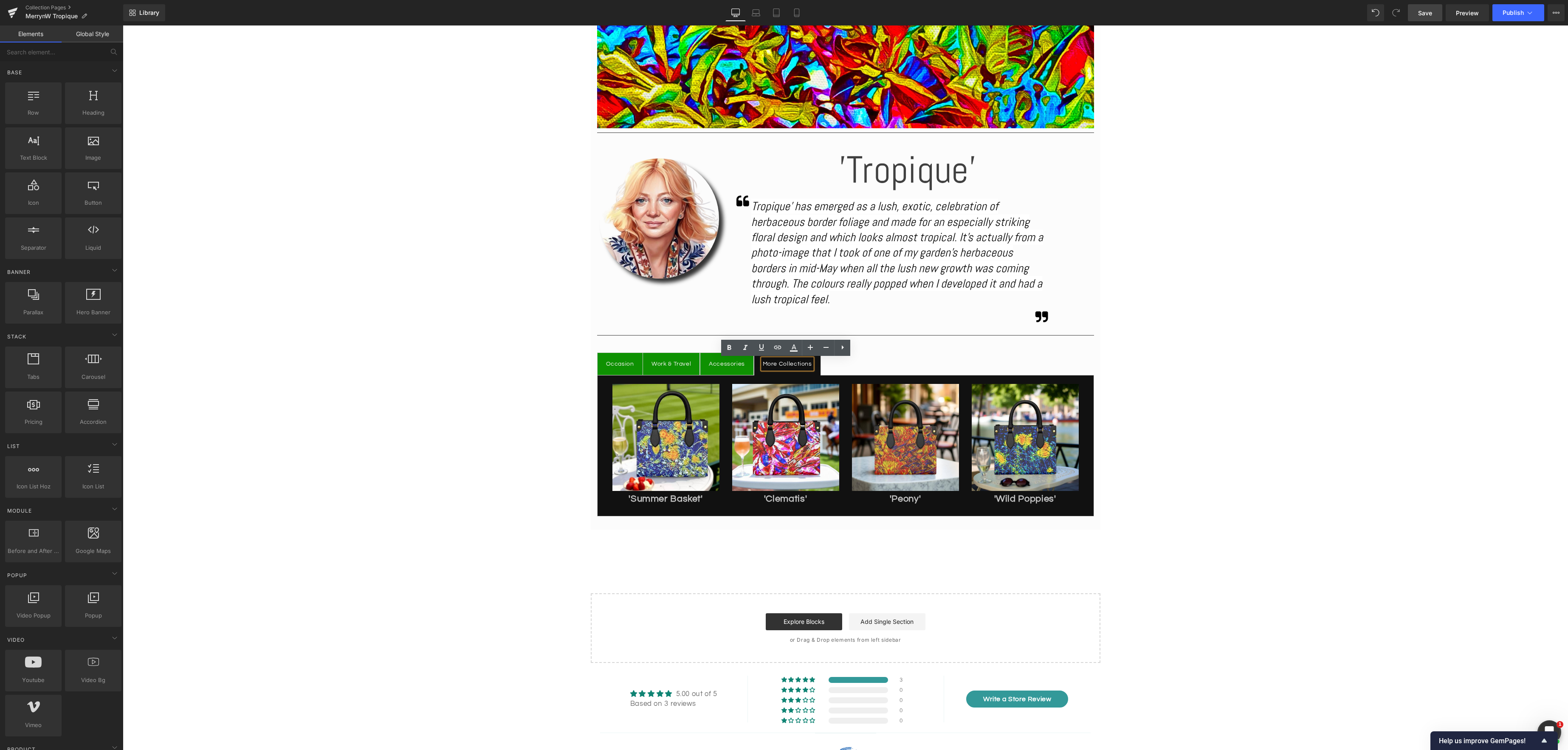
click at [1063, 571] on div "Image Separator Image 'Tropique' Heading Icon Tropique' has emerged as a lush, …" at bounding box center [845, 246] width 1445 height 833
click at [665, 497] on div "'Summer Basket' Text Block" at bounding box center [666, 499] width 107 height 16
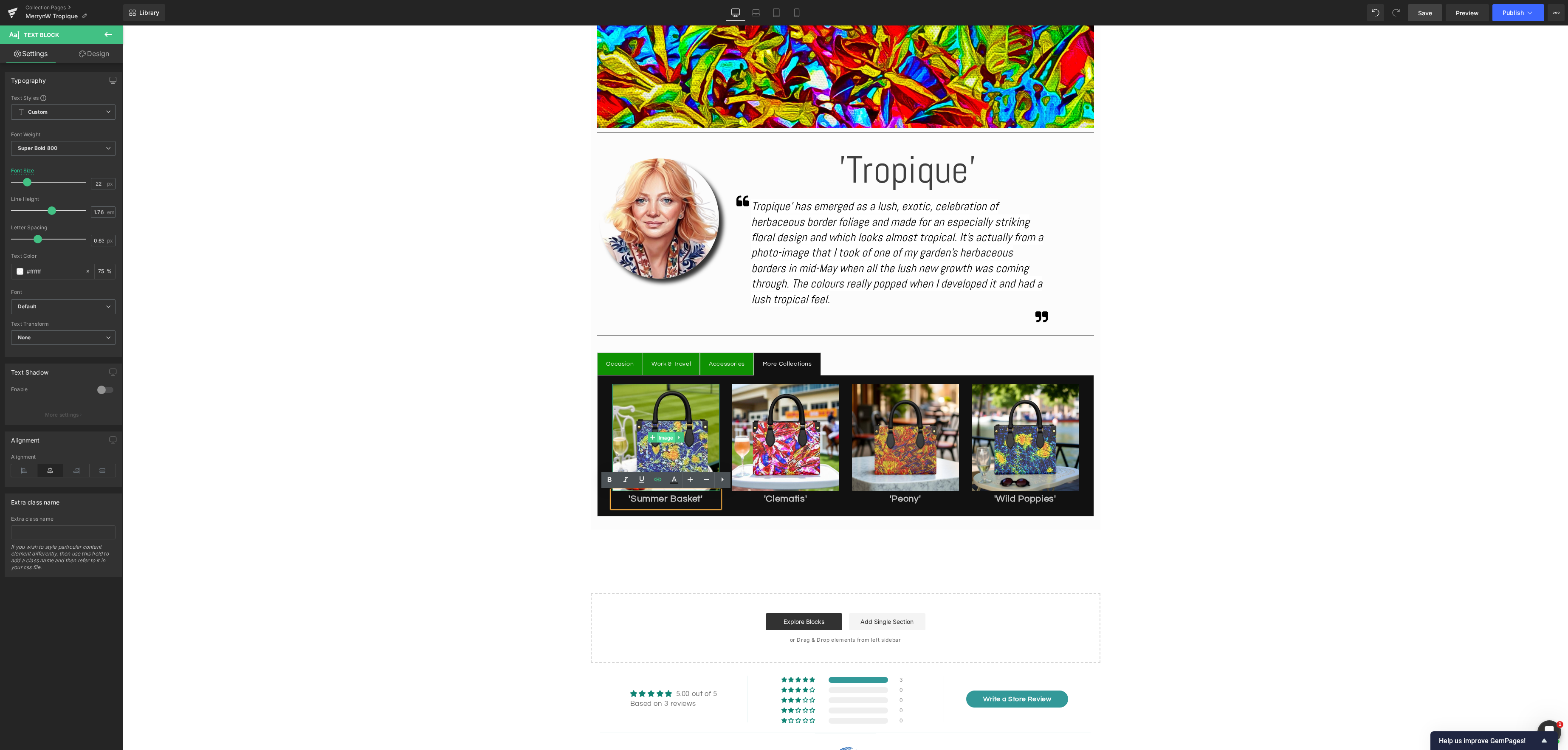
click at [668, 436] on span "Image" at bounding box center [665, 438] width 18 height 10
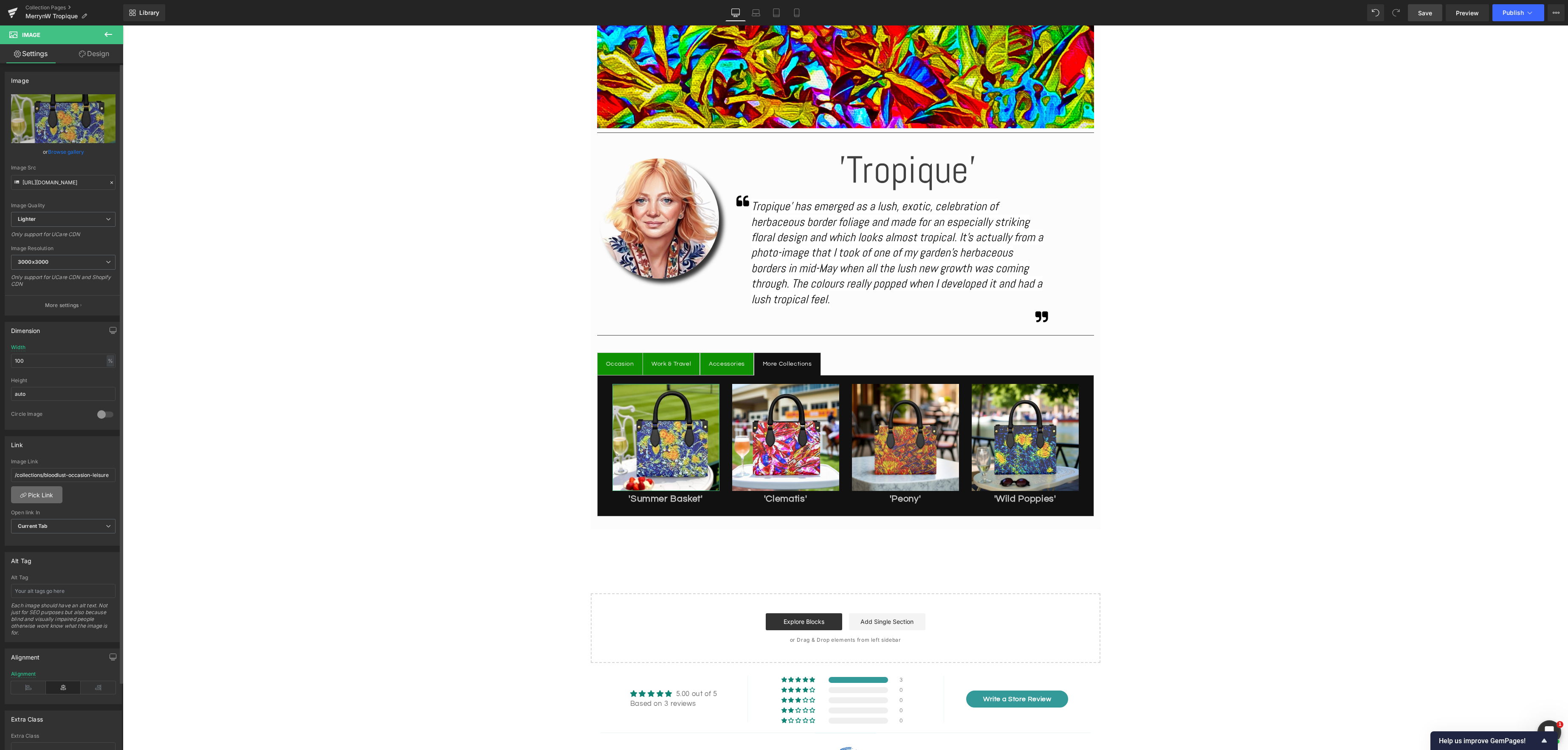
click at [44, 494] on link "Pick Link" at bounding box center [37, 495] width 51 height 17
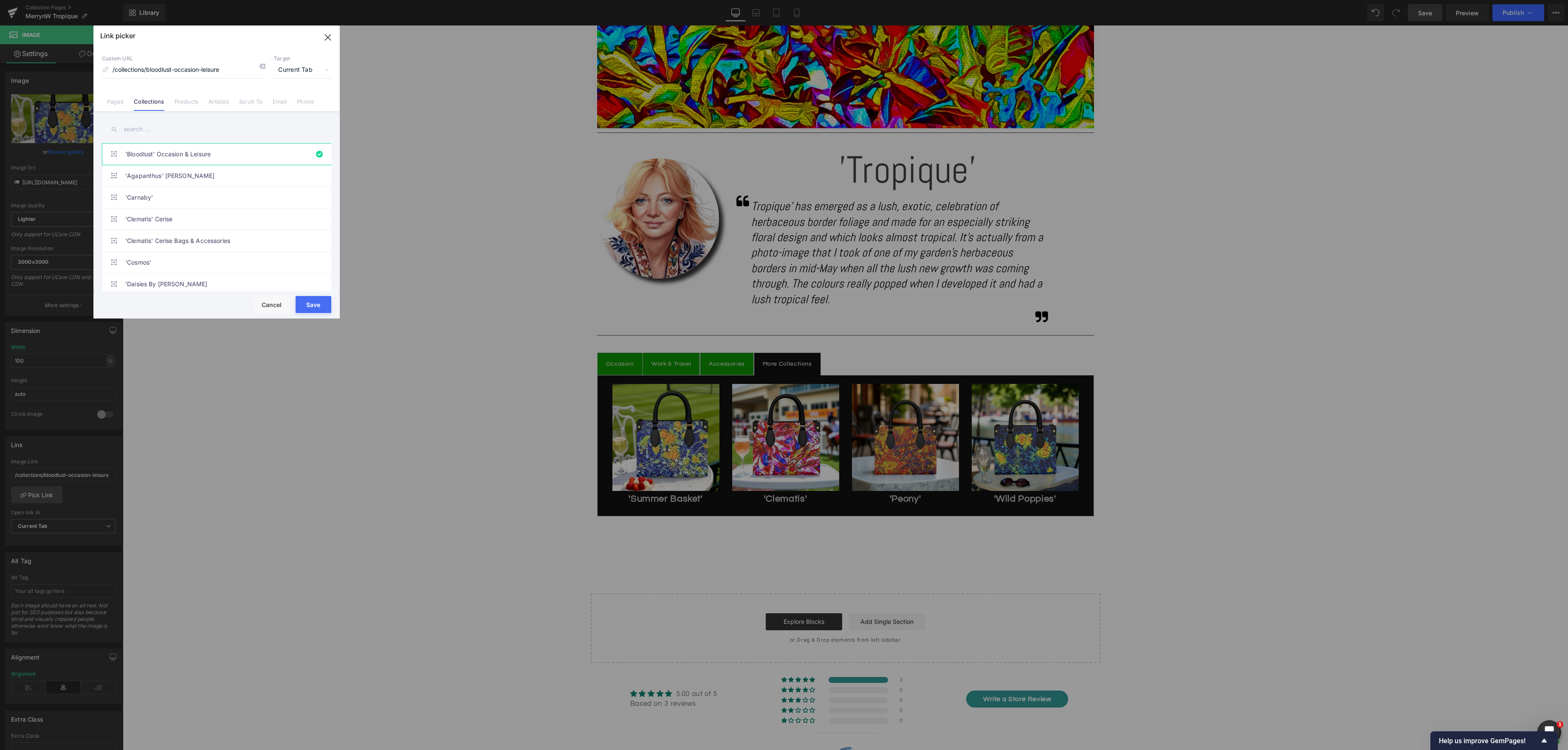
click at [155, 133] on input "text" at bounding box center [216, 129] width 229 height 19
type input "summer basket"
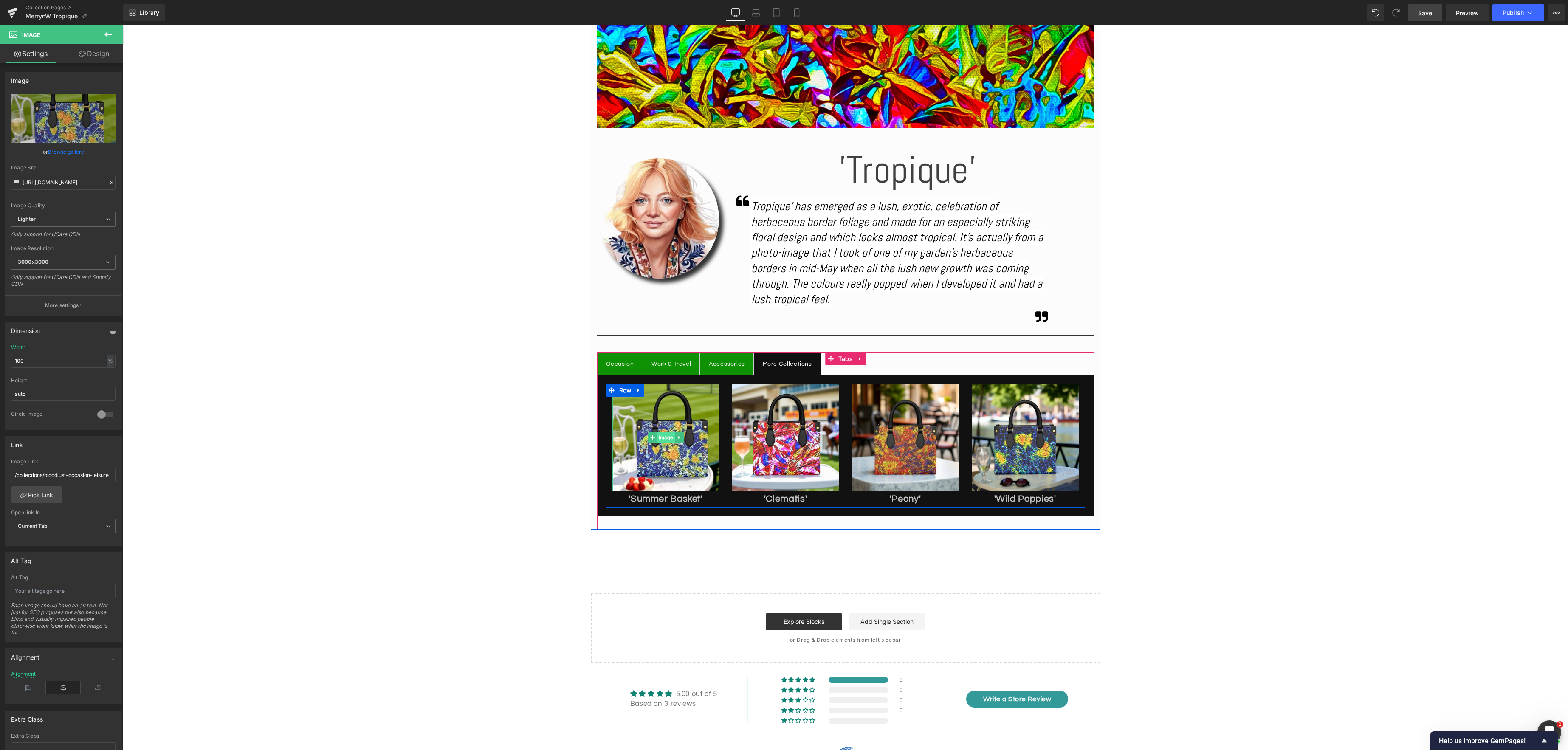
click at [669, 438] on div "Image" at bounding box center [666, 438] width 107 height 107
click at [48, 494] on link "Pick Link" at bounding box center [37, 495] width 51 height 17
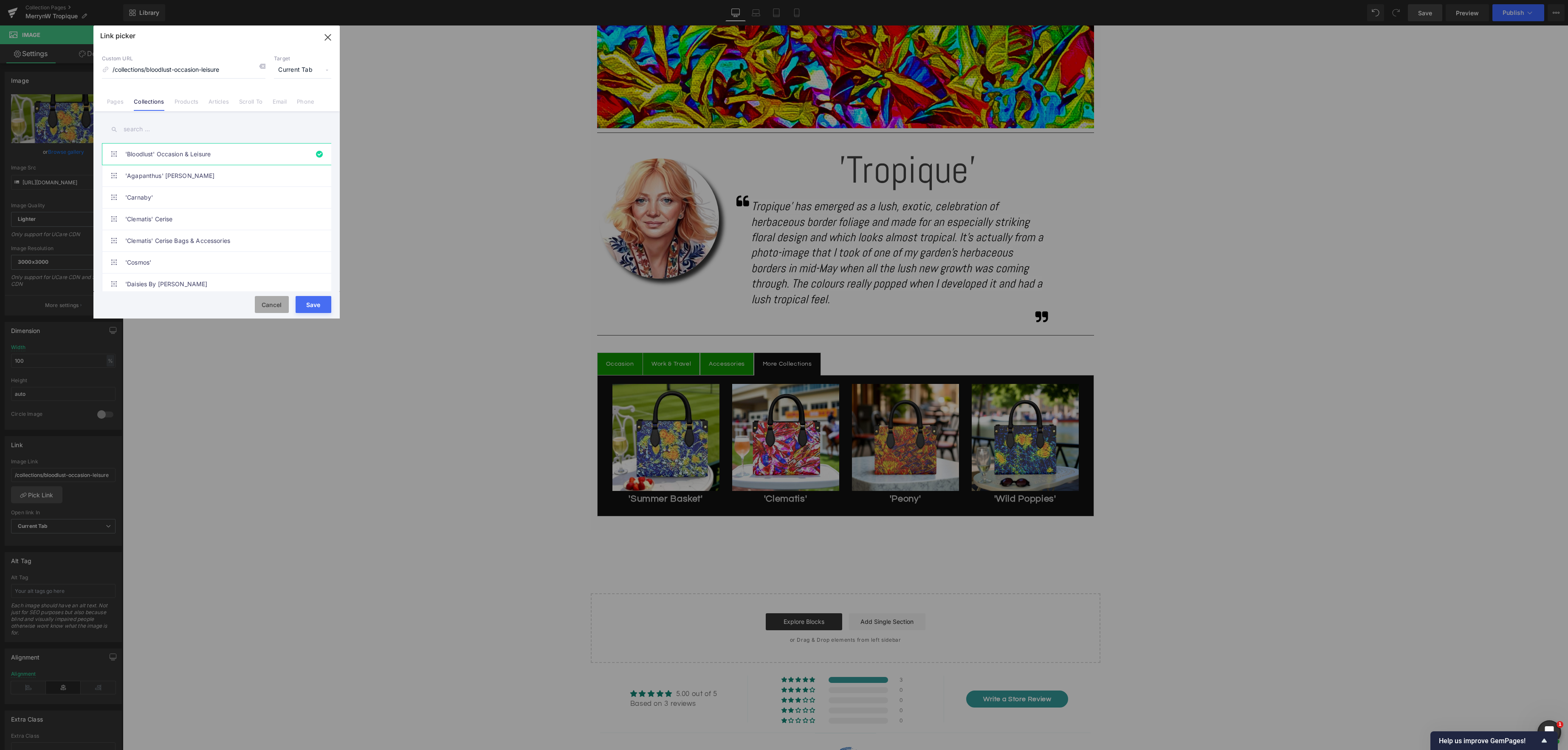
click at [272, 307] on button "Cancel" at bounding box center [272, 304] width 34 height 17
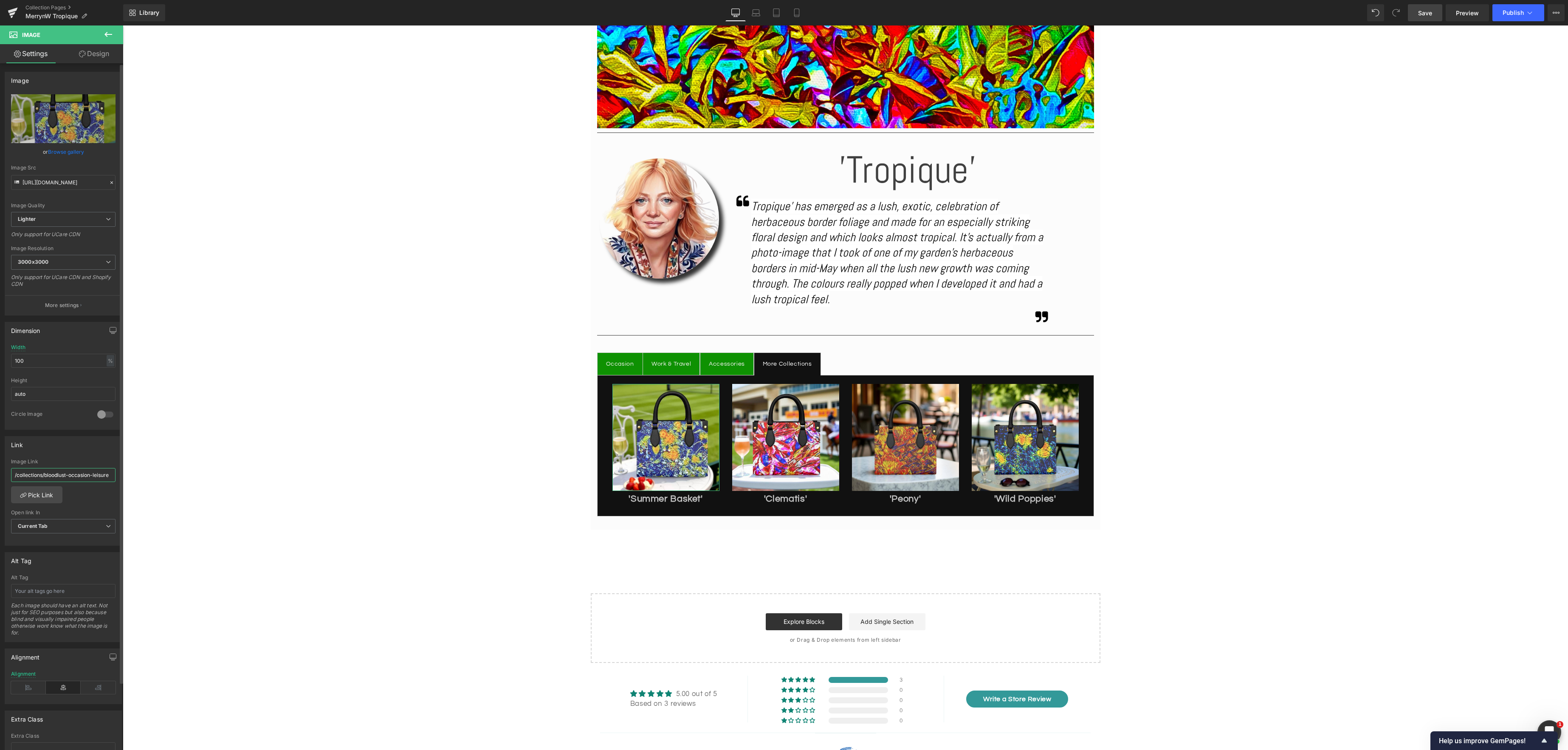
click at [72, 475] on input "/collections/bloodlust-occasion-leisure" at bounding box center [63, 475] width 105 height 14
click at [106, 475] on input "/collections/bloodlust-occasion-leisure" at bounding box center [63, 475] width 105 height 14
paste input "summer-basket-occasion-leisure"
type input "/collections/summer-basket-occasion-leisure"
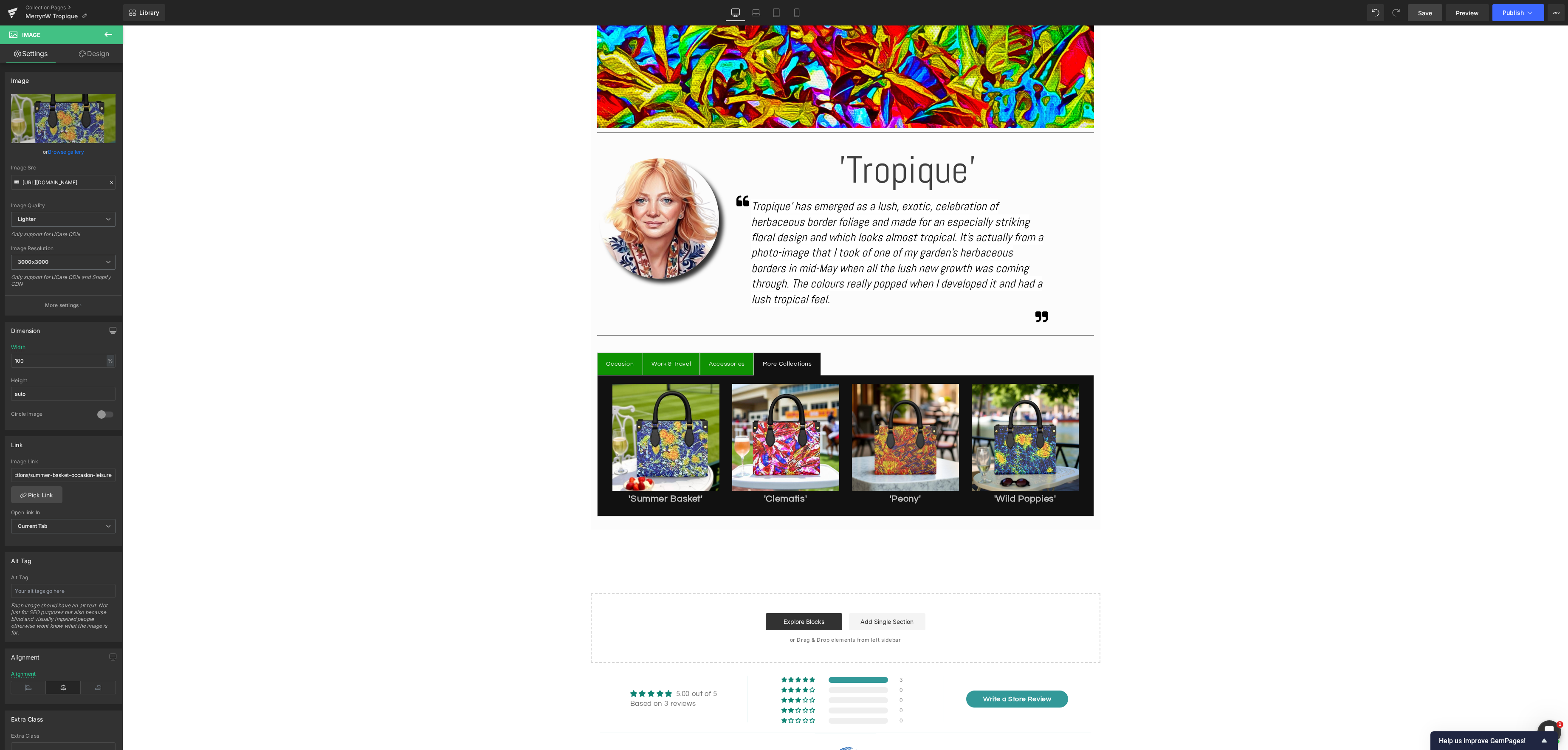
scroll to position [0, 0]
click at [1424, 13] on span "Save" at bounding box center [1425, 13] width 14 height 9
click at [782, 437] on span "Image" at bounding box center [785, 438] width 18 height 10
click at [68, 477] on input "/collections/bloodlust-occasion-leisure" at bounding box center [63, 475] width 105 height 14
drag, startPoint x: 2, startPoint y: 461, endPoint x: 96, endPoint y: 482, distance: 96.3
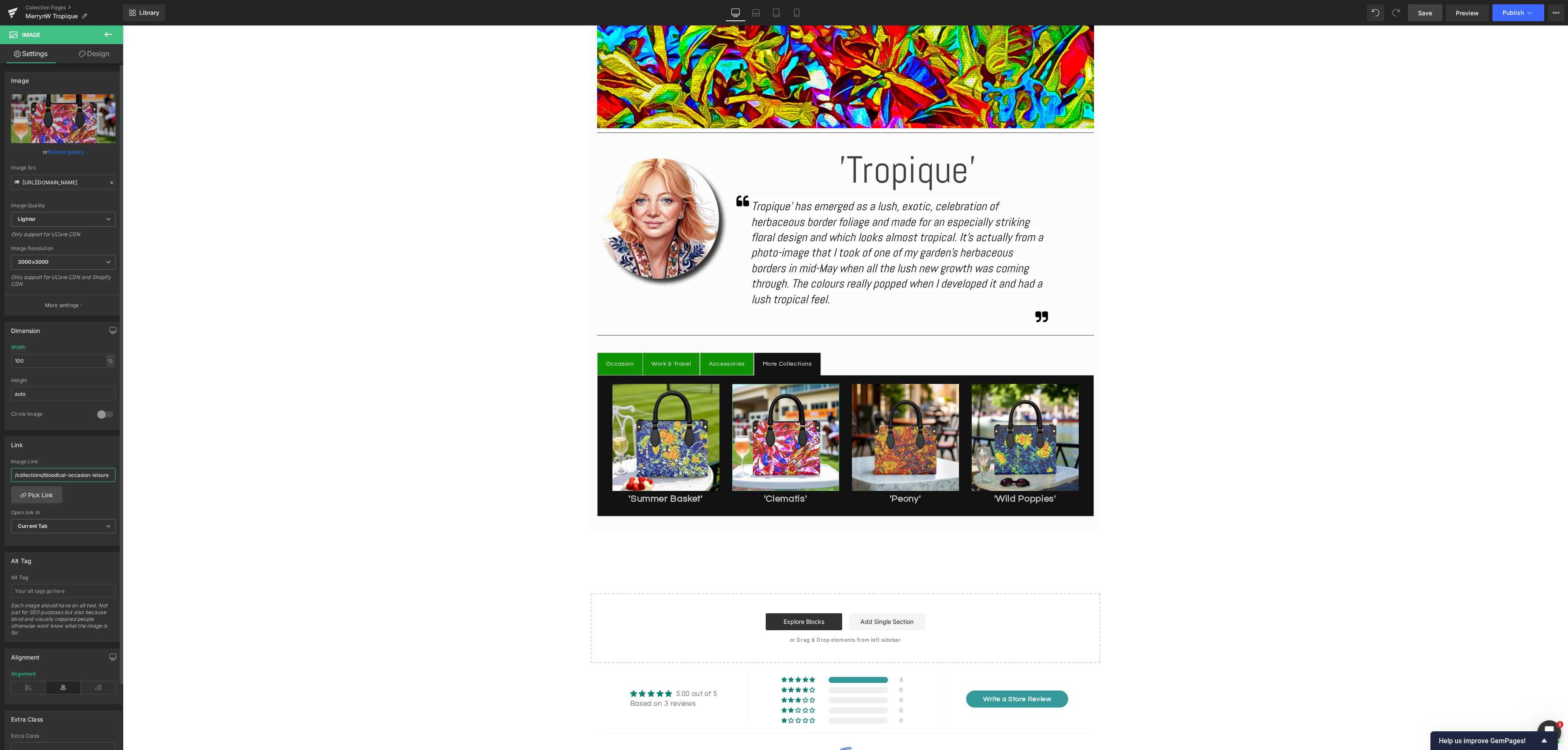
click at [68, 476] on input "/collections/bloodlust-occasion-leisure" at bounding box center [63, 475] width 105 height 14
type input "/collections/clematis-occasion-leisure"
click at [1113, 592] on div "Image Separator Image 'Tropique' Heading Icon Tropique' has emerged as a lush, …" at bounding box center [845, 246] width 1445 height 833
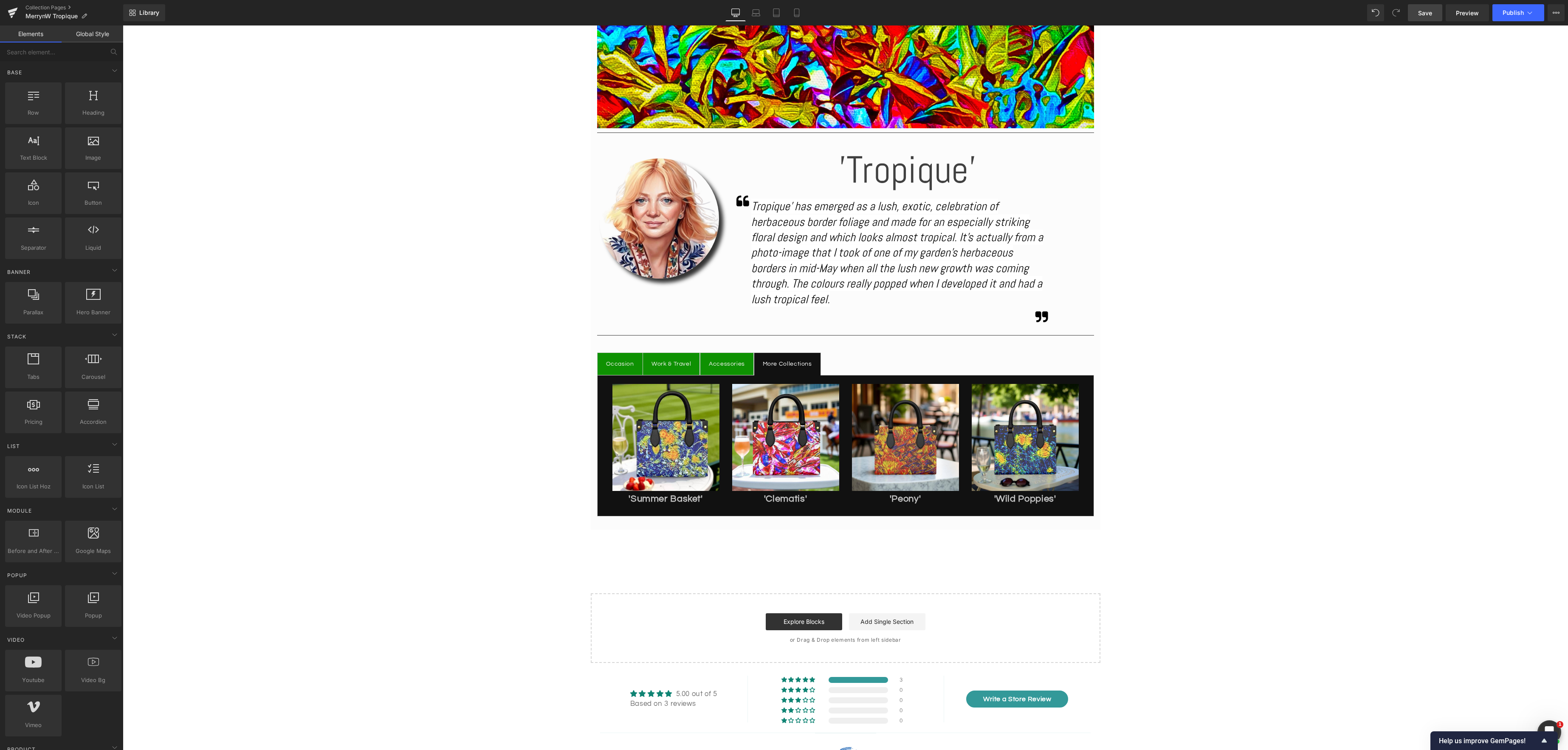
drag, startPoint x: 1423, startPoint y: 15, endPoint x: 800, endPoint y: 413, distance: 739.3
click at [1423, 15] on span "Save" at bounding box center [1425, 13] width 14 height 9
drag, startPoint x: 906, startPoint y: 440, endPoint x: 889, endPoint y: 440, distance: 17.0
click at [906, 440] on span "Image" at bounding box center [905, 437] width 18 height 10
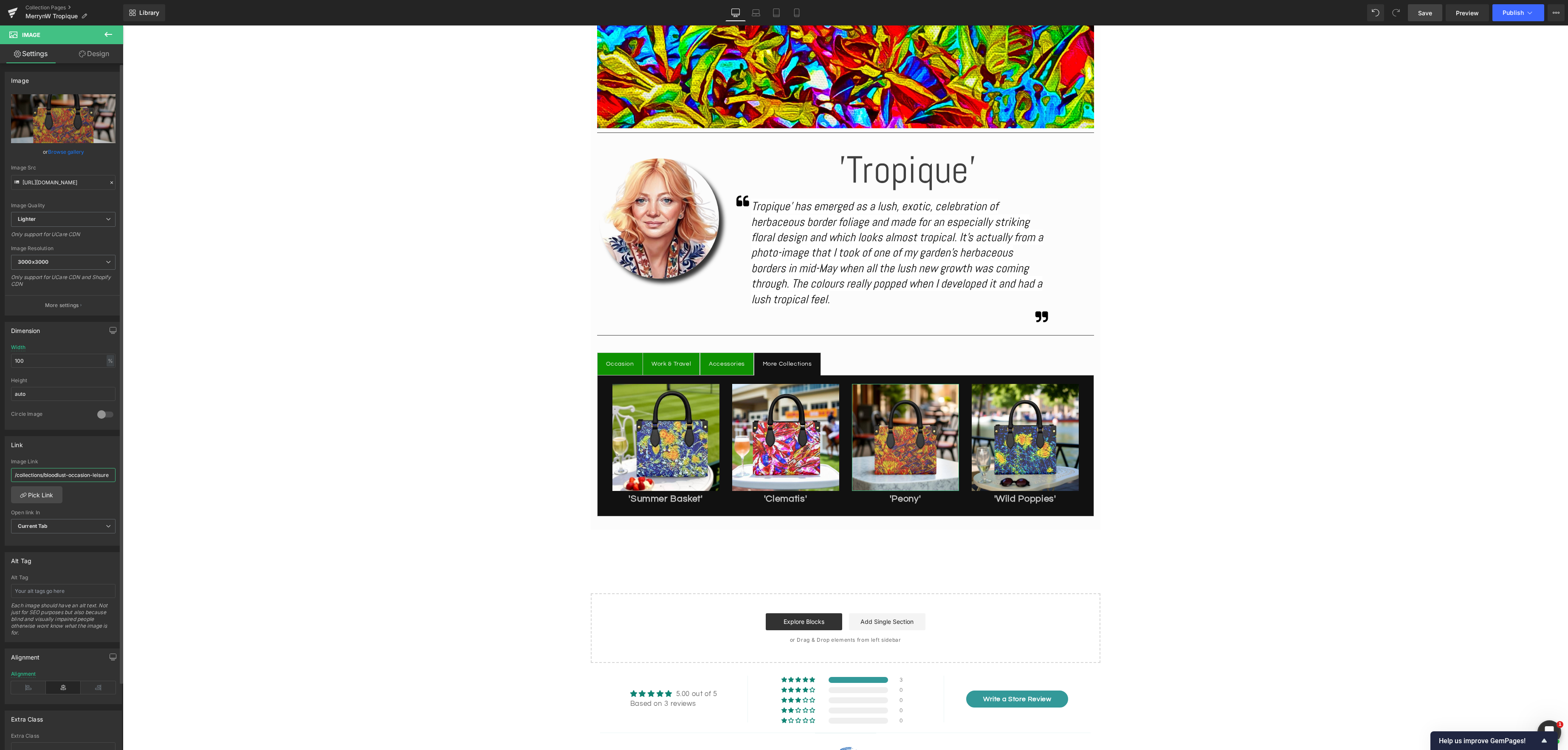
click at [88, 478] on input "/collections/bloodlust-occasion-leisure" at bounding box center [63, 475] width 105 height 14
drag, startPoint x: 68, startPoint y: 477, endPoint x: 93, endPoint y: 477, distance: 25.0
click at [68, 477] on input "/collections/bloodlust-occasion-leisure" at bounding box center [63, 475] width 105 height 14
type input "/collections/peony-occasion-leisure"
click at [253, 526] on div "Image Separator Image 'Tropique' Heading Icon Tropique' has emerged as a lush, …" at bounding box center [845, 246] width 1445 height 833
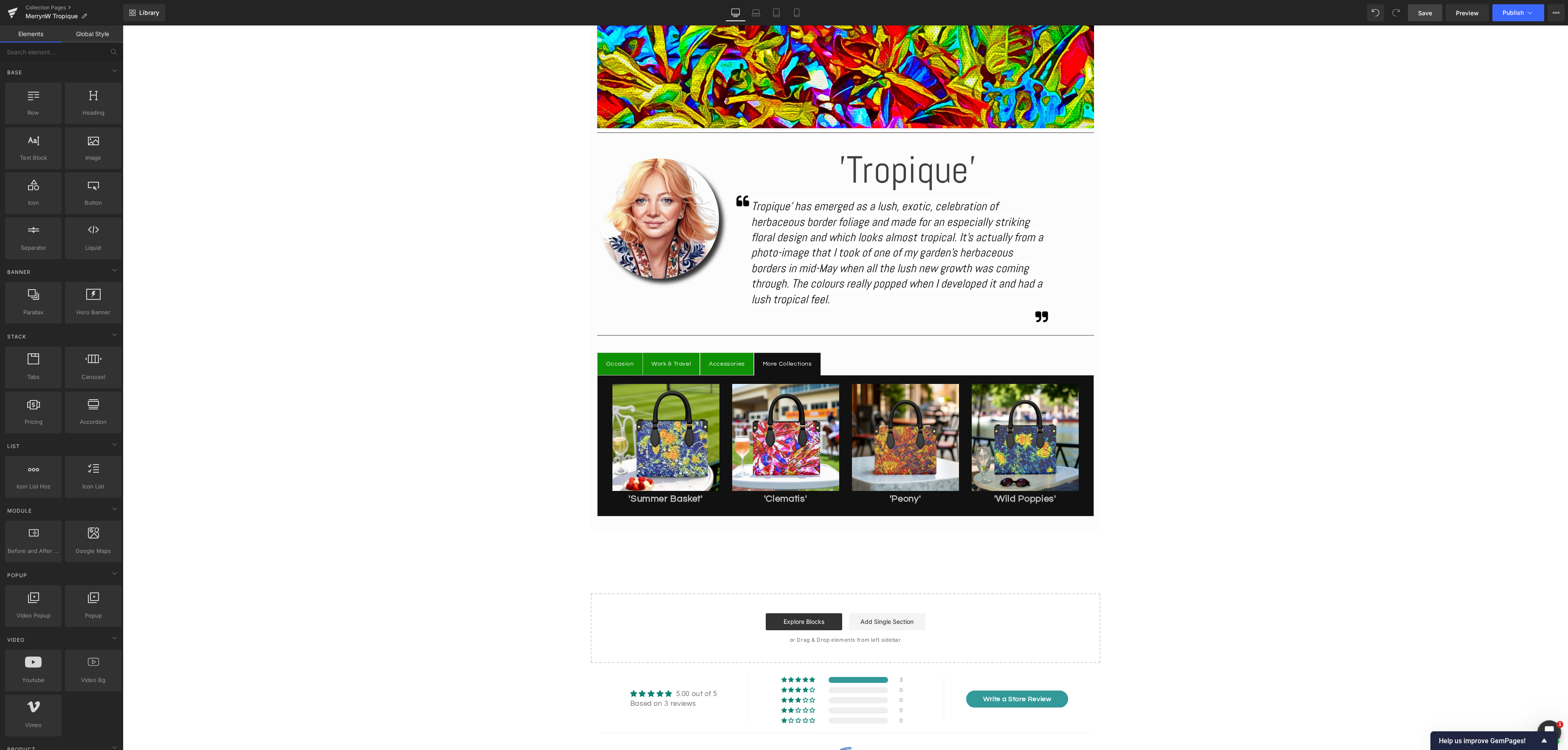
click at [1429, 12] on span "Save" at bounding box center [1425, 13] width 14 height 9
click at [1022, 438] on div "Image" at bounding box center [1025, 438] width 107 height 107
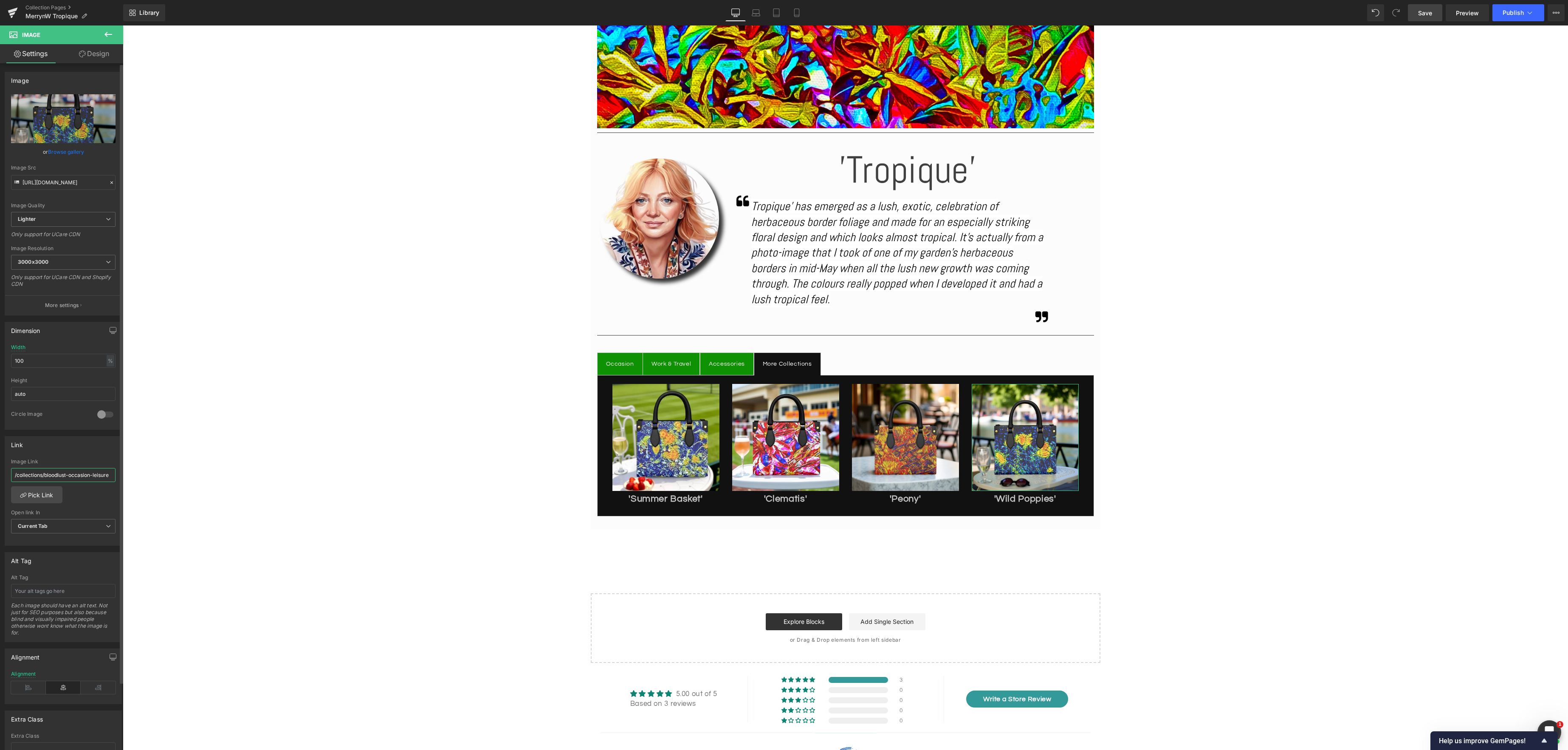
drag, startPoint x: 82, startPoint y: 474, endPoint x: 92, endPoint y: 474, distance: 10.0
click at [82, 474] on input "/collections/bloodlust-occasion-leisure" at bounding box center [63, 475] width 105 height 14
click at [107, 471] on input "/collections/bloodlust-occasion-leisure" at bounding box center [63, 470] width 105 height 14
type input "/collections/wild-poppies-occasion-leisure"
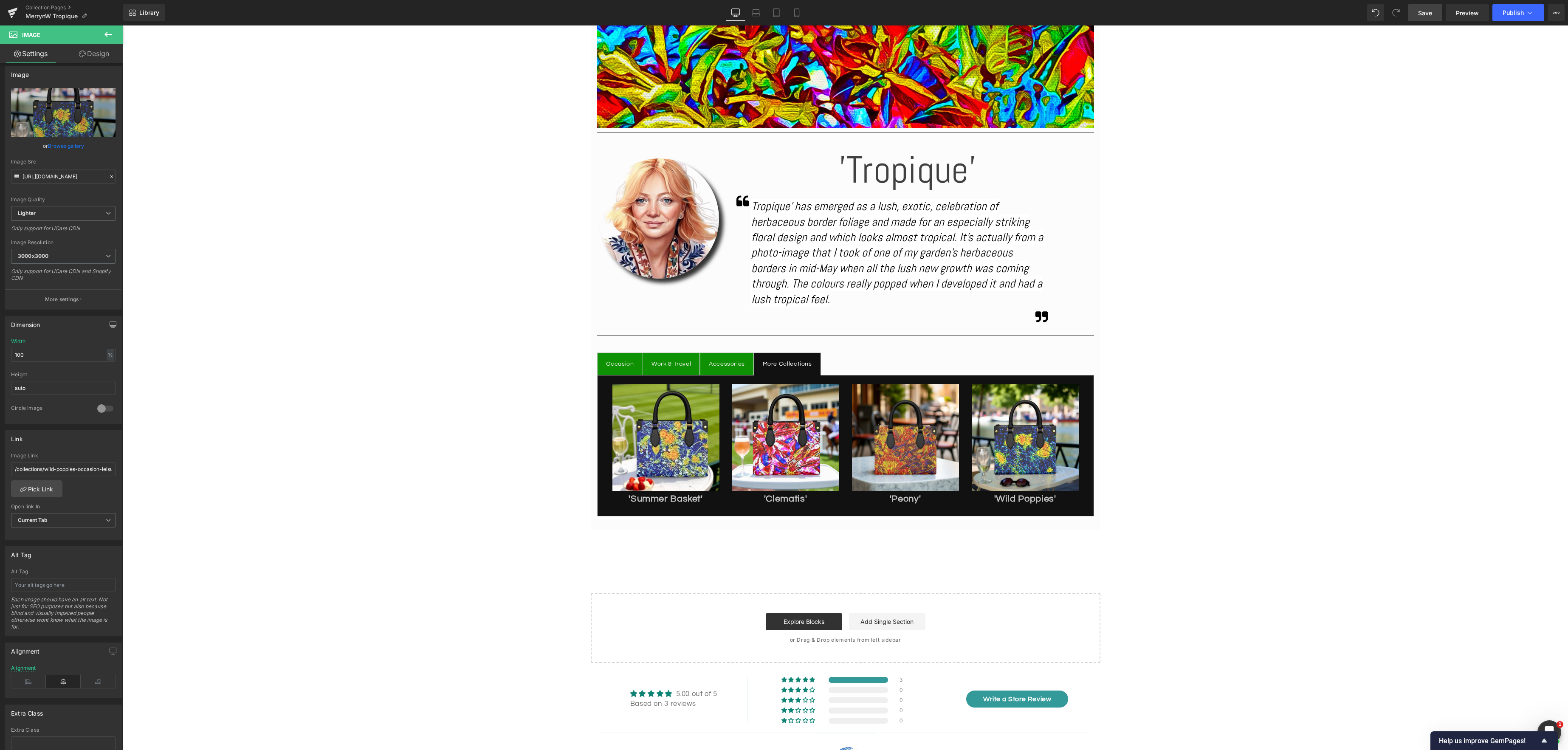
click at [1427, 15] on span "Save" at bounding box center [1425, 13] width 14 height 9
click at [619, 360] on div "Occasion Text Block" at bounding box center [620, 364] width 28 height 10
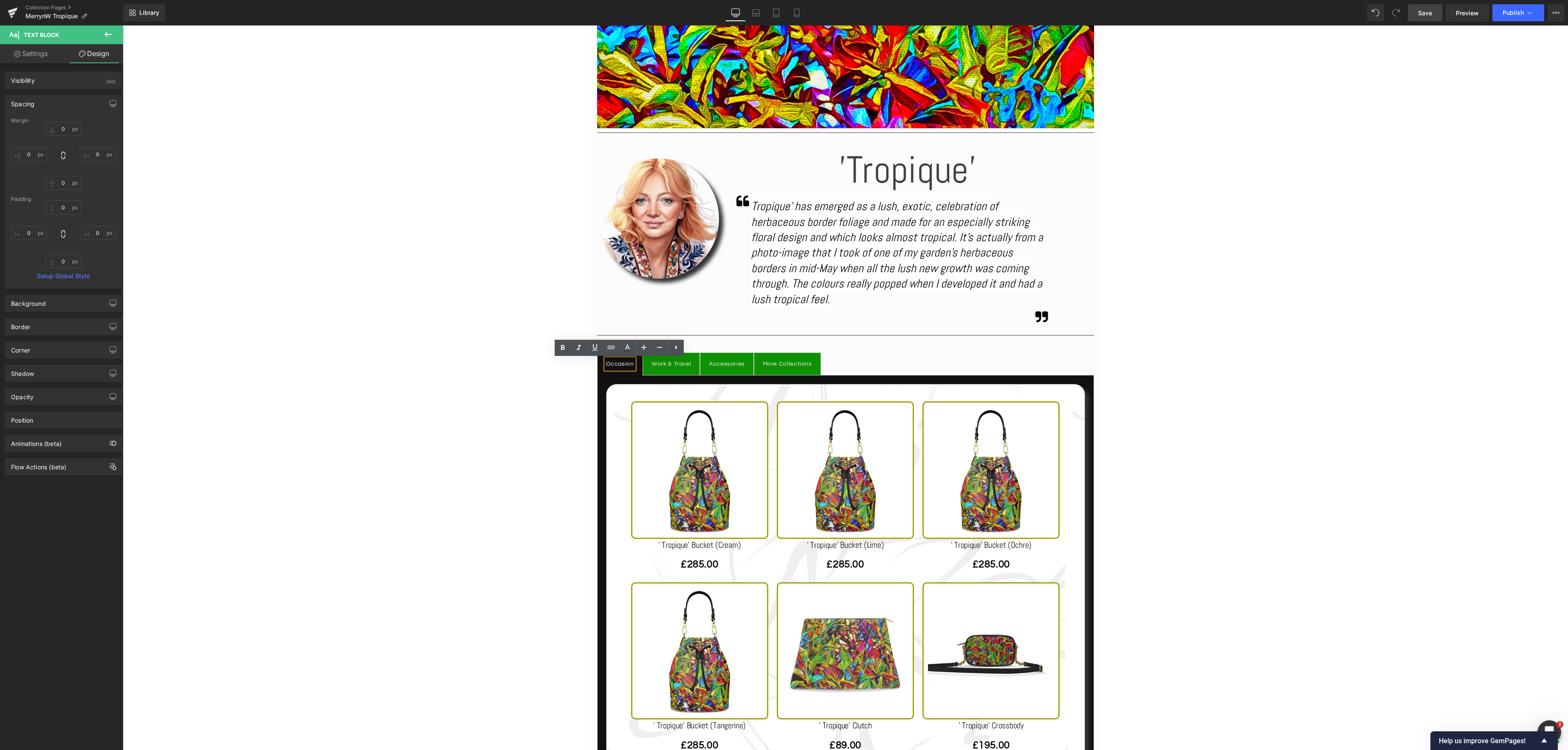
click at [1421, 15] on span "Save" at bounding box center [1425, 13] width 14 height 9
click at [1532, 15] on icon at bounding box center [1530, 13] width 9 height 9
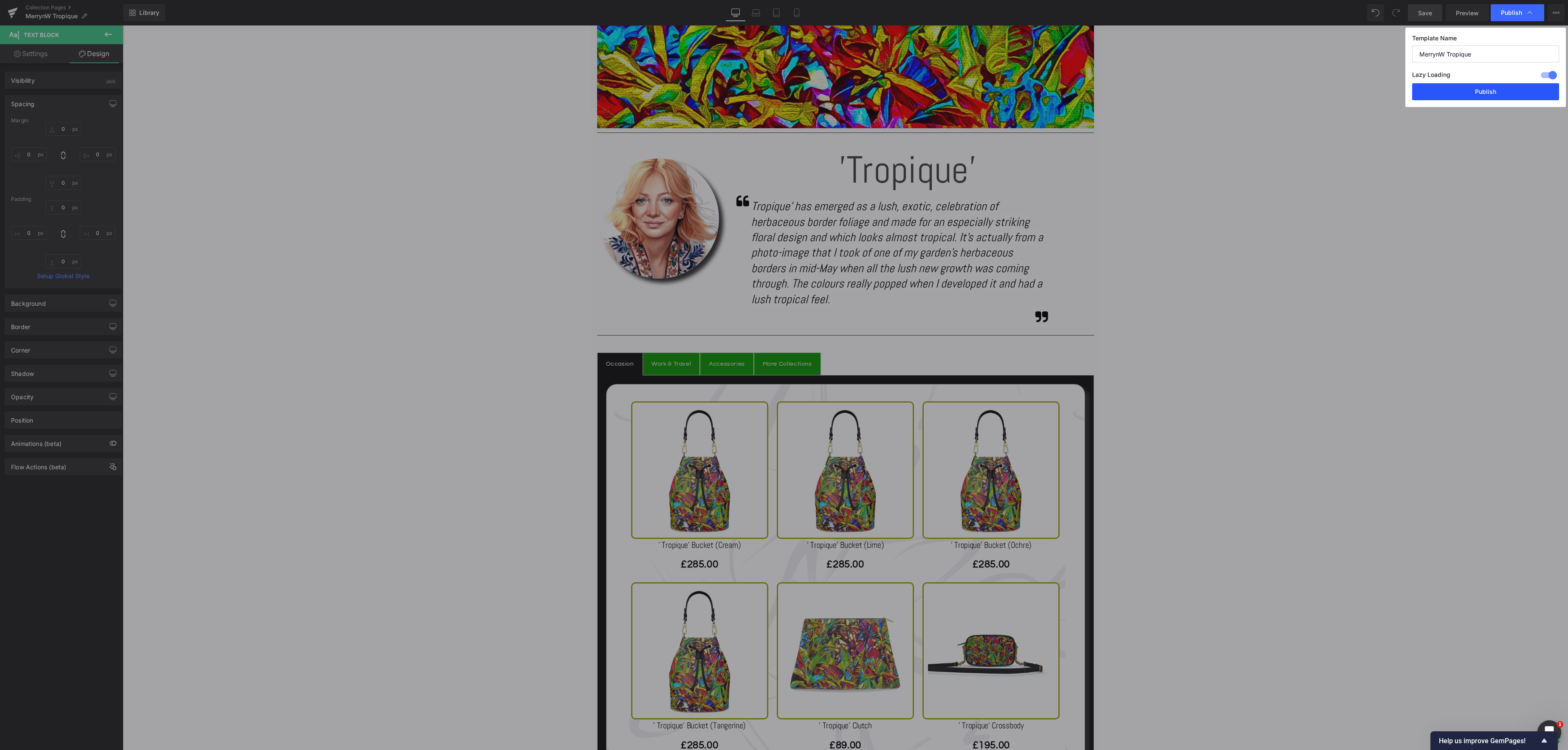
click at [1483, 94] on button "Publish" at bounding box center [1485, 92] width 147 height 17
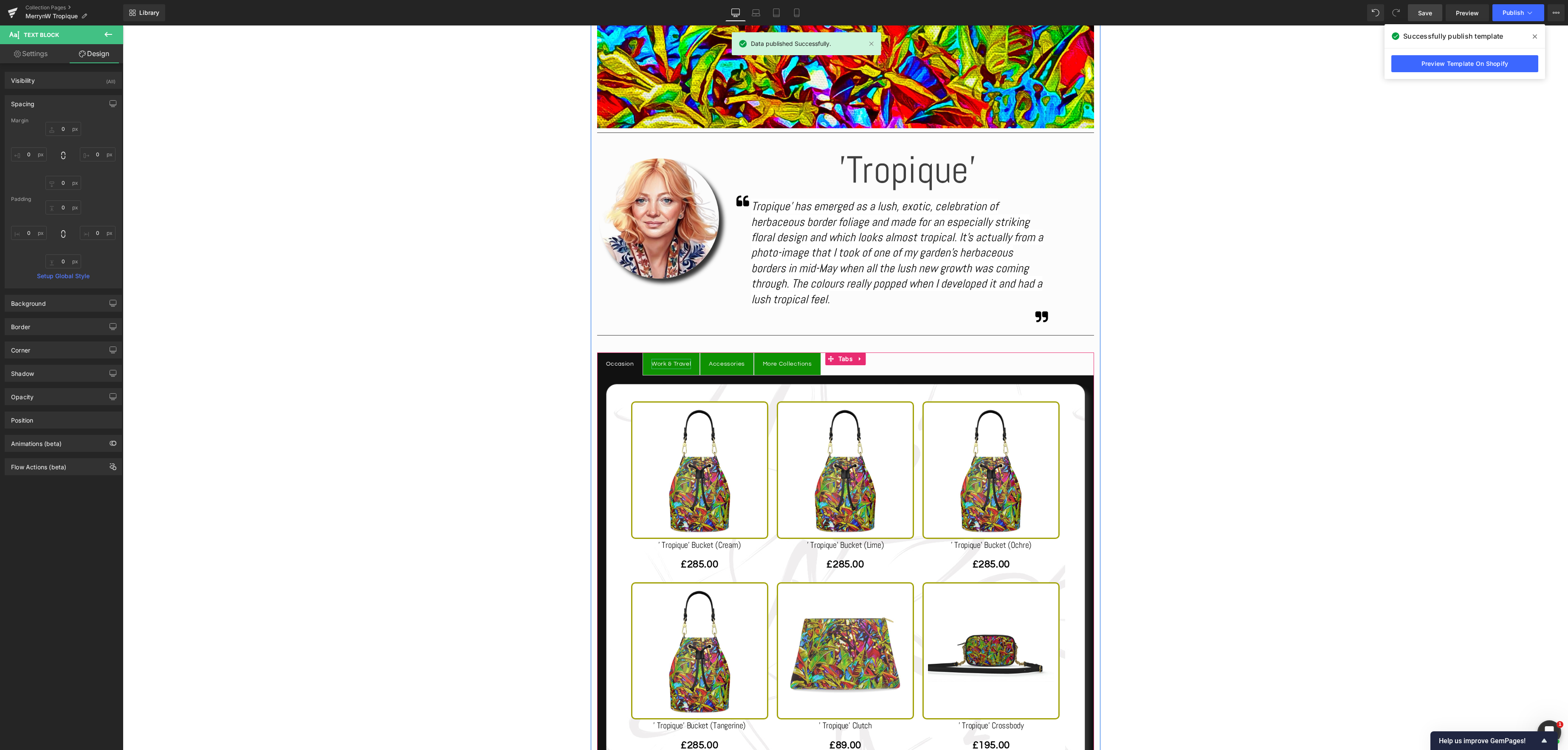
click at [667, 365] on div "Work & Travel" at bounding box center [671, 364] width 40 height 10
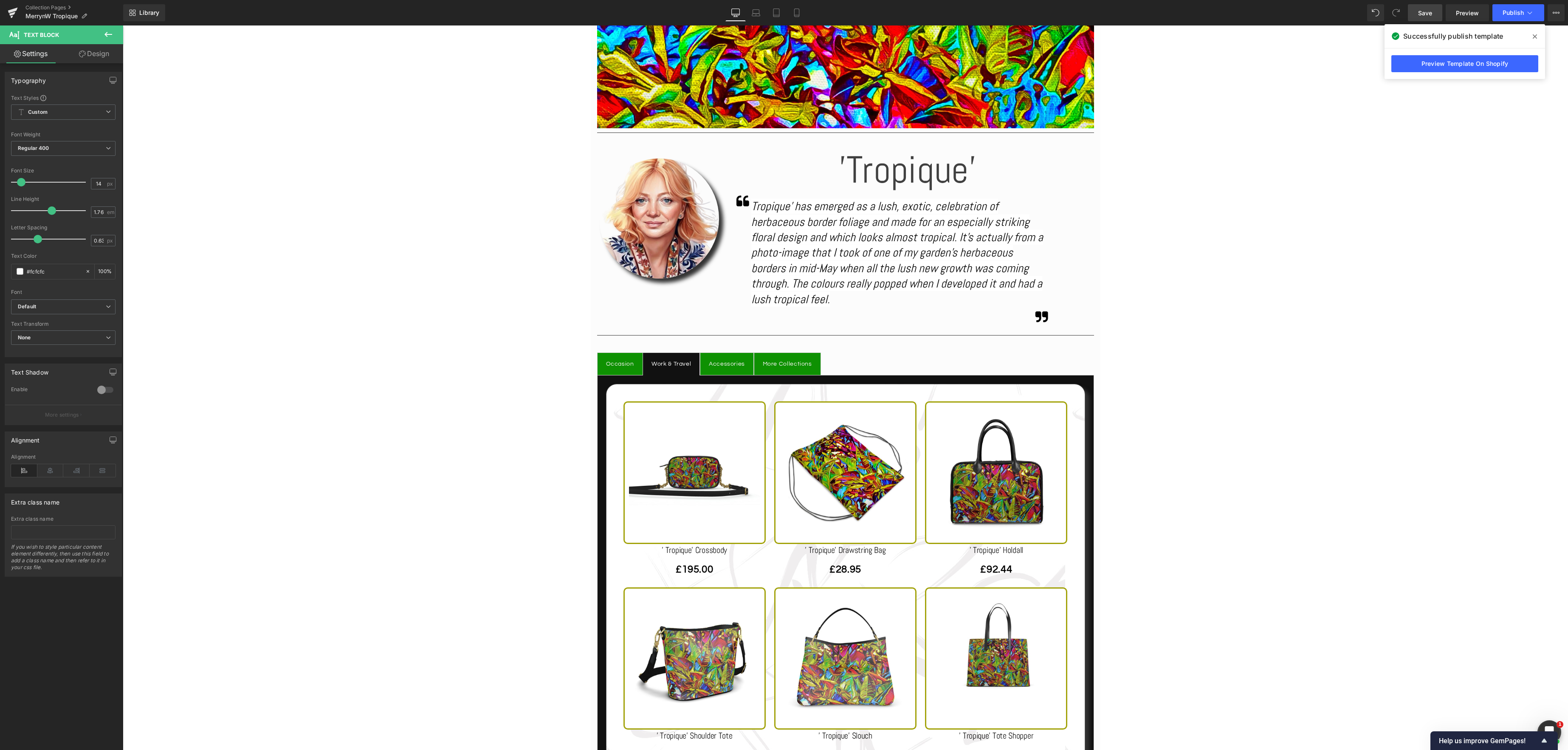
drag, startPoint x: 1429, startPoint y: 15, endPoint x: 1386, endPoint y: 152, distance: 143.6
click at [1429, 15] on span "Save" at bounding box center [1425, 13] width 14 height 9
click at [1533, 13] on icon at bounding box center [1530, 13] width 9 height 9
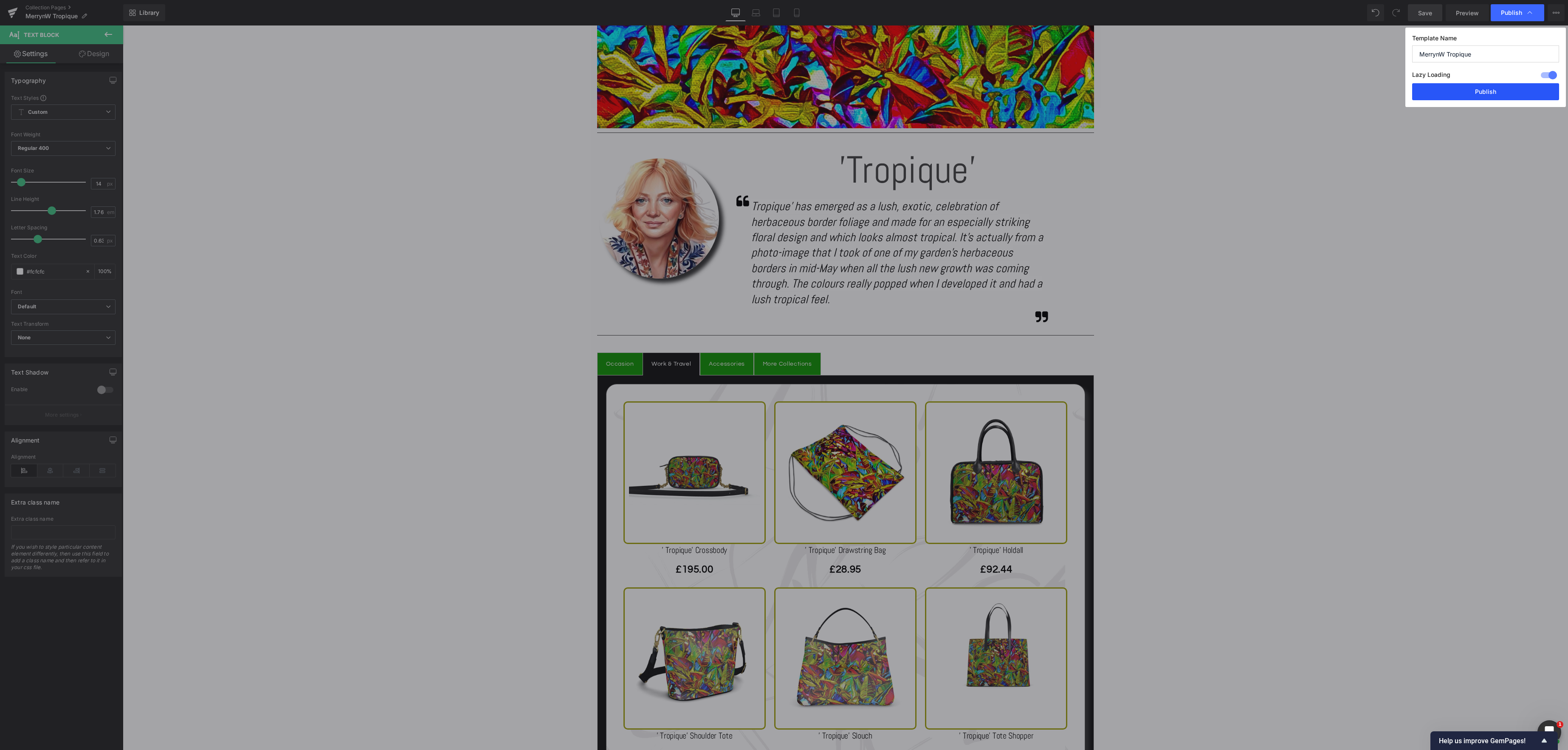
click at [1491, 88] on button "Publish" at bounding box center [1485, 92] width 147 height 17
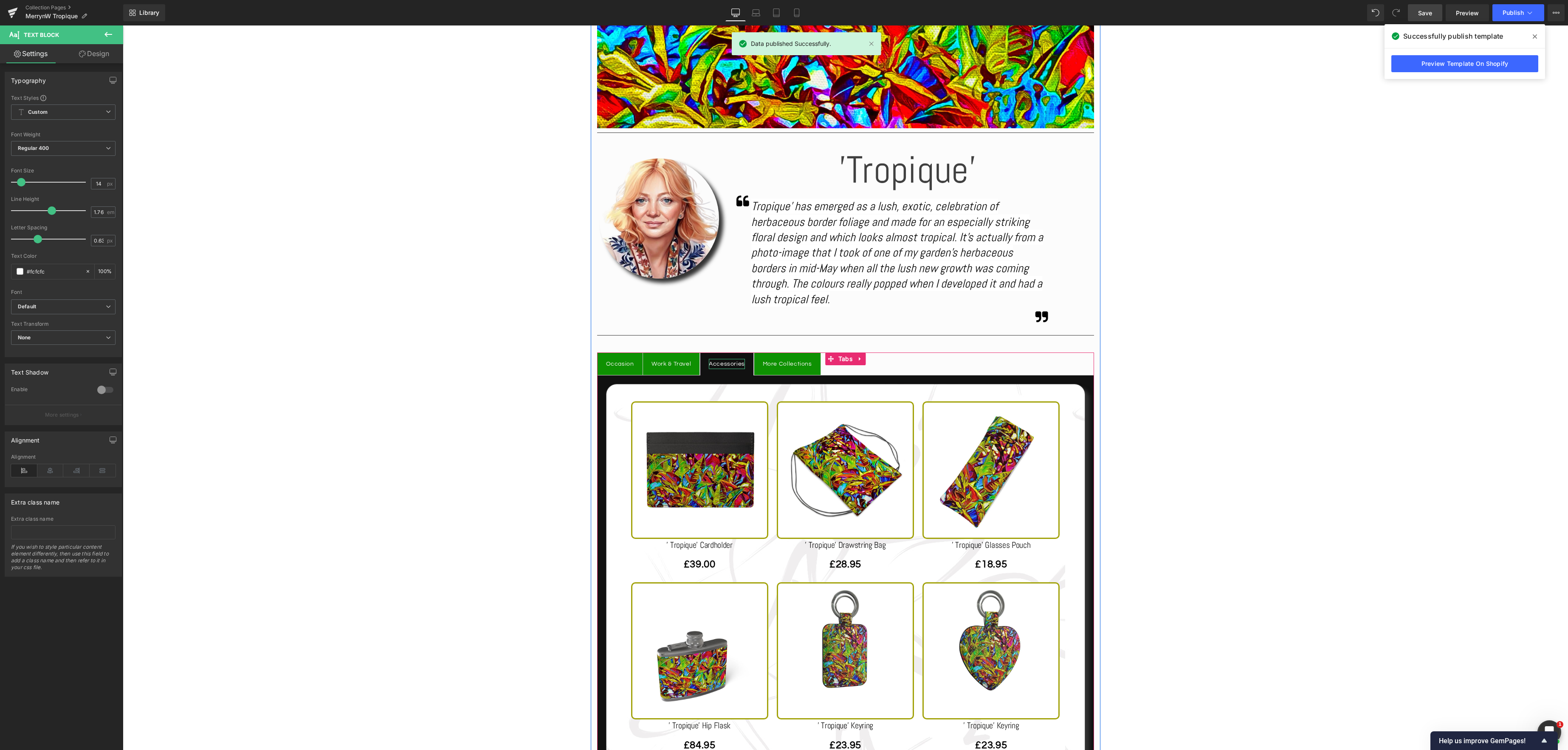
click at [716, 362] on div "Accessories" at bounding box center [727, 364] width 36 height 10
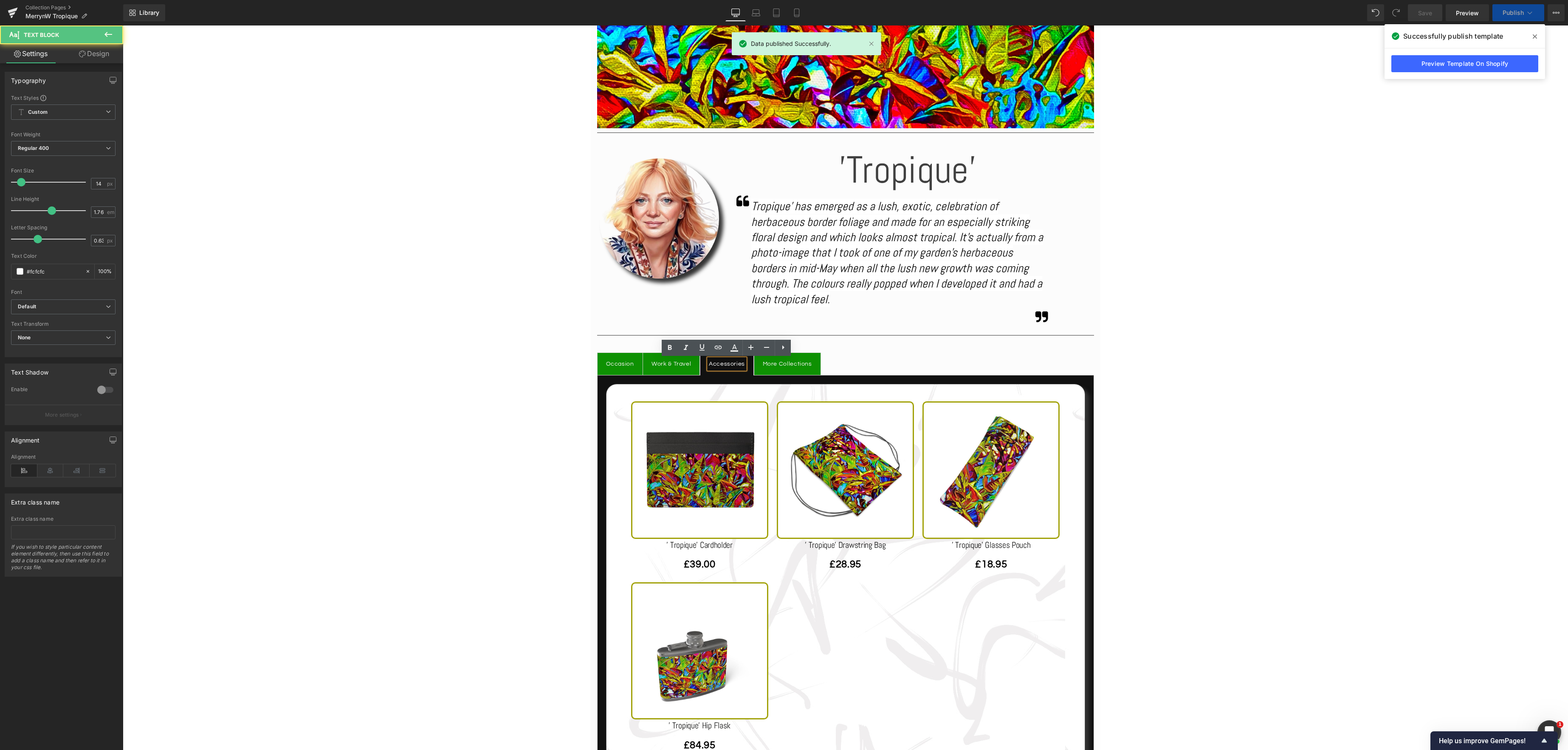
scroll to position [388, 0]
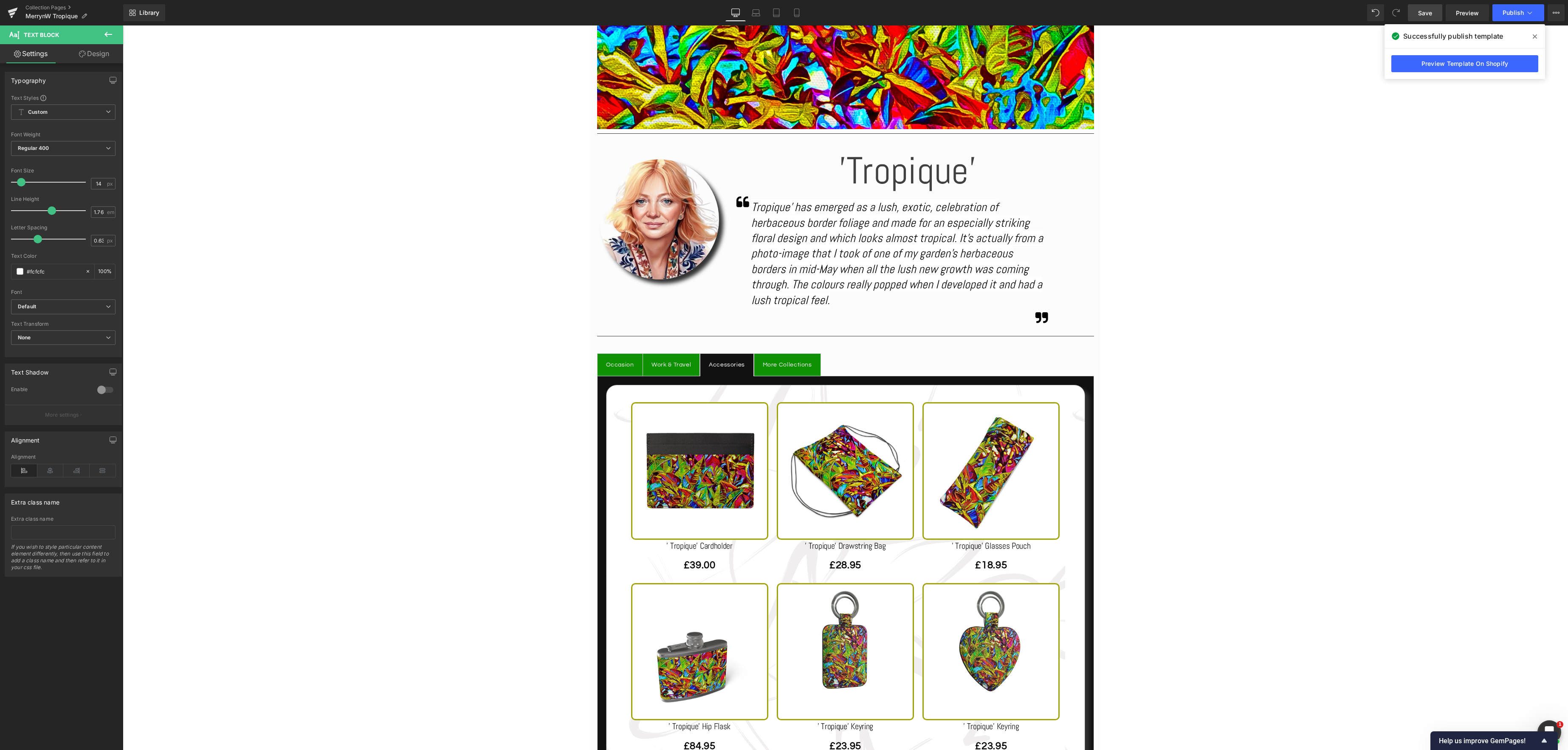
drag, startPoint x: 1429, startPoint y: 12, endPoint x: 1348, endPoint y: 205, distance: 209.3
click at [1429, 12] on span "Save" at bounding box center [1425, 13] width 14 height 9
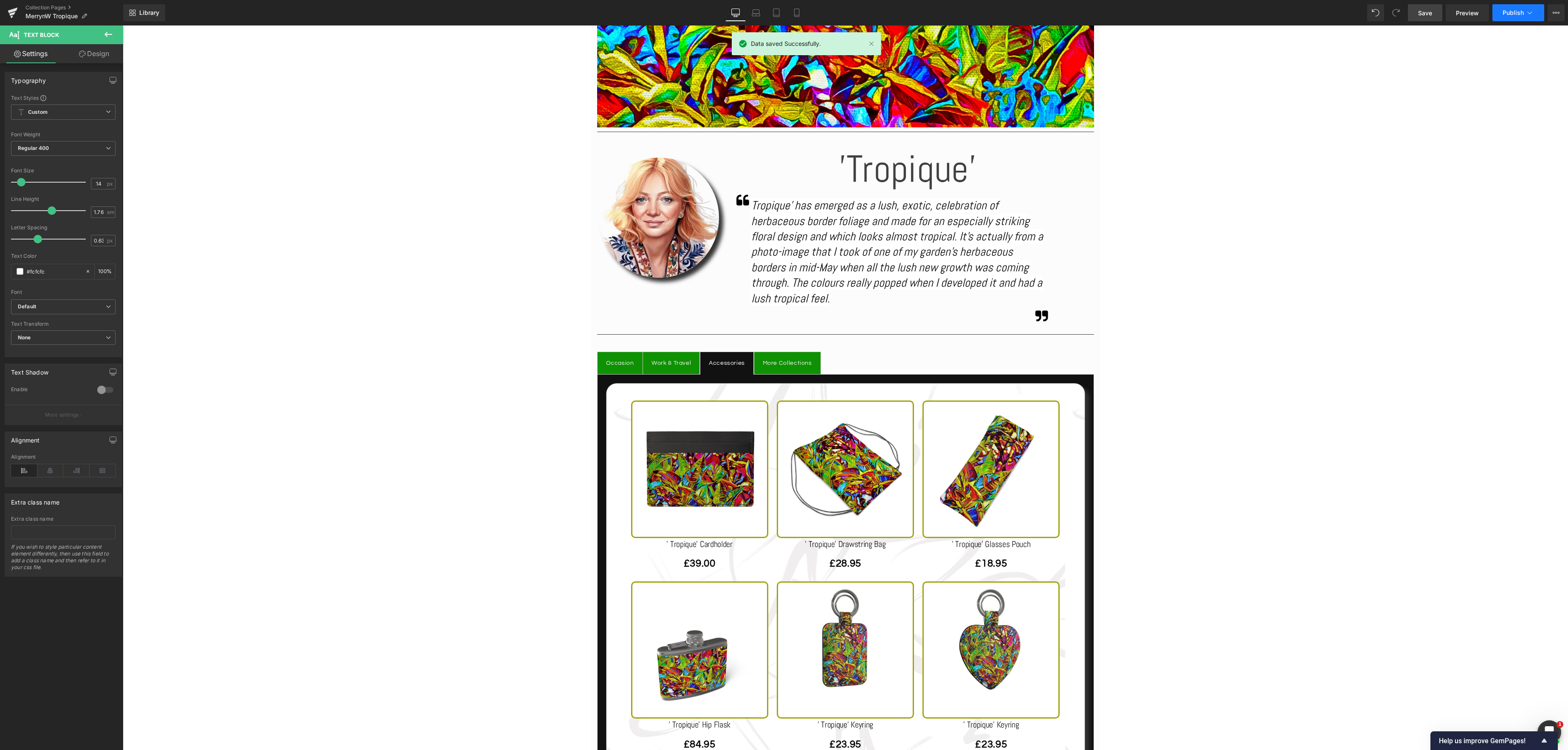
click at [1536, 13] on button "Publish" at bounding box center [1518, 13] width 52 height 17
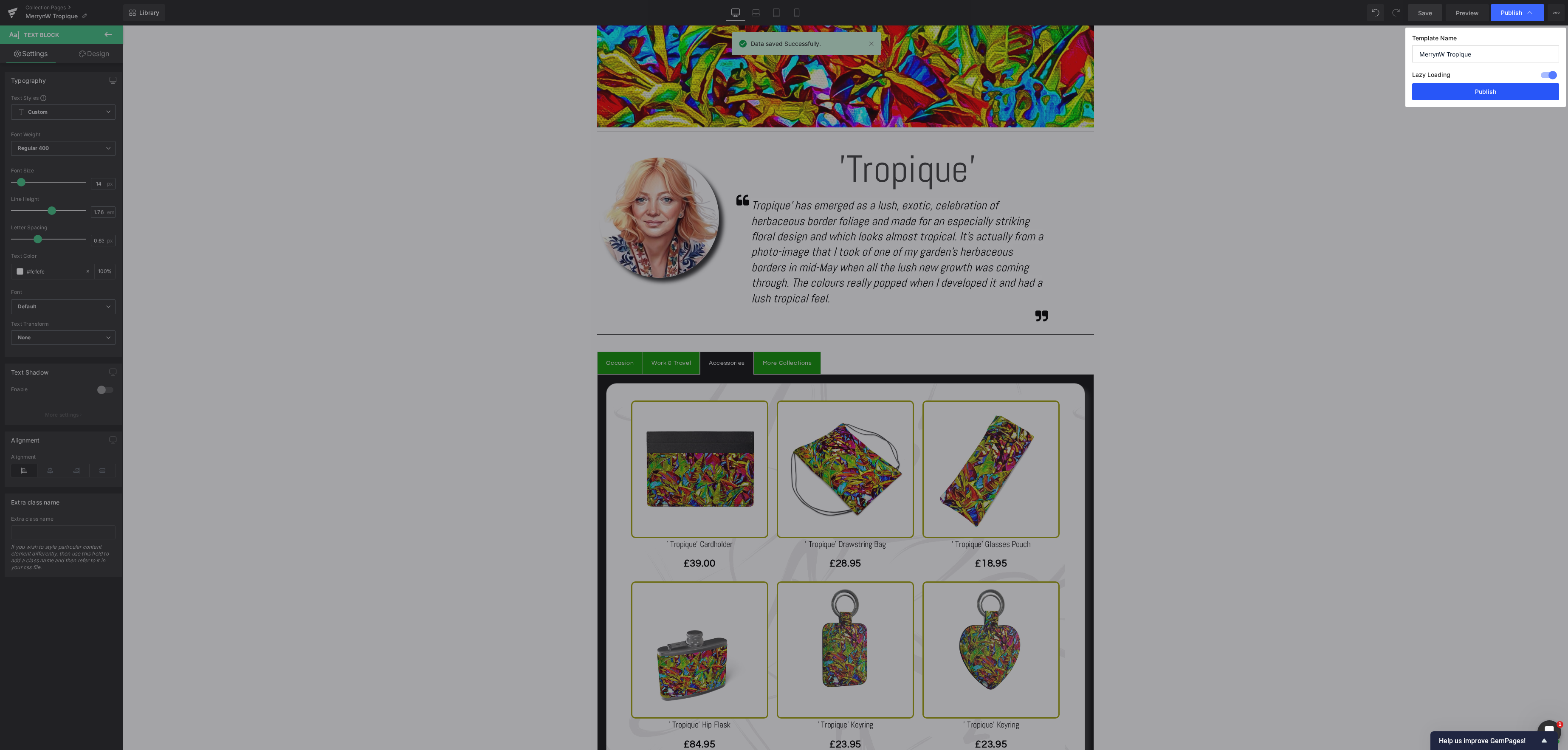
scroll to position [393, 0]
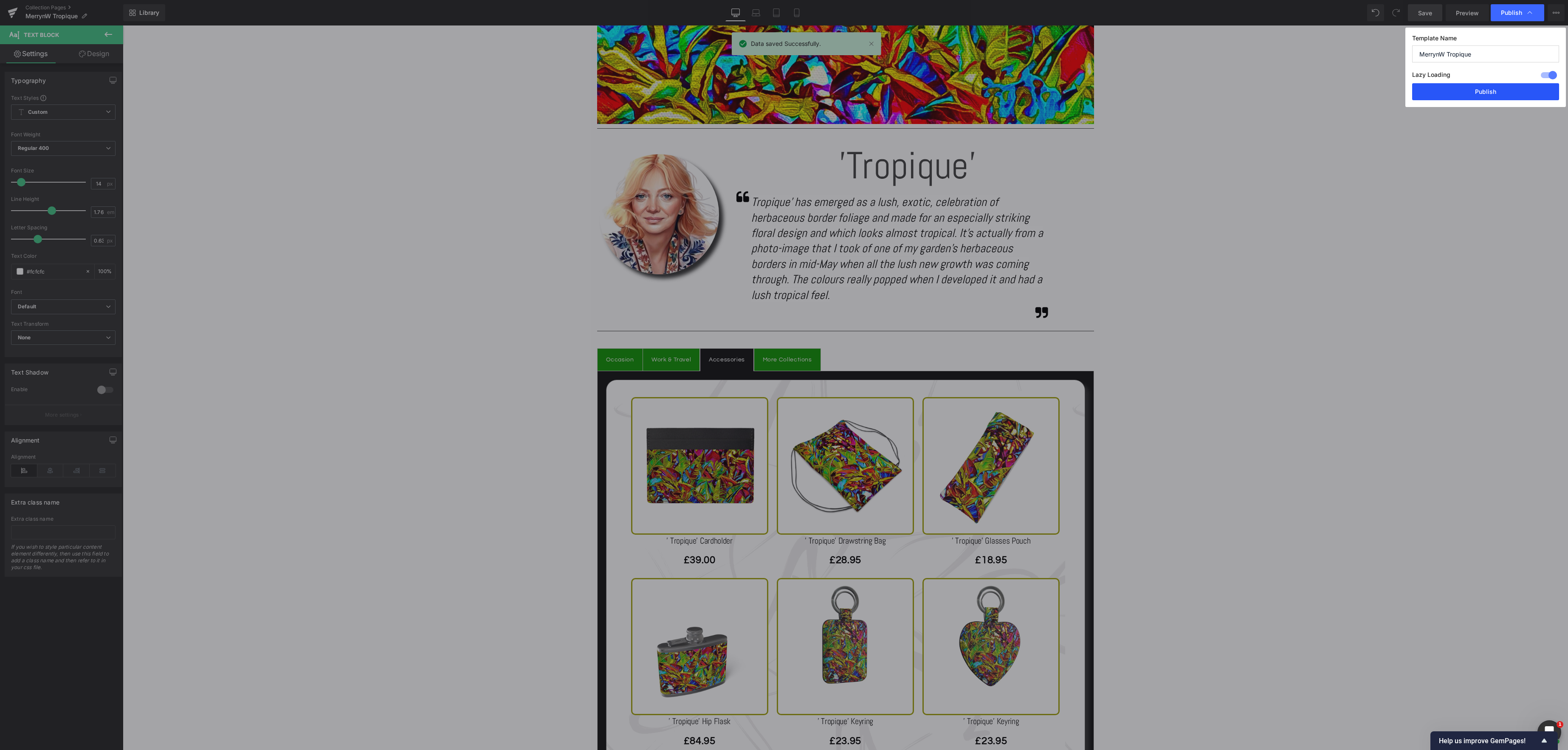
drag, startPoint x: 1382, startPoint y: 68, endPoint x: 1505, endPoint y: 94, distance: 125.7
click at [1505, 94] on button "Publish" at bounding box center [1485, 92] width 147 height 17
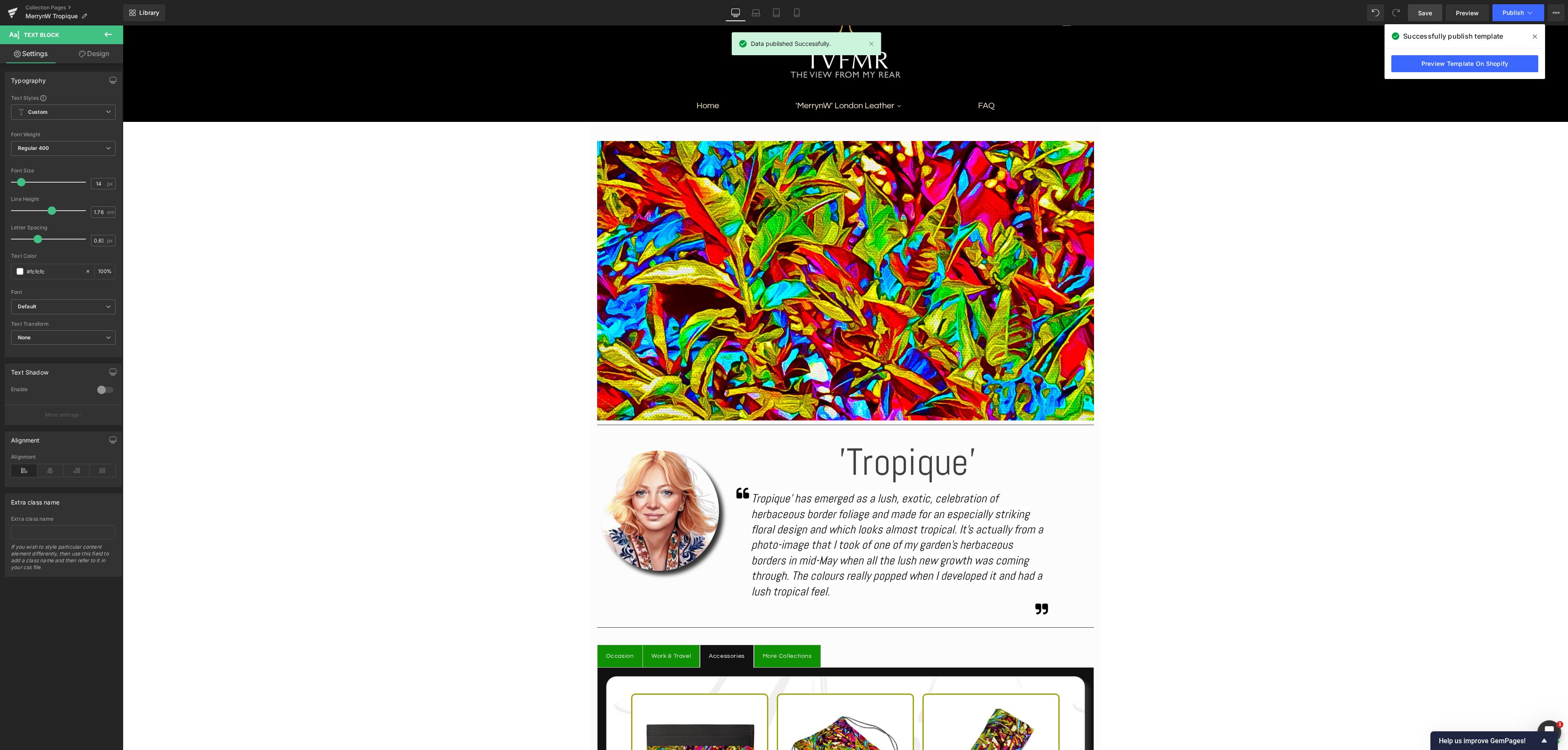
scroll to position [50, 0]
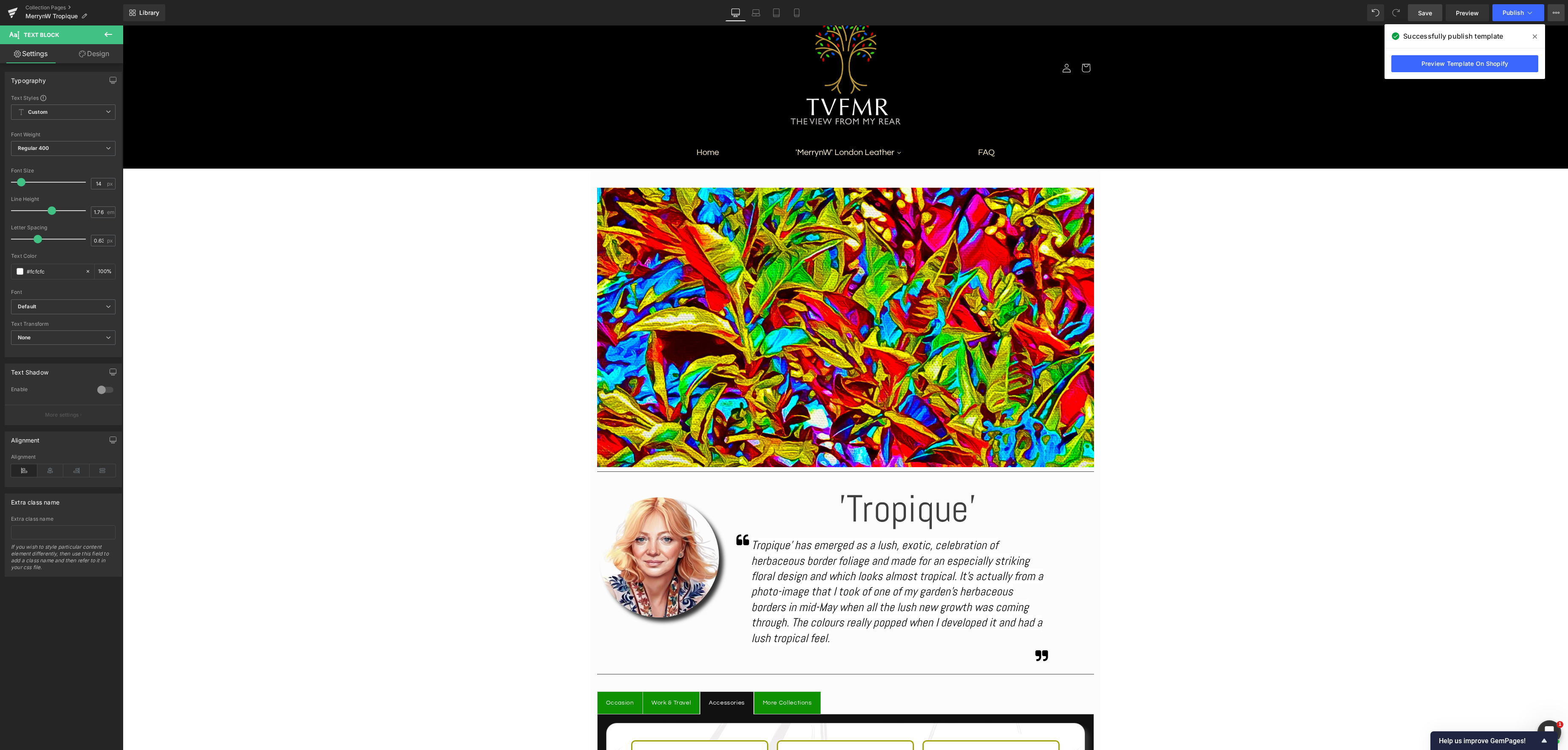
click at [1560, 12] on button "View Live Page View with current Template Save Template to Library Schedule Pub…" at bounding box center [1556, 13] width 17 height 17
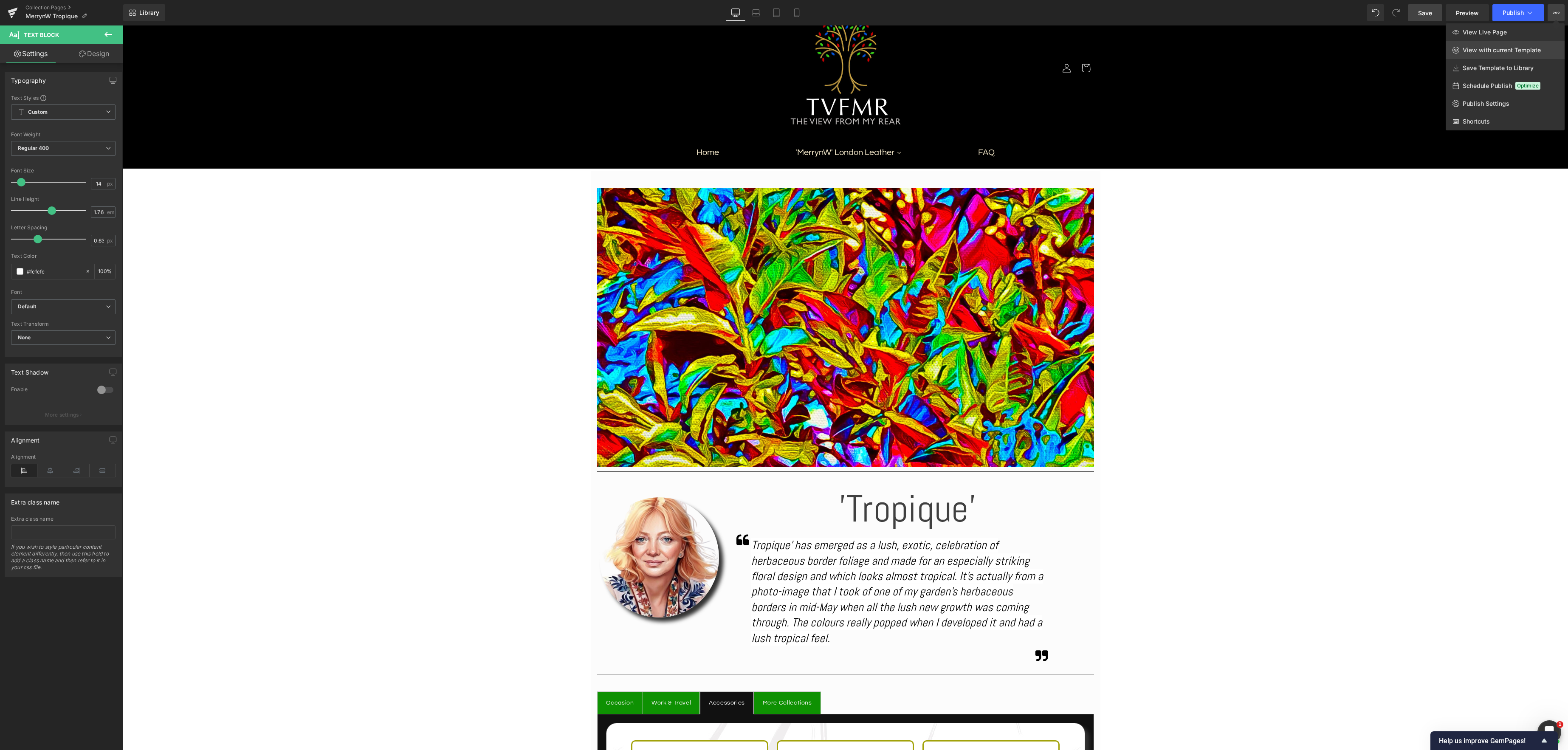
click at [1499, 53] on span "View with current Template" at bounding box center [1502, 50] width 78 height 8
click at [40, 5] on link "Collection Pages" at bounding box center [74, 7] width 97 height 7
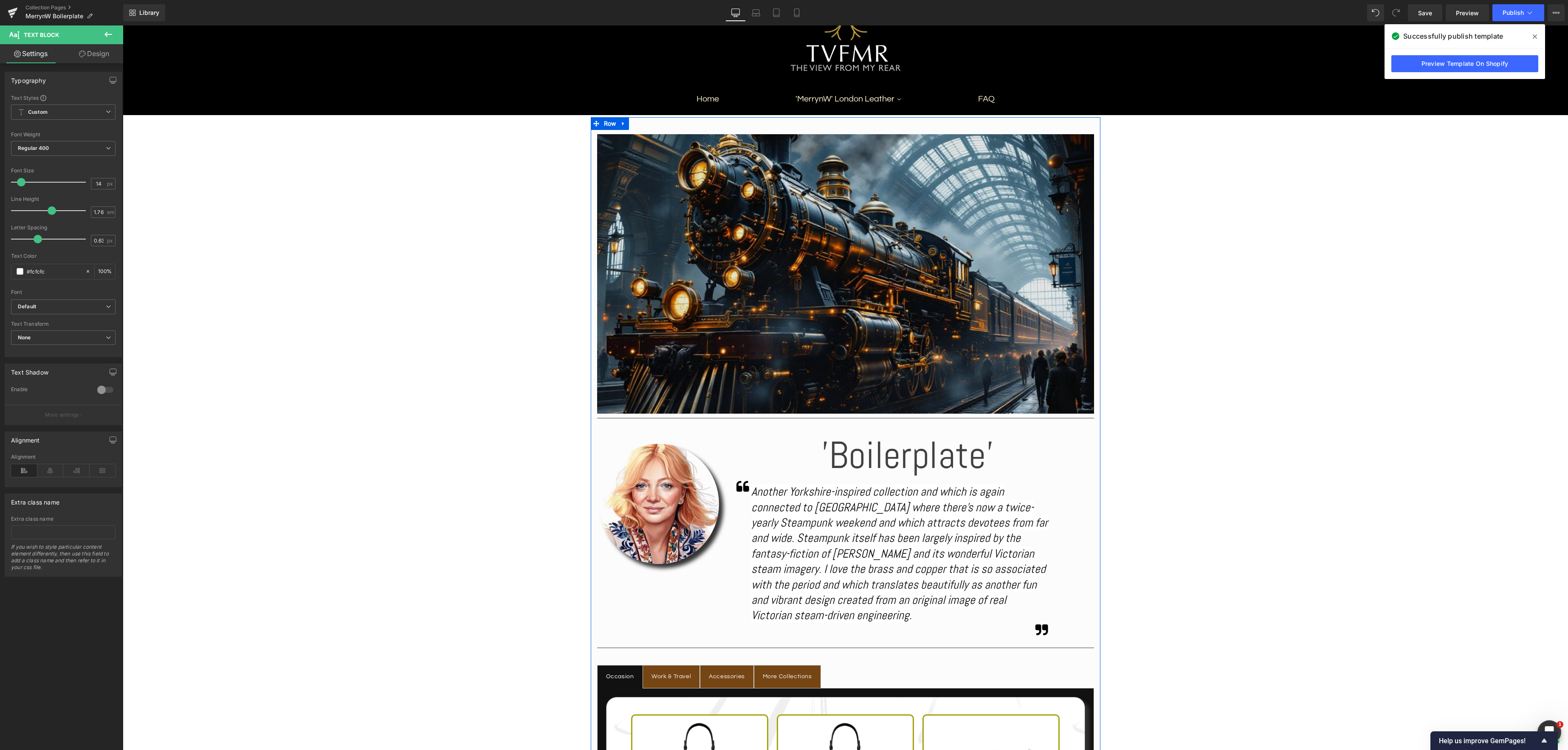
scroll to position [65, 0]
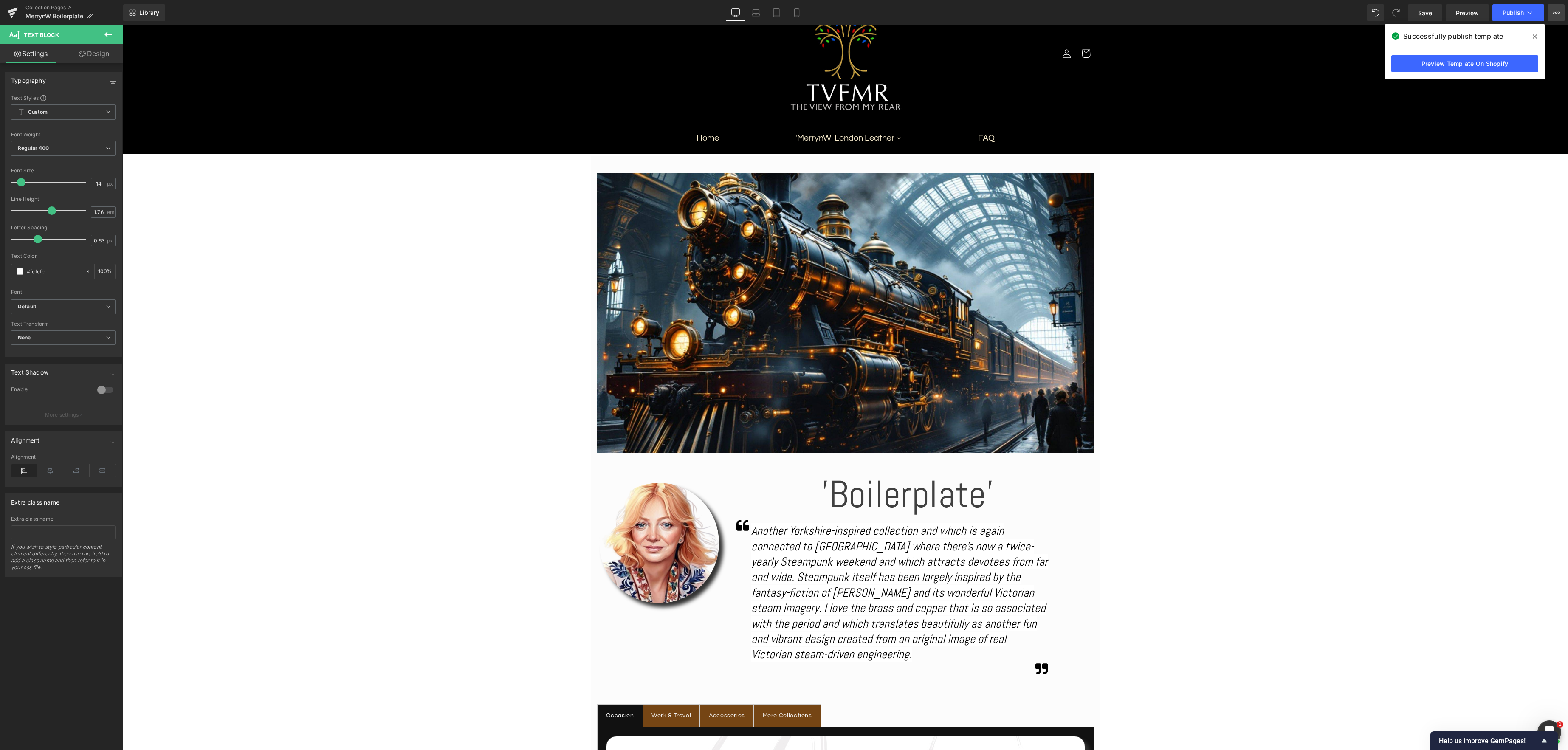
click at [1555, 12] on icon at bounding box center [1553, 13] width 2 height 2
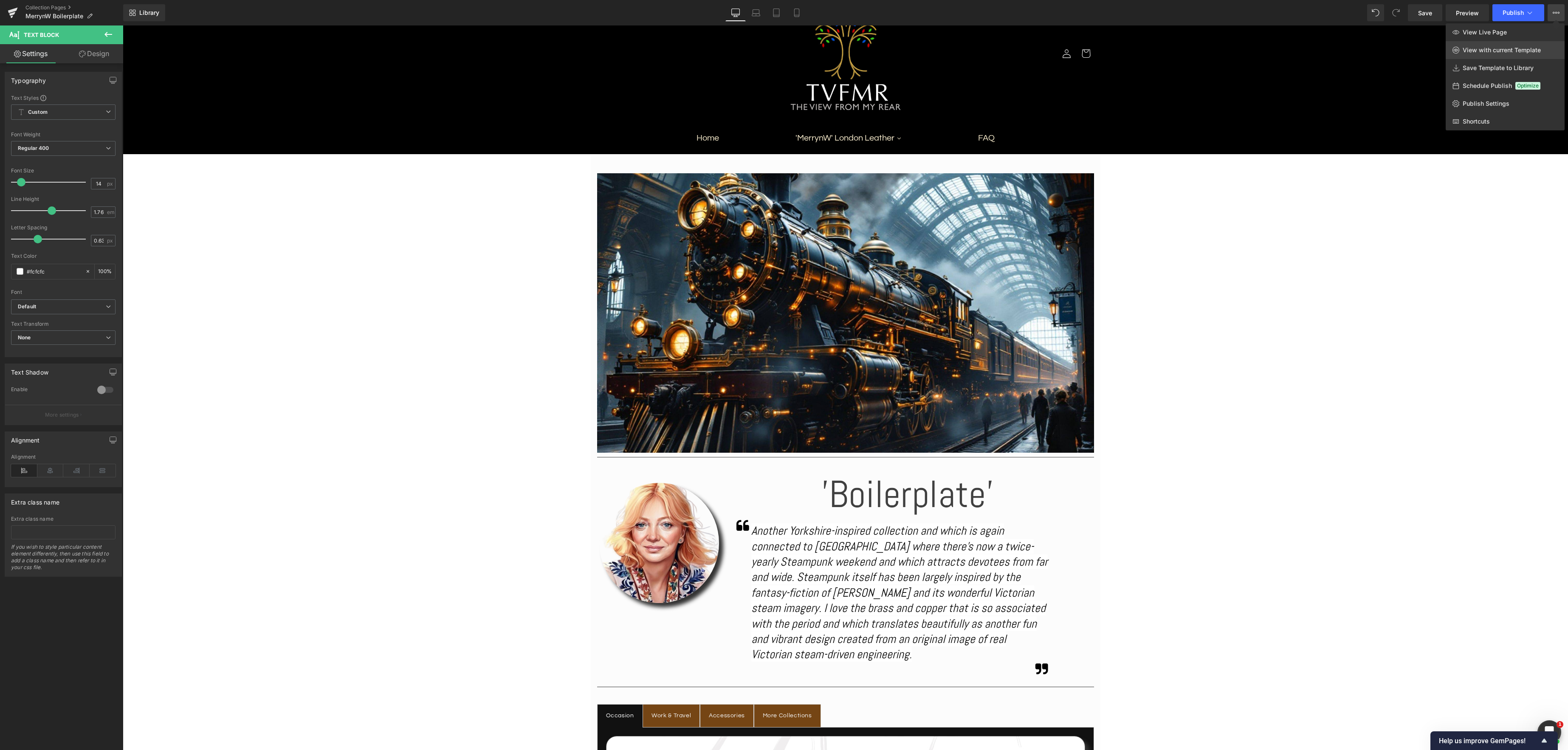
click at [1510, 49] on span "View with current Template" at bounding box center [1502, 50] width 78 height 8
